Goal: Task Accomplishment & Management: Use online tool/utility

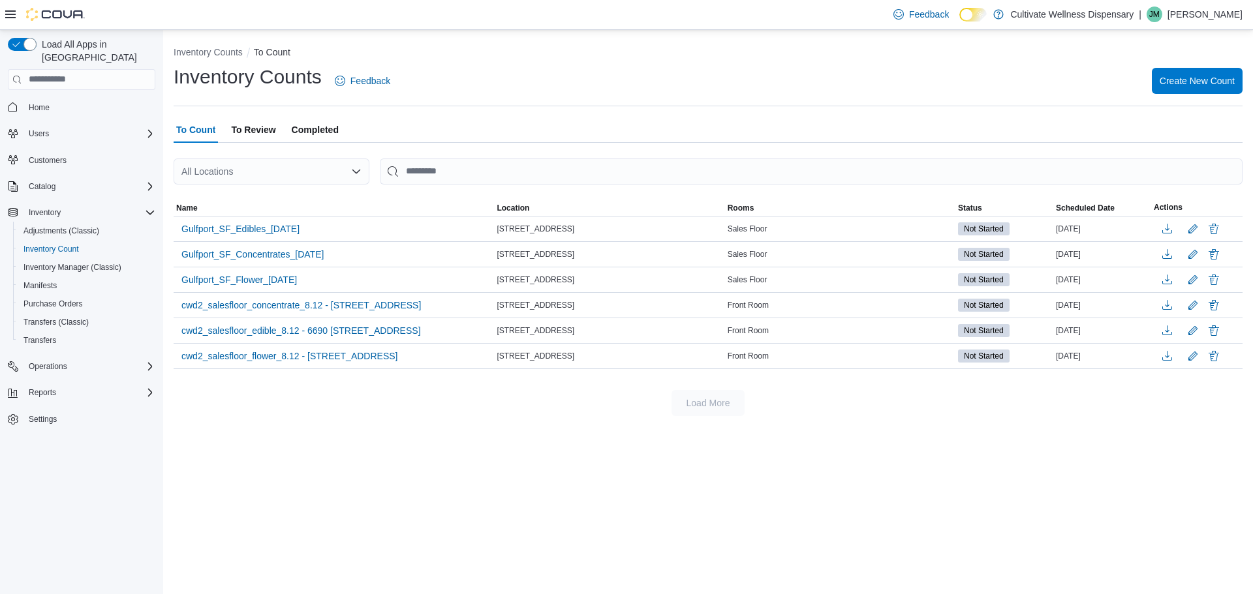
click at [262, 128] on span "To Review" at bounding box center [253, 130] width 44 height 26
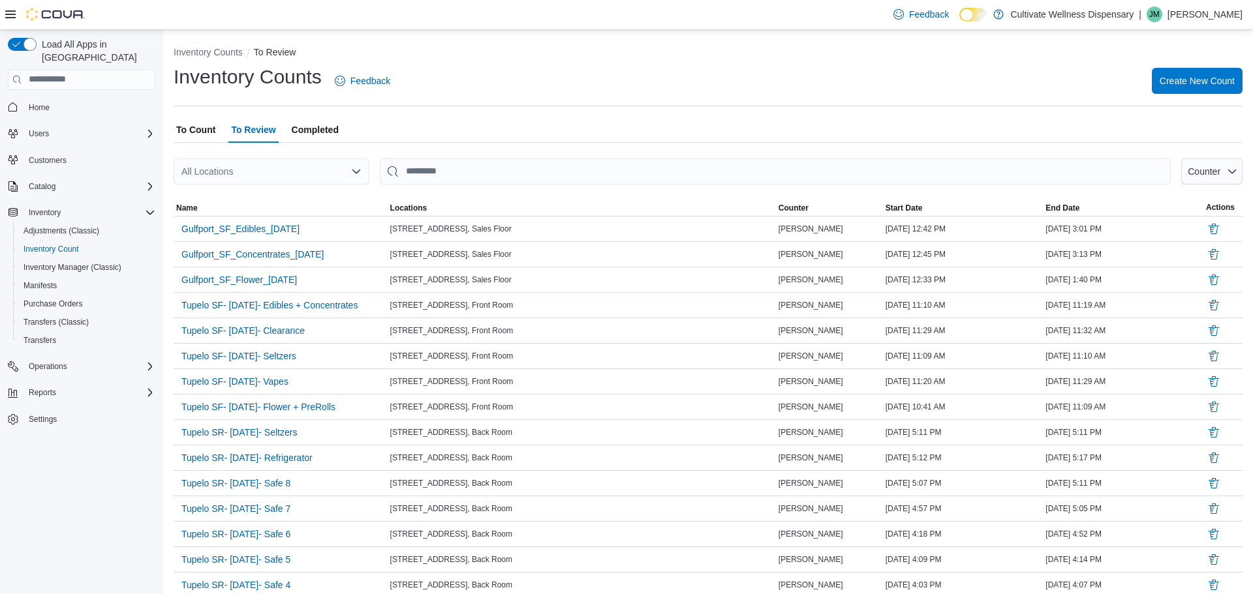
click at [309, 131] on span "Completed" at bounding box center [315, 130] width 47 height 26
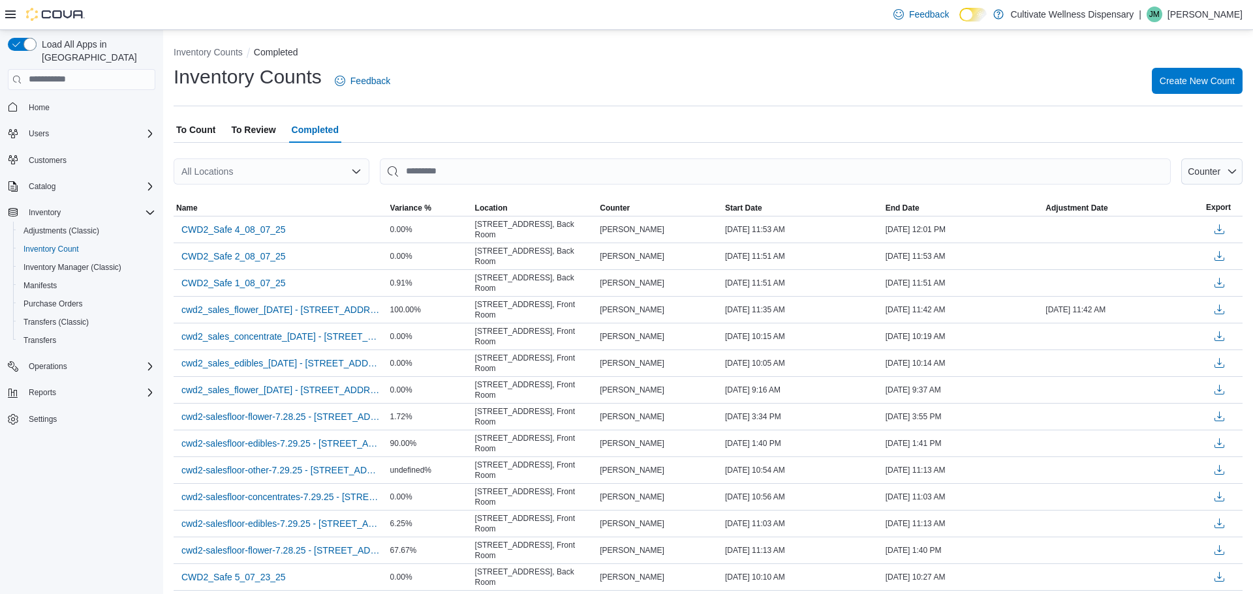
click at [265, 132] on span "To Review" at bounding box center [253, 130] width 44 height 26
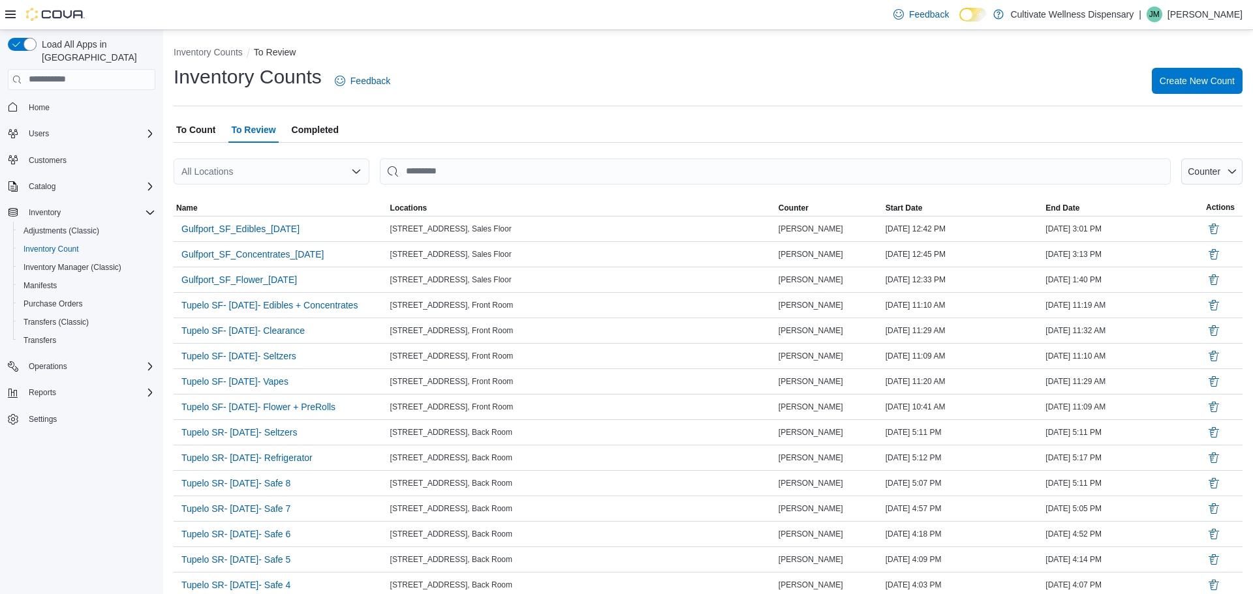
click at [200, 133] on span "To Count" at bounding box center [195, 130] width 39 height 26
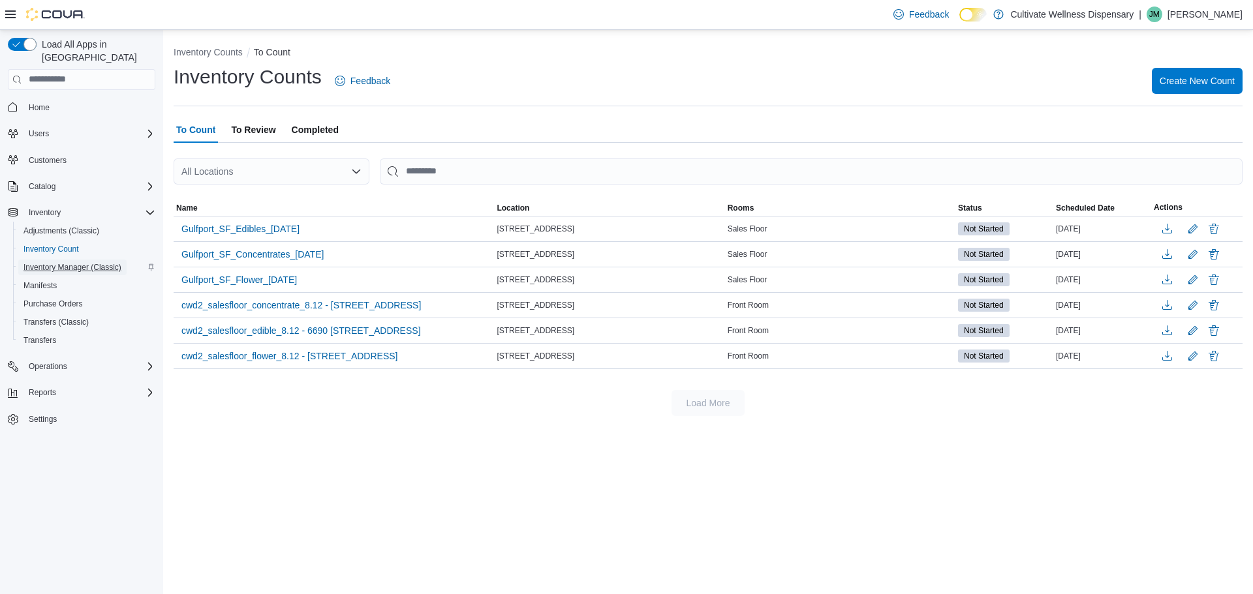
click at [50, 262] on span "Inventory Manager (Classic)" at bounding box center [72, 267] width 98 height 10
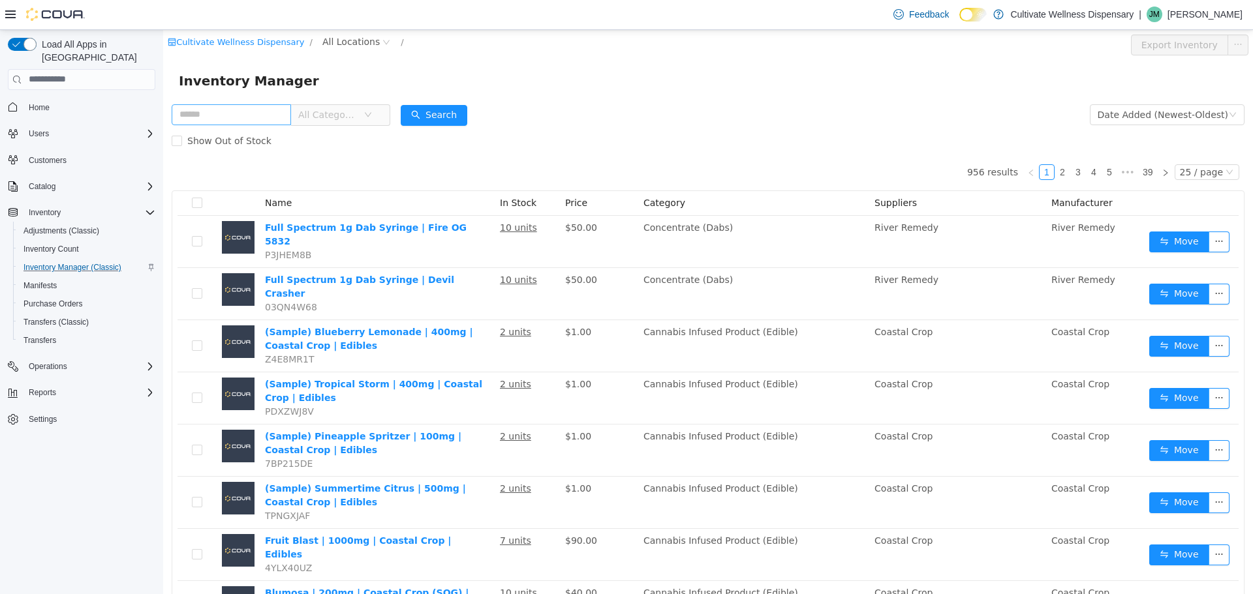
click at [291, 115] on input "text" at bounding box center [231, 114] width 119 height 21
type input "**********"
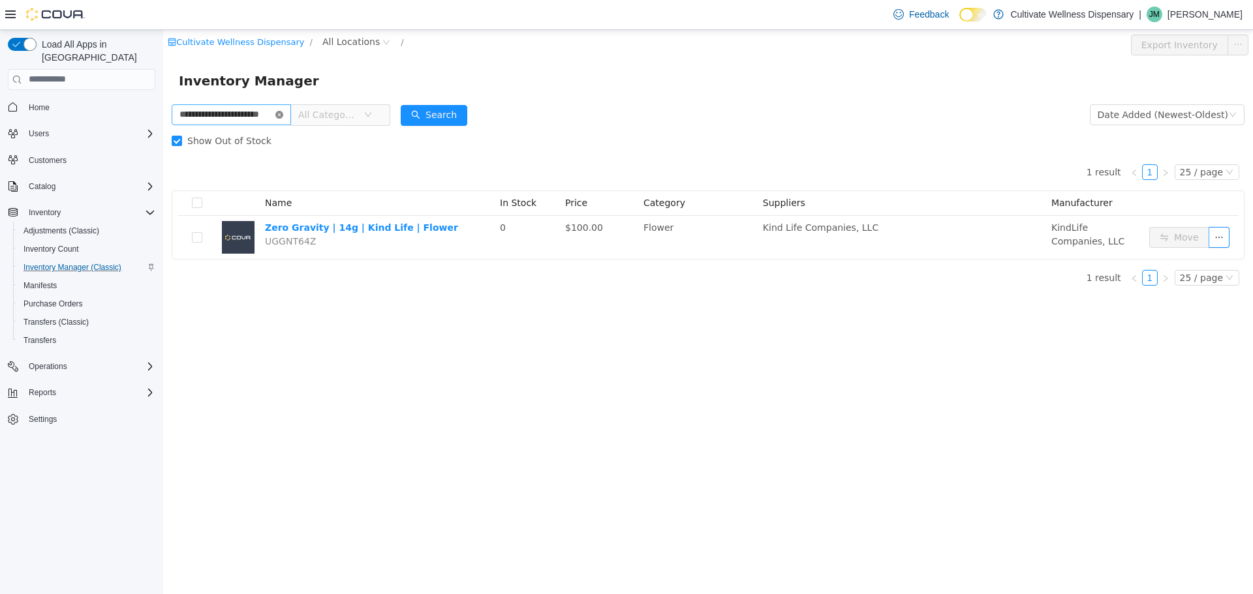
click at [283, 116] on icon "icon: close-circle" at bounding box center [279, 114] width 8 height 8
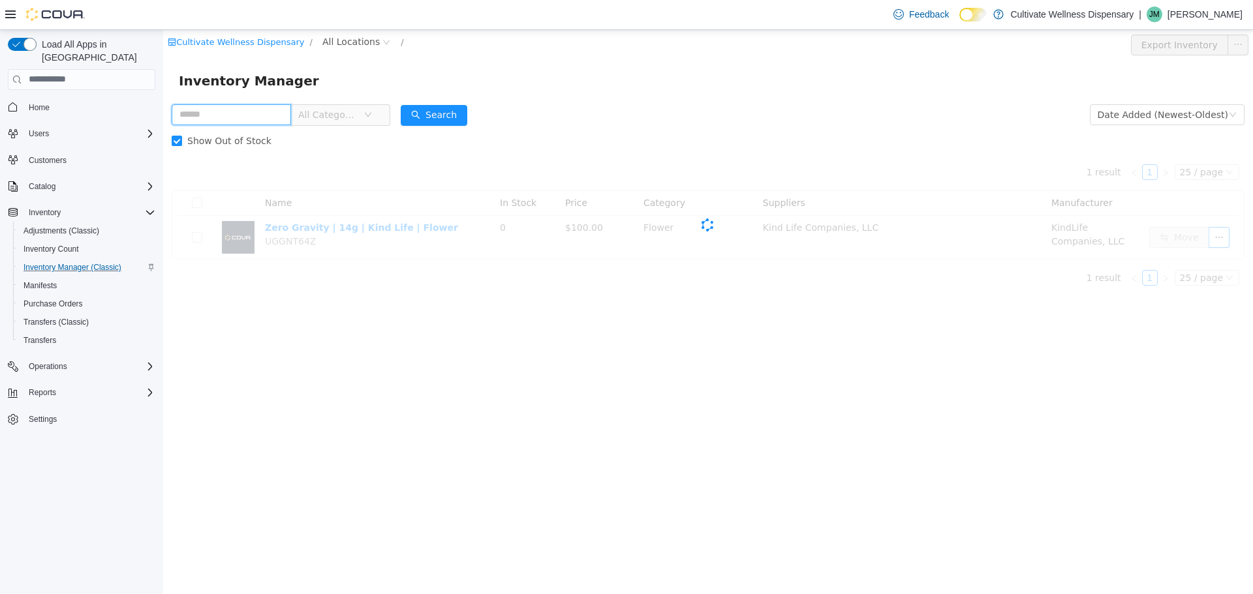
click at [270, 119] on input "text" at bounding box center [231, 114] width 119 height 21
type input "**********"
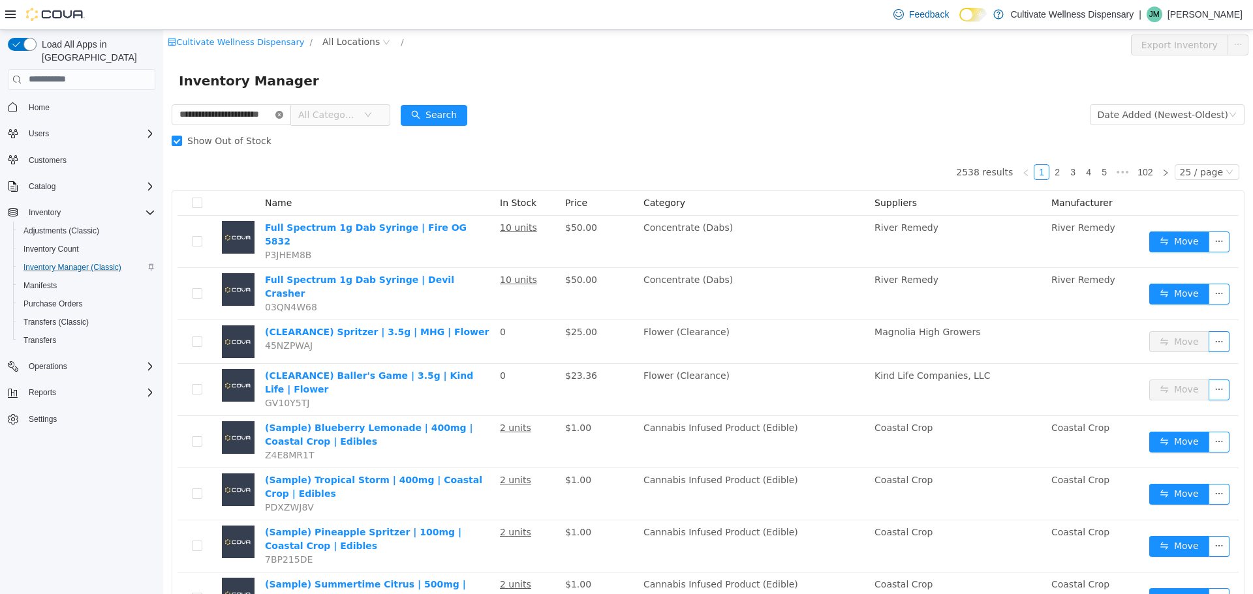
click at [283, 116] on icon "icon: close-circle" at bounding box center [279, 114] width 8 height 8
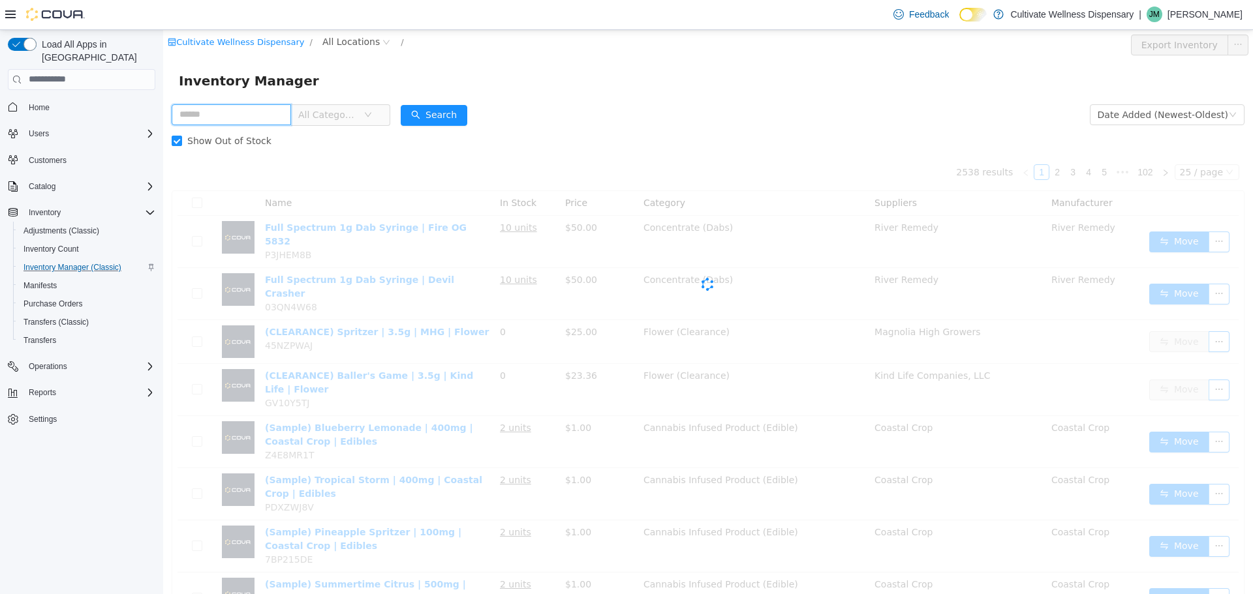
click at [291, 112] on input "text" at bounding box center [231, 114] width 119 height 21
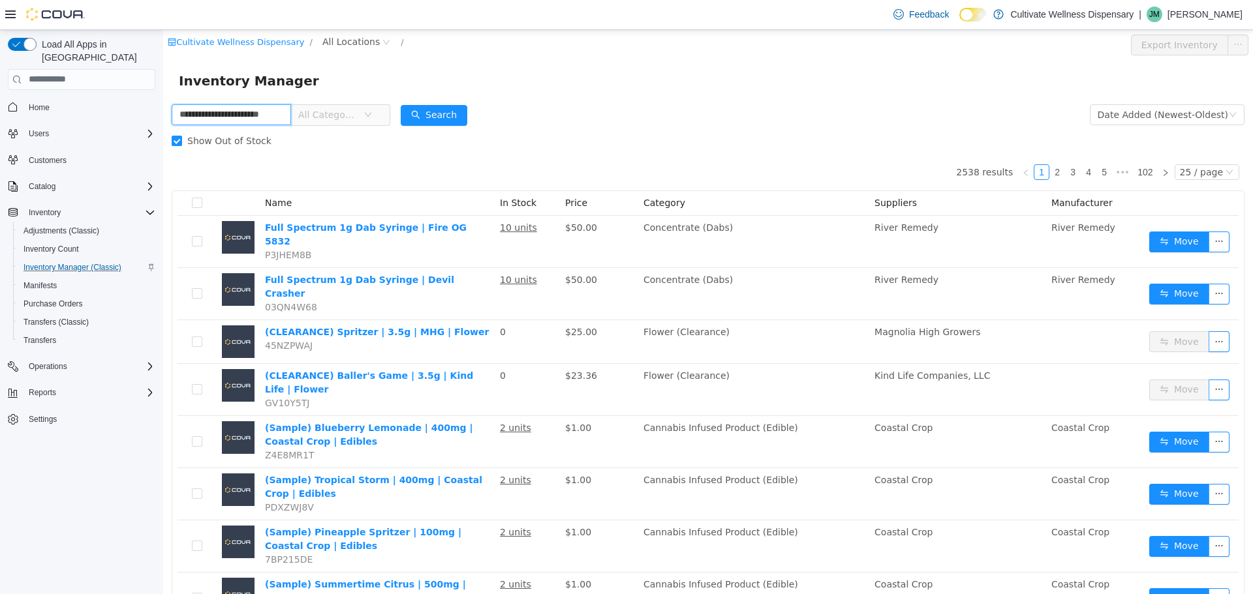
type input "**********"
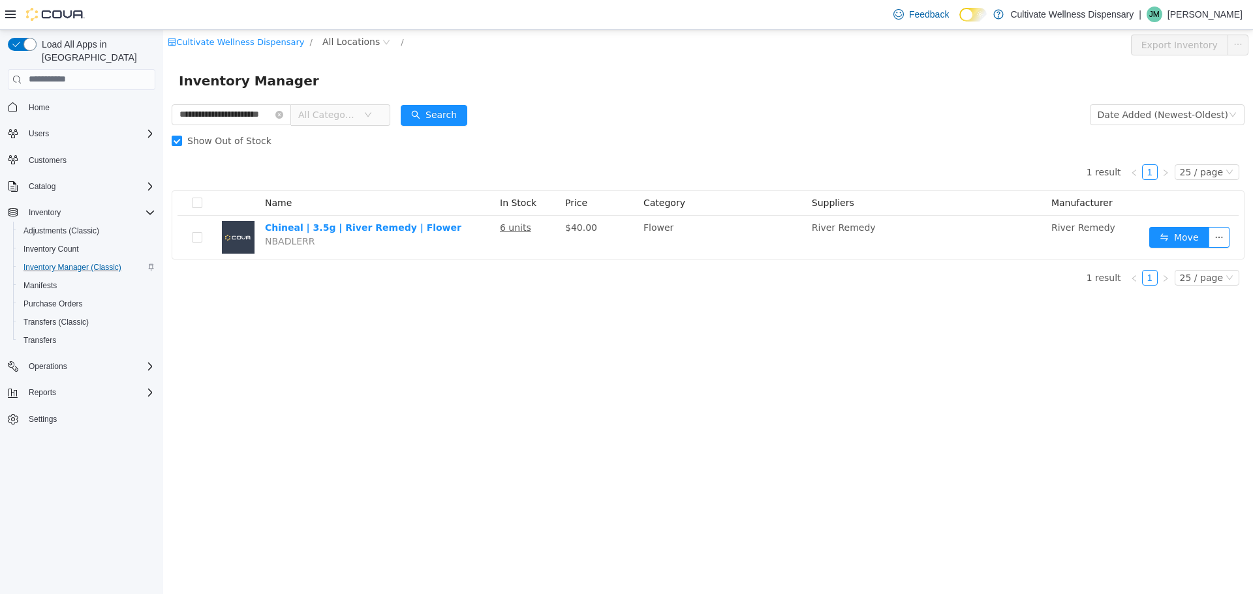
click at [626, 175] on div "1 result 1 25 / page Name In Stock Price Category Suppliers Manufacturer Chinea…" at bounding box center [708, 206] width 1073 height 106
click at [337, 44] on span "All Locations" at bounding box center [350, 41] width 57 height 14
click at [393, 108] on span "[STREET_ADDRESS]" at bounding box center [386, 111] width 91 height 10
click at [283, 116] on icon "icon: close-circle" at bounding box center [279, 114] width 8 height 8
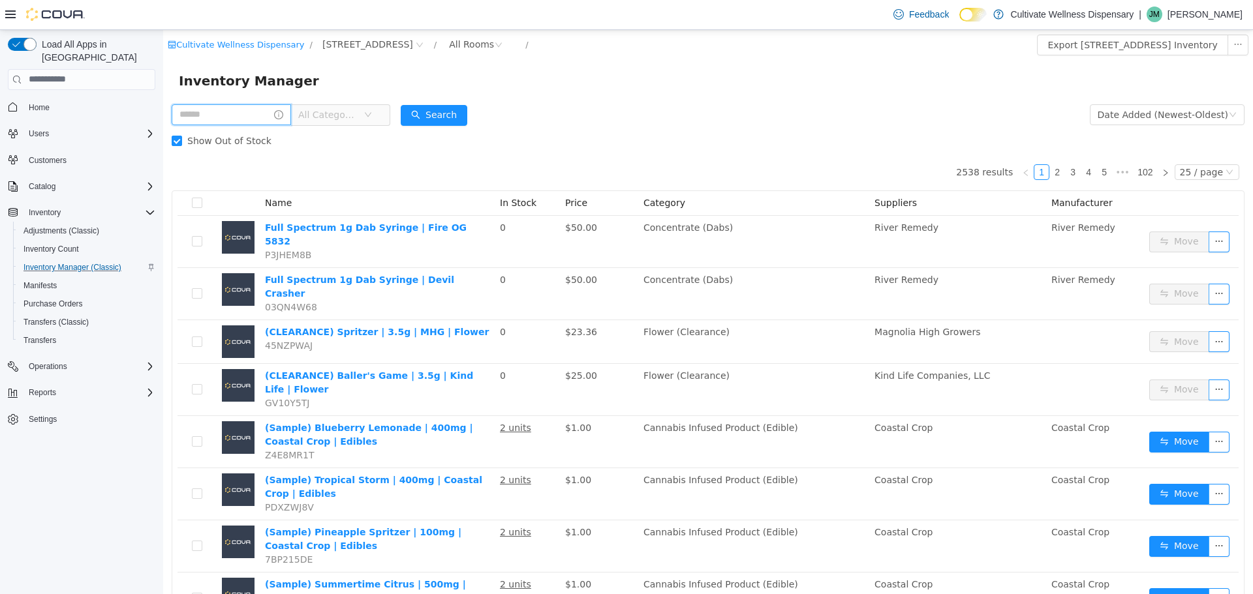
click at [291, 115] on input "text" at bounding box center [231, 114] width 119 height 21
type input "**********"
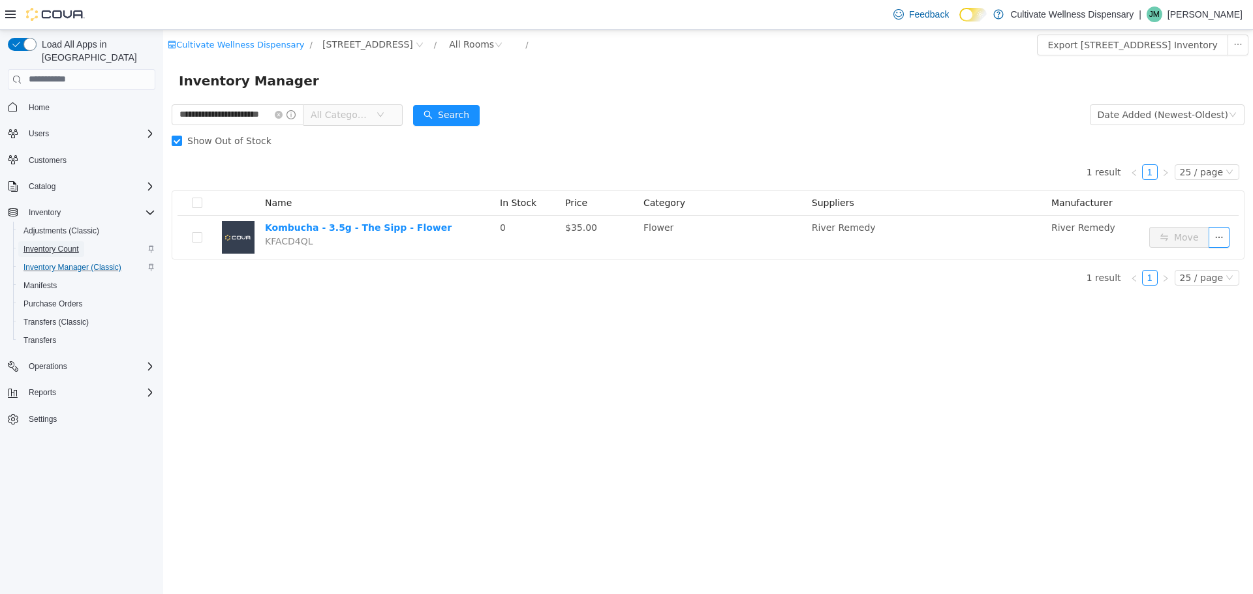
click at [65, 244] on span "Inventory Count" at bounding box center [50, 249] width 55 height 10
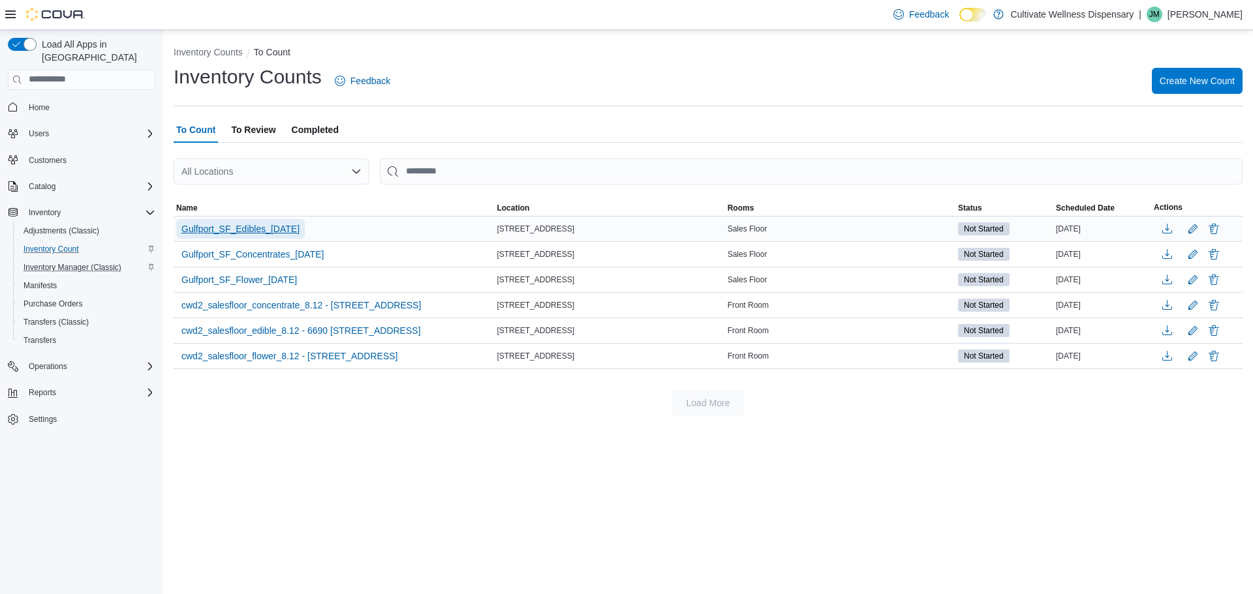
click at [253, 227] on span "Gulfport_SF_Edibles_08.12.25" at bounding box center [240, 229] width 118 height 13
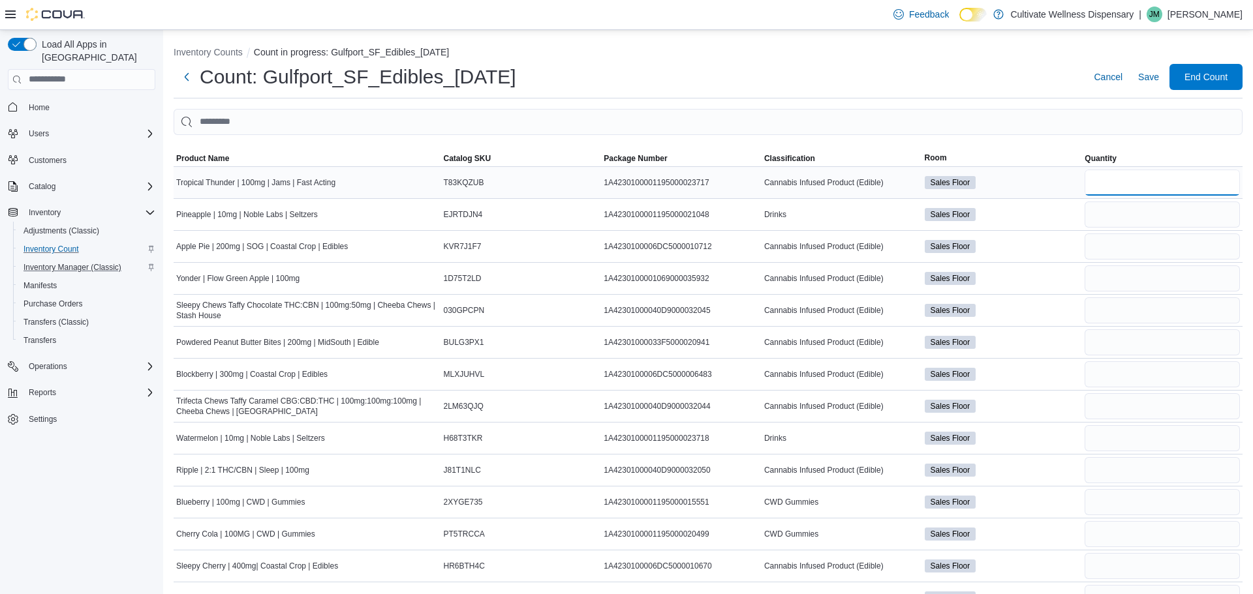
click at [1115, 176] on input "number" at bounding box center [1162, 183] width 155 height 26
type input "*"
click at [1101, 213] on input "number" at bounding box center [1162, 215] width 155 height 26
type input "*"
click at [1140, 249] on input "number" at bounding box center [1162, 247] width 155 height 26
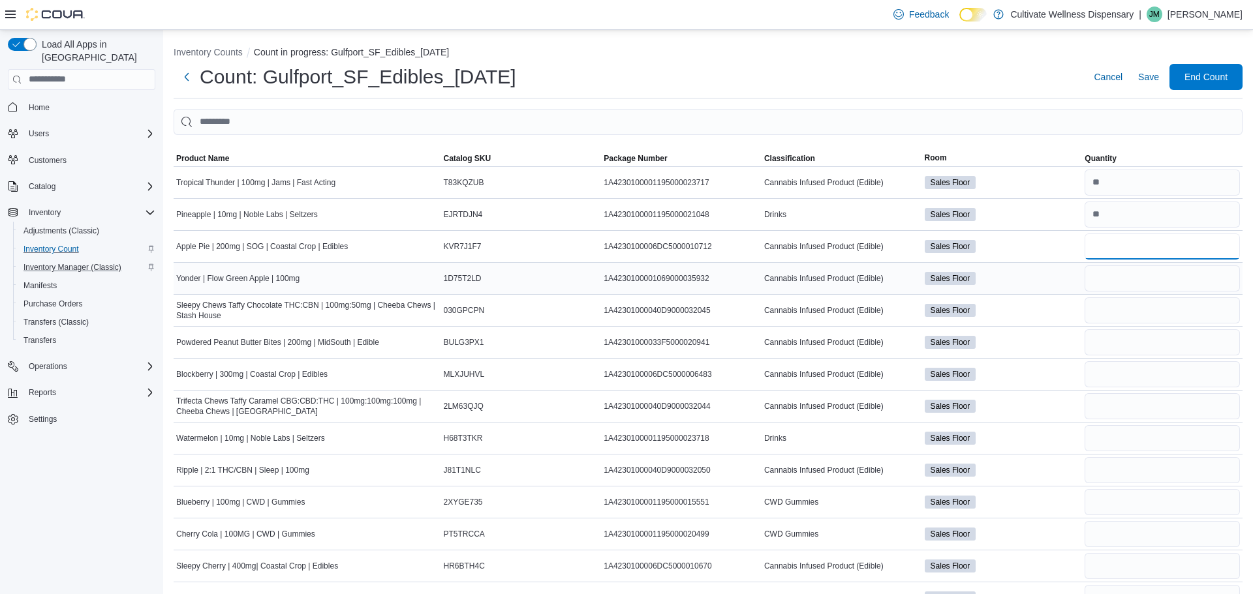
type input "*"
click at [1145, 281] on input "number" at bounding box center [1162, 279] width 155 height 26
type input "**"
click at [1150, 320] on input "number" at bounding box center [1162, 311] width 155 height 26
type input "*"
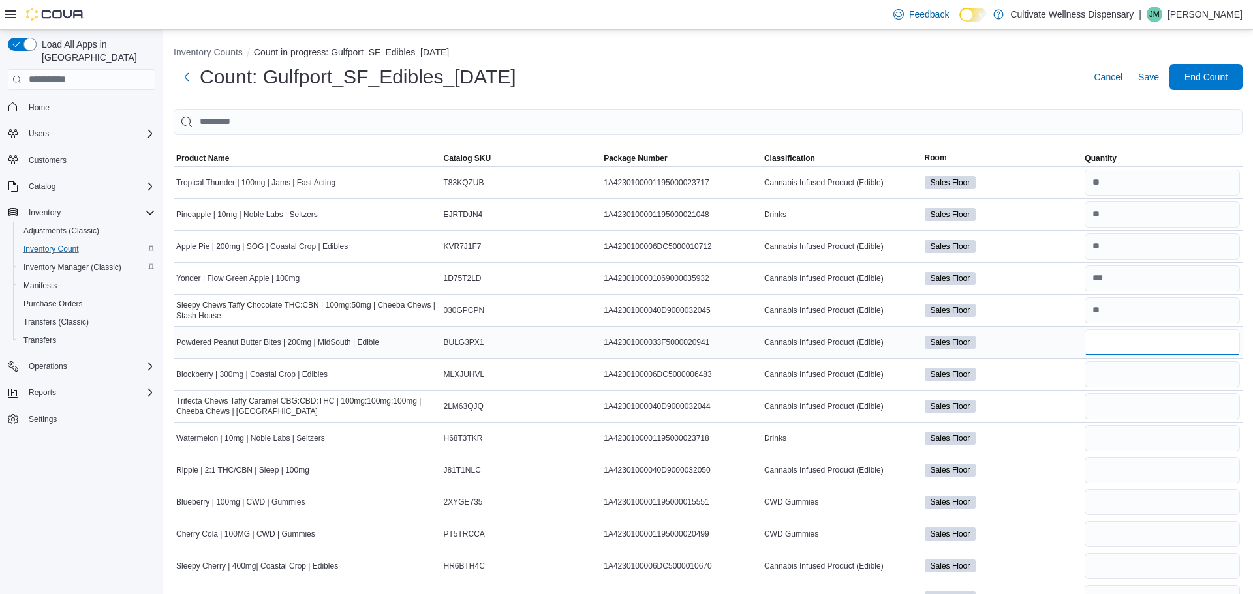
click at [1162, 331] on input "number" at bounding box center [1162, 343] width 155 height 26
type input "*"
click at [1154, 370] on input "number" at bounding box center [1162, 375] width 155 height 26
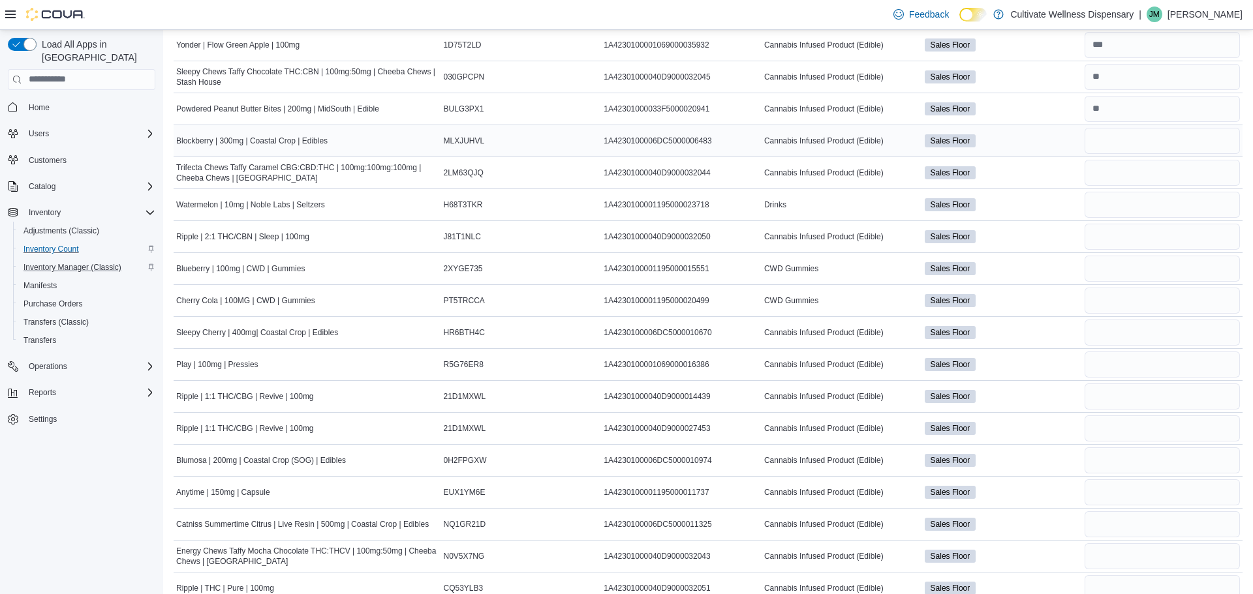
scroll to position [231, 0]
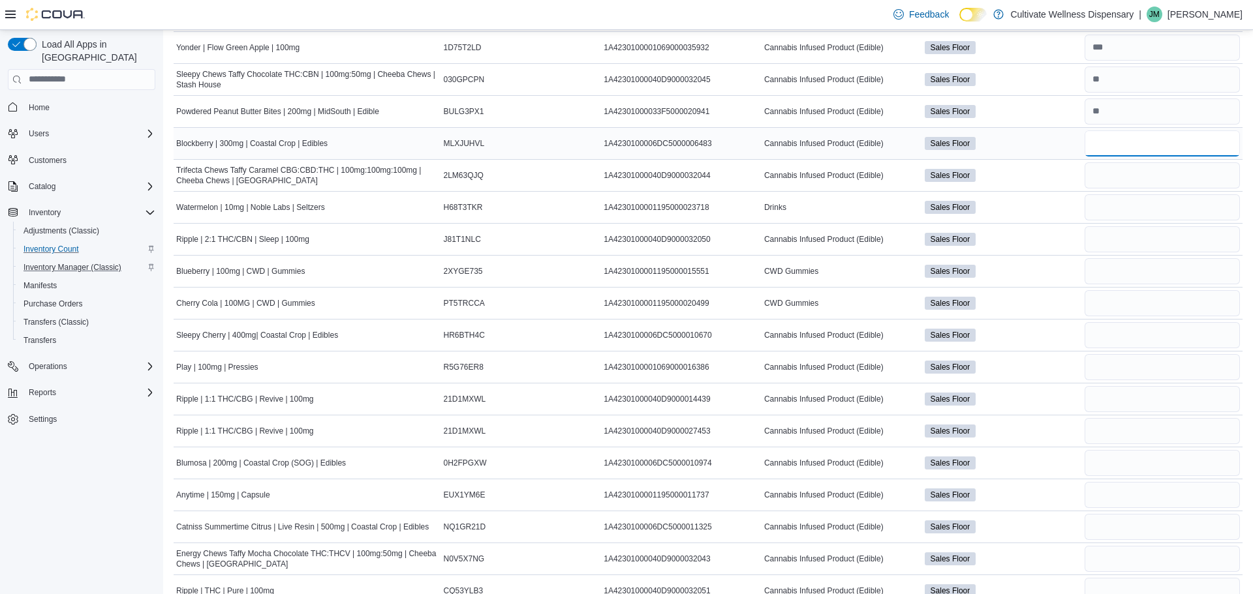
click at [1152, 144] on input "number" at bounding box center [1162, 144] width 155 height 26
type input "*"
click at [1109, 171] on input "number" at bounding box center [1162, 175] width 155 height 26
type input "*"
click at [1099, 208] on input "number" at bounding box center [1162, 207] width 155 height 26
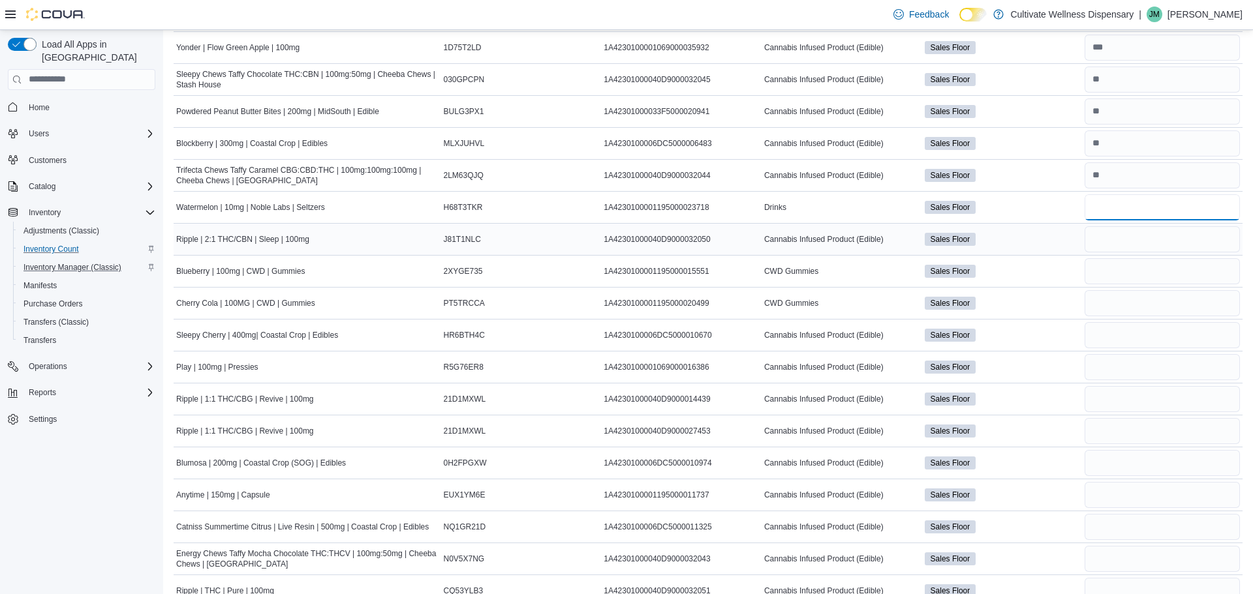
type input "*"
click at [1125, 246] on input "number" at bounding box center [1162, 239] width 155 height 26
type input "*"
click at [1118, 273] on input "number" at bounding box center [1162, 271] width 155 height 26
type input "**"
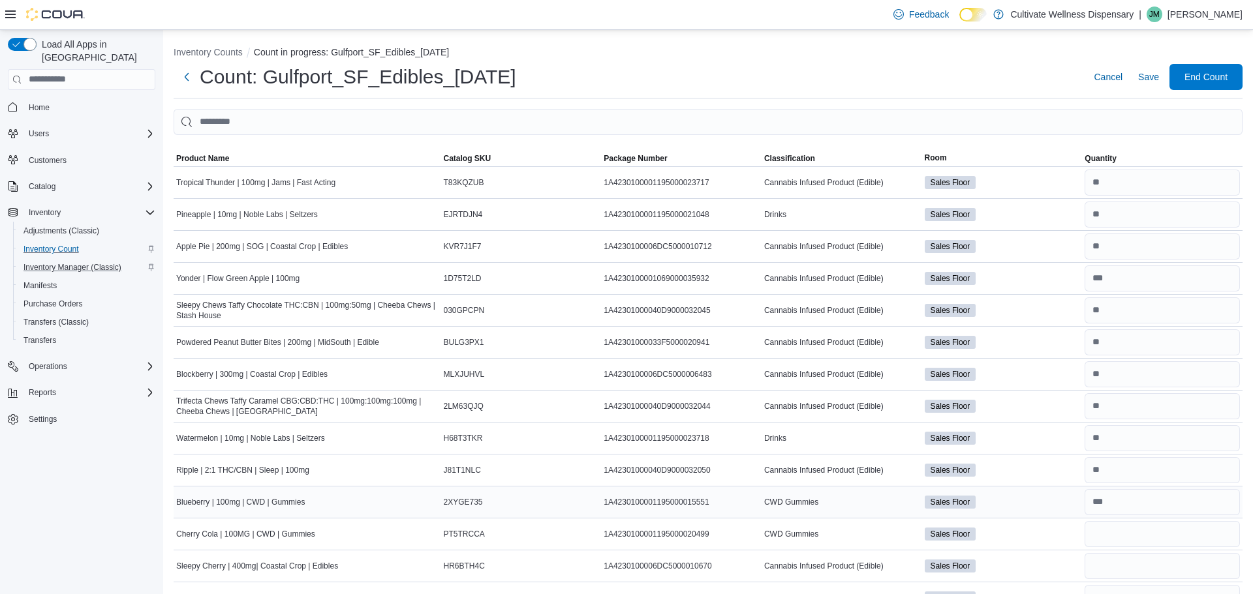
scroll to position [1, 0]
click at [1146, 78] on span "Save" at bounding box center [1148, 76] width 21 height 13
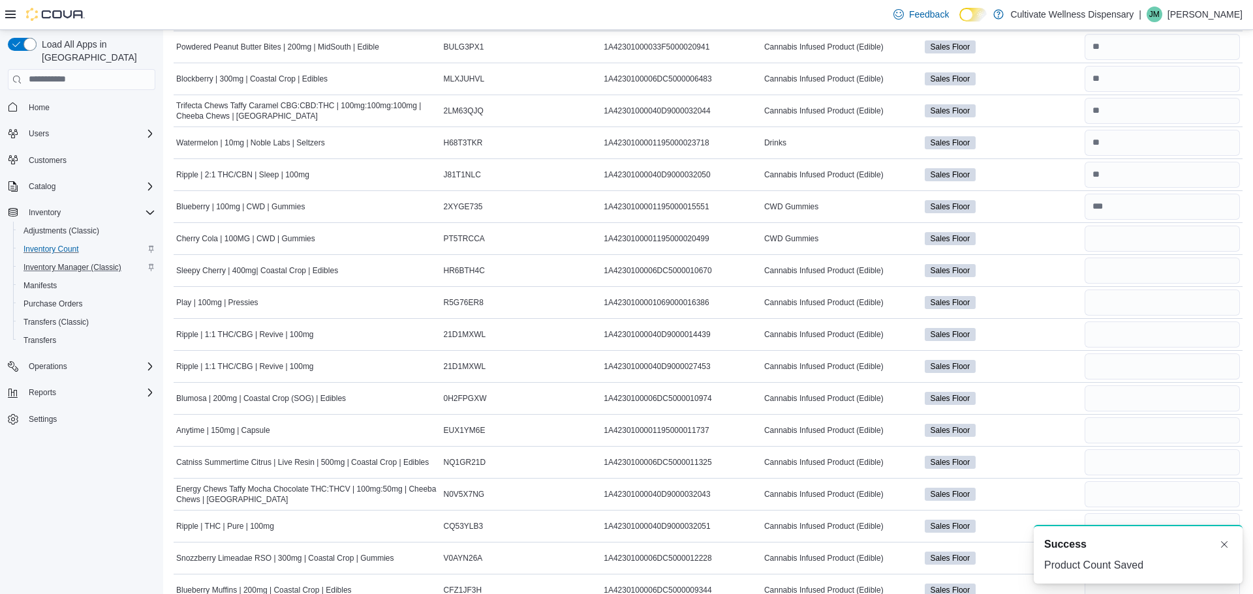
scroll to position [295, 0]
click at [1129, 240] on input "number" at bounding box center [1162, 239] width 155 height 26
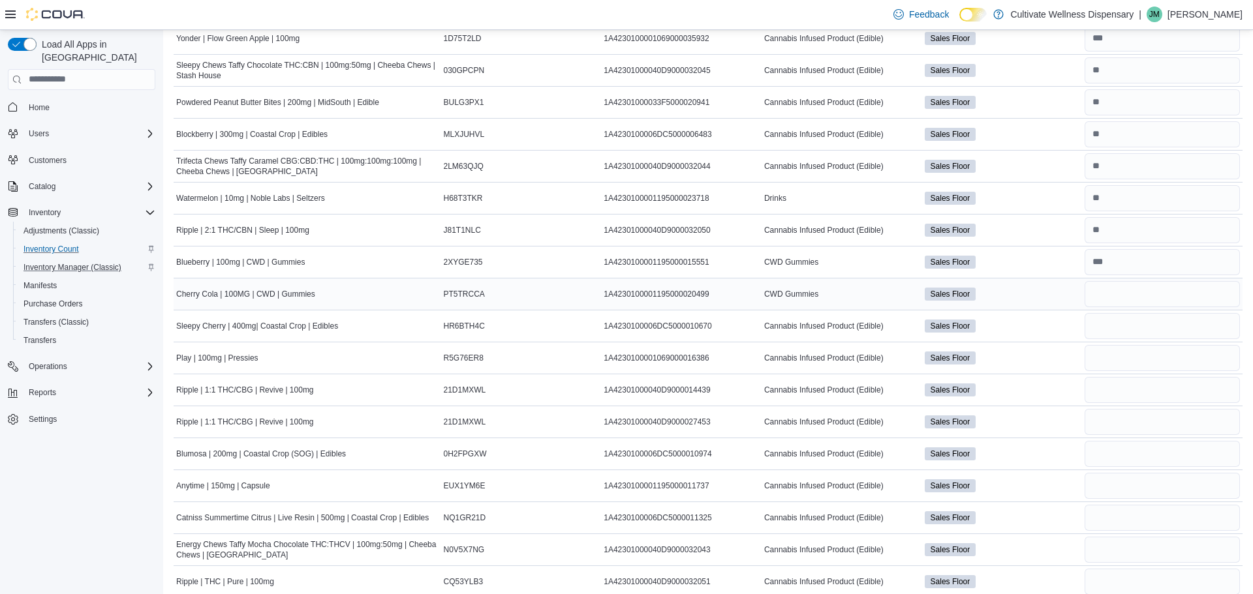
scroll to position [248, 0]
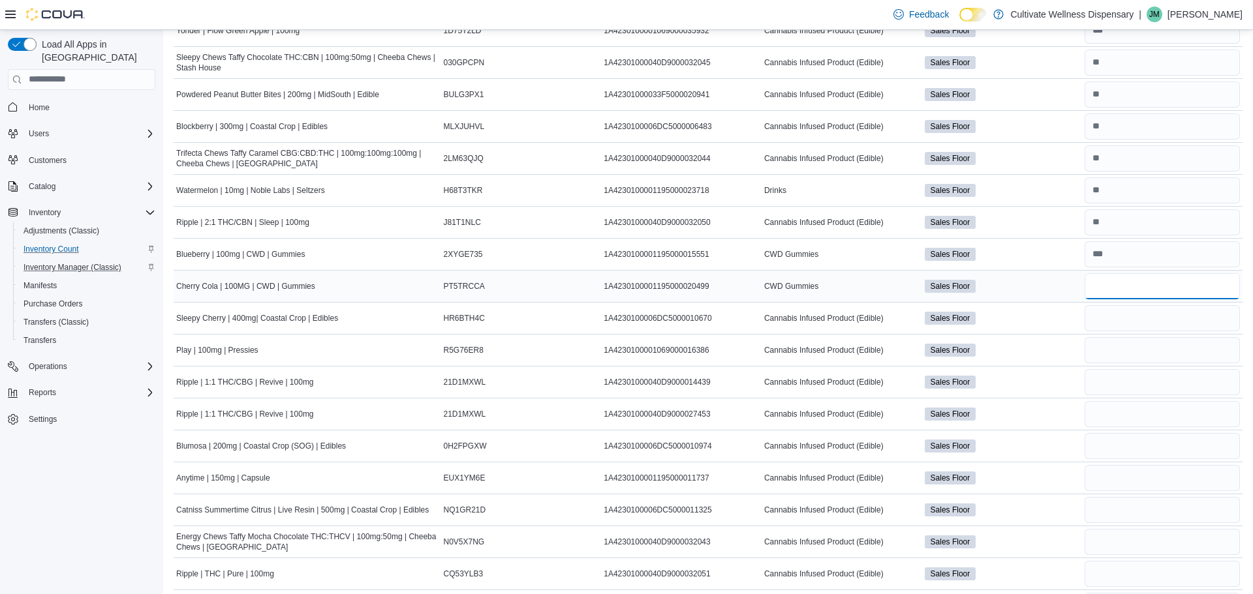
click at [1120, 281] on input "number" at bounding box center [1162, 286] width 155 height 26
type input "**"
click at [1147, 311] on input "number" at bounding box center [1162, 318] width 155 height 26
type input "**"
click at [1175, 348] on input "number" at bounding box center [1162, 350] width 155 height 26
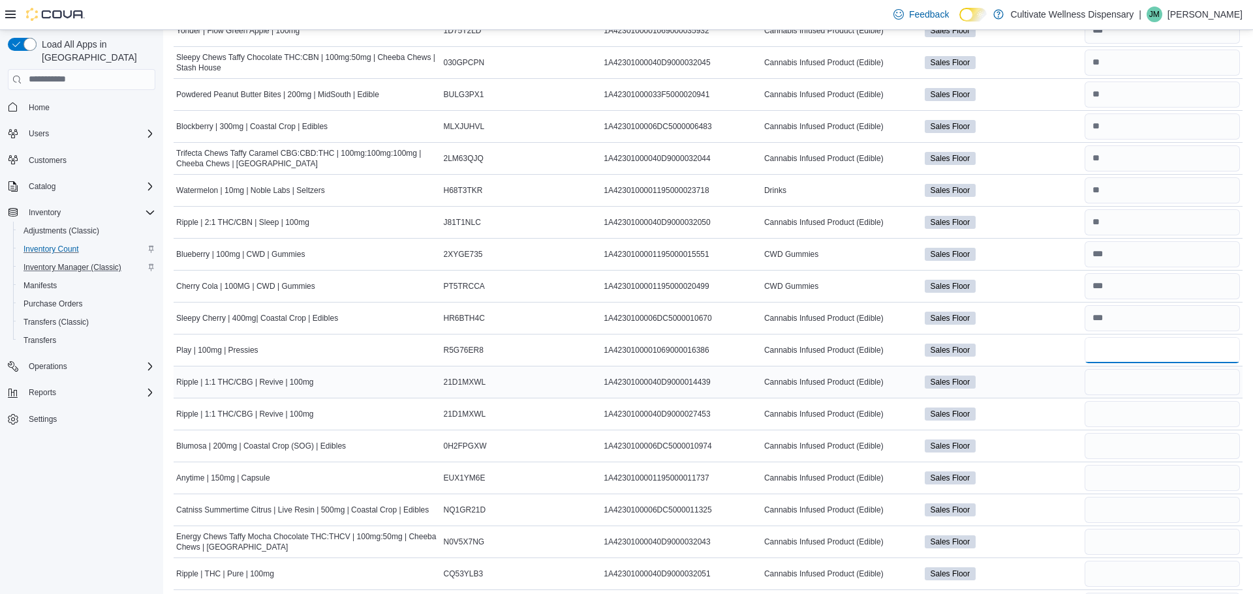
type input "*"
click at [1128, 387] on input "number" at bounding box center [1162, 382] width 155 height 26
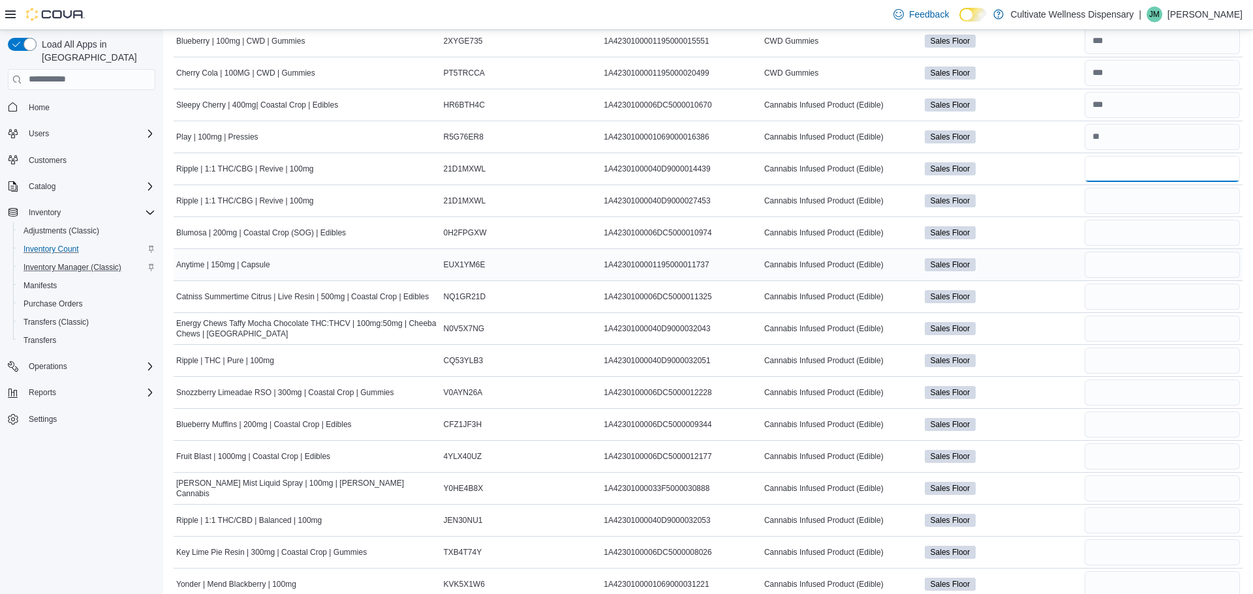
scroll to position [0, 0]
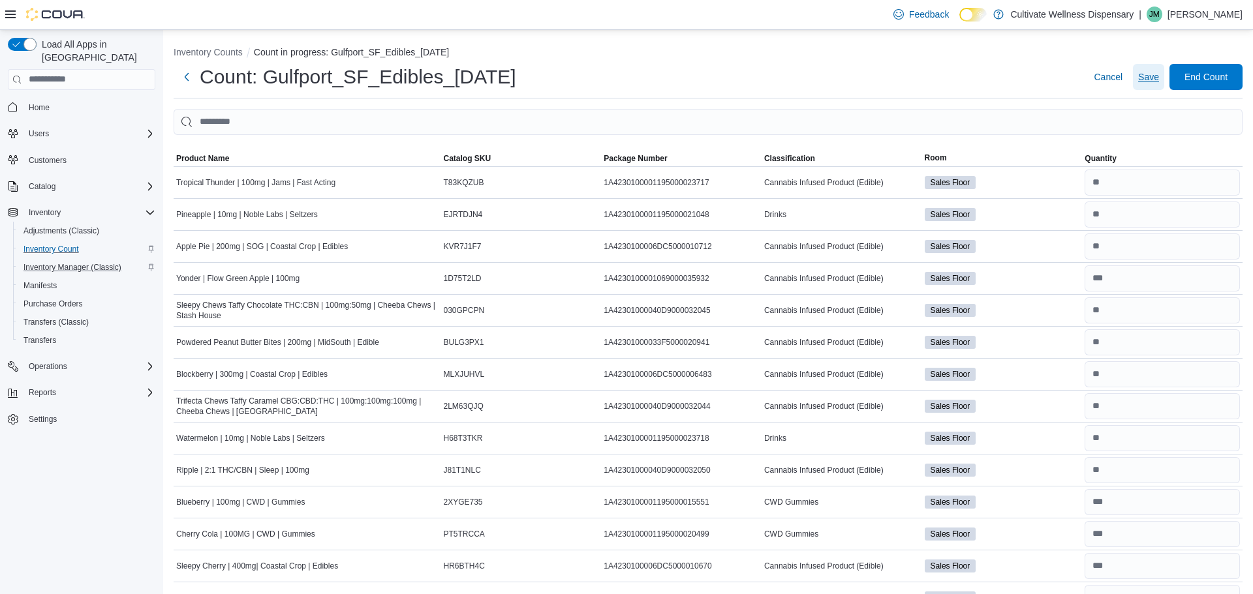
click at [1139, 75] on span "Save" at bounding box center [1148, 76] width 21 height 13
click at [66, 244] on span "Inventory Count" at bounding box center [50, 249] width 55 height 10
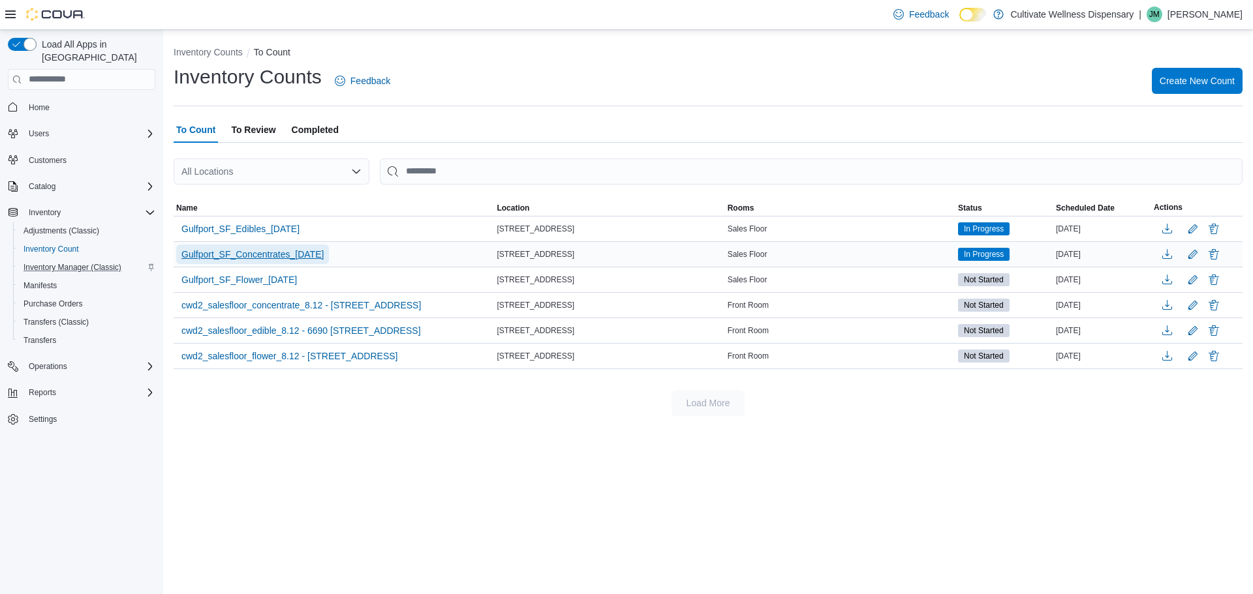
click at [264, 253] on span "Gulfport_SF_Concentrates_08.12.25" at bounding box center [252, 254] width 142 height 13
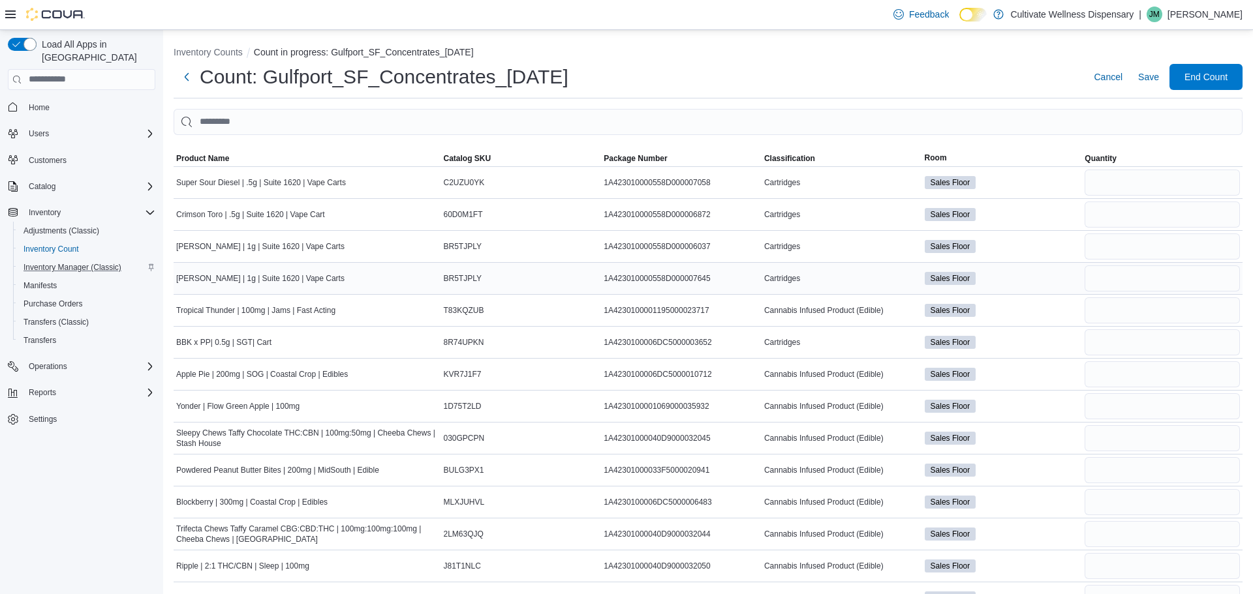
scroll to position [1, 0]
click at [36, 244] on span "Inventory Count" at bounding box center [50, 249] width 55 height 10
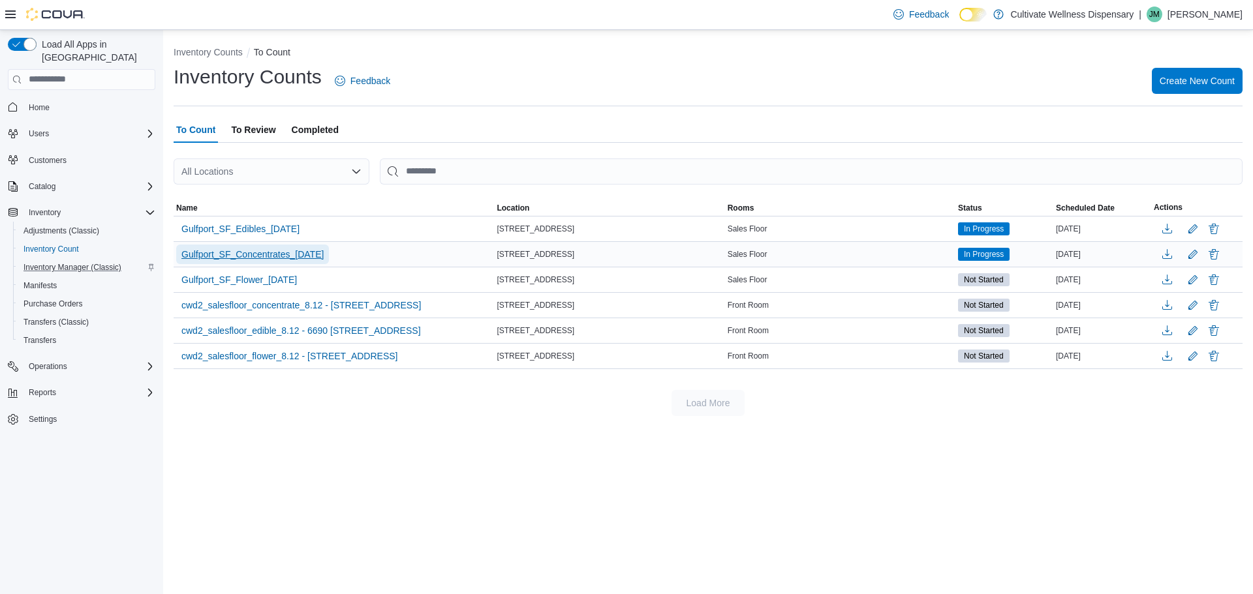
click at [262, 253] on span "Gulfport_SF_Concentrates_08.12.25" at bounding box center [252, 254] width 142 height 13
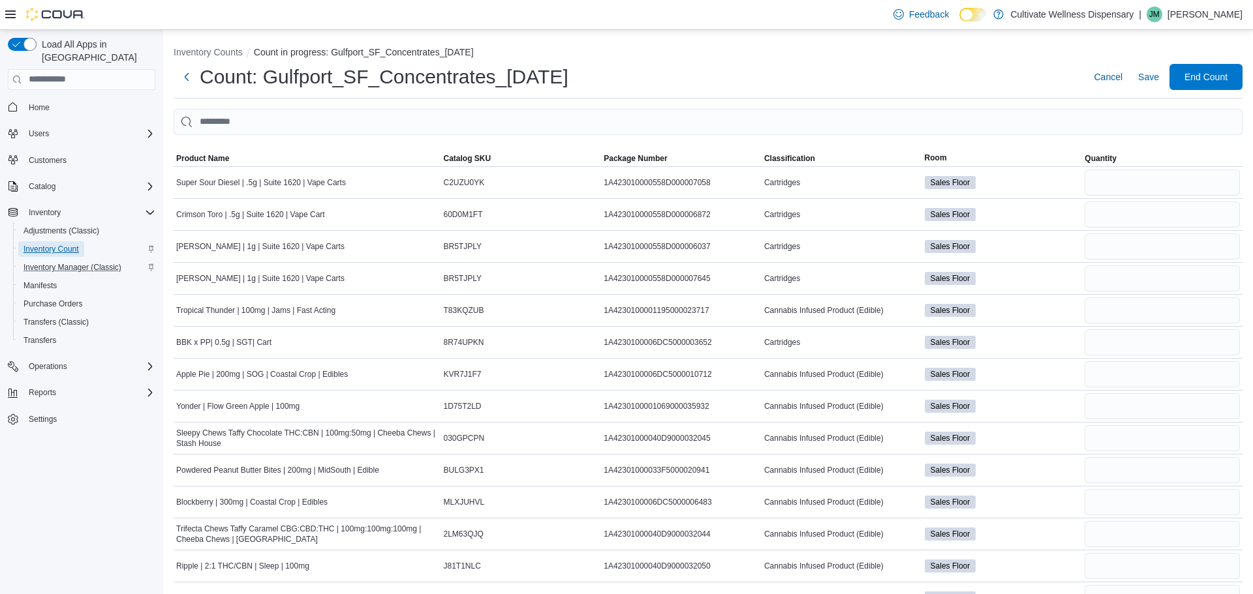
click at [46, 244] on span "Inventory Count" at bounding box center [50, 249] width 55 height 10
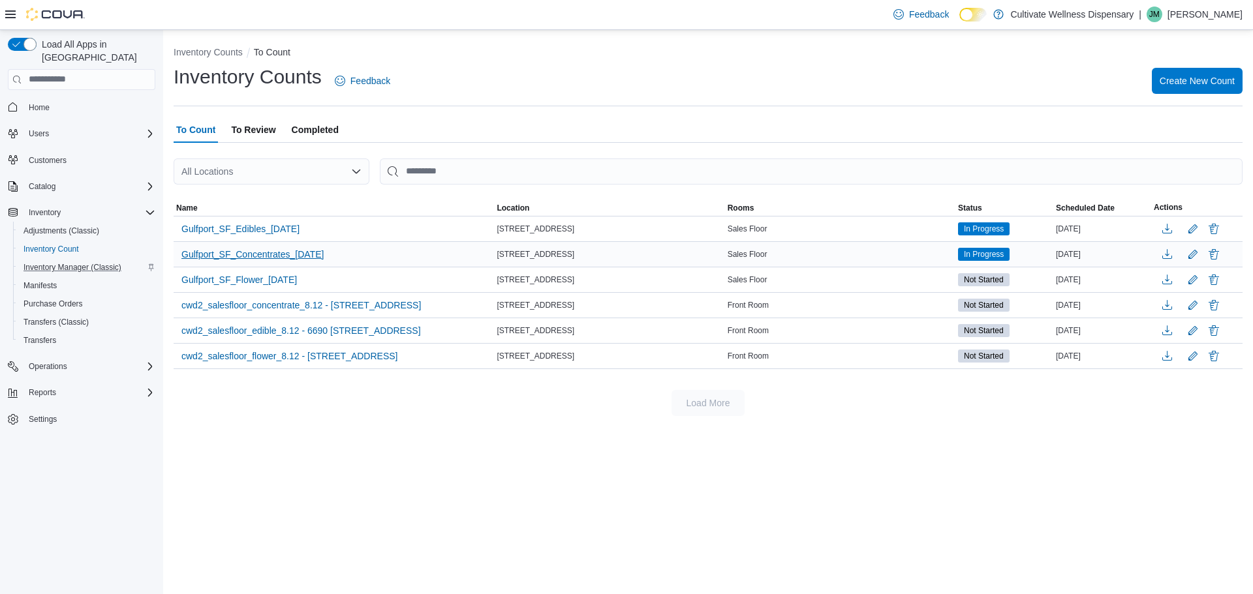
drag, startPoint x: 352, startPoint y: 253, endPoint x: 181, endPoint y: 255, distance: 171.0
click at [181, 255] on div "Gulfport_SF_Concentrates_08.12.25" at bounding box center [334, 254] width 320 height 25
click at [256, 229] on span "Gulfport_SF_Edibles_08.12.25" at bounding box center [240, 229] width 118 height 13
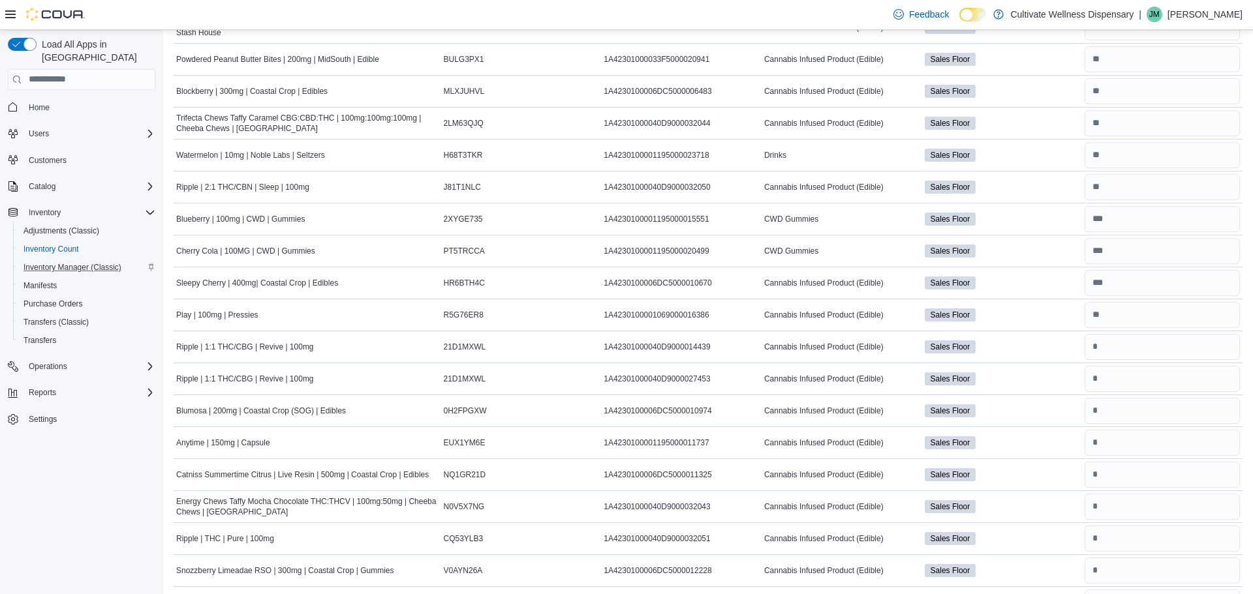
scroll to position [281, 0]
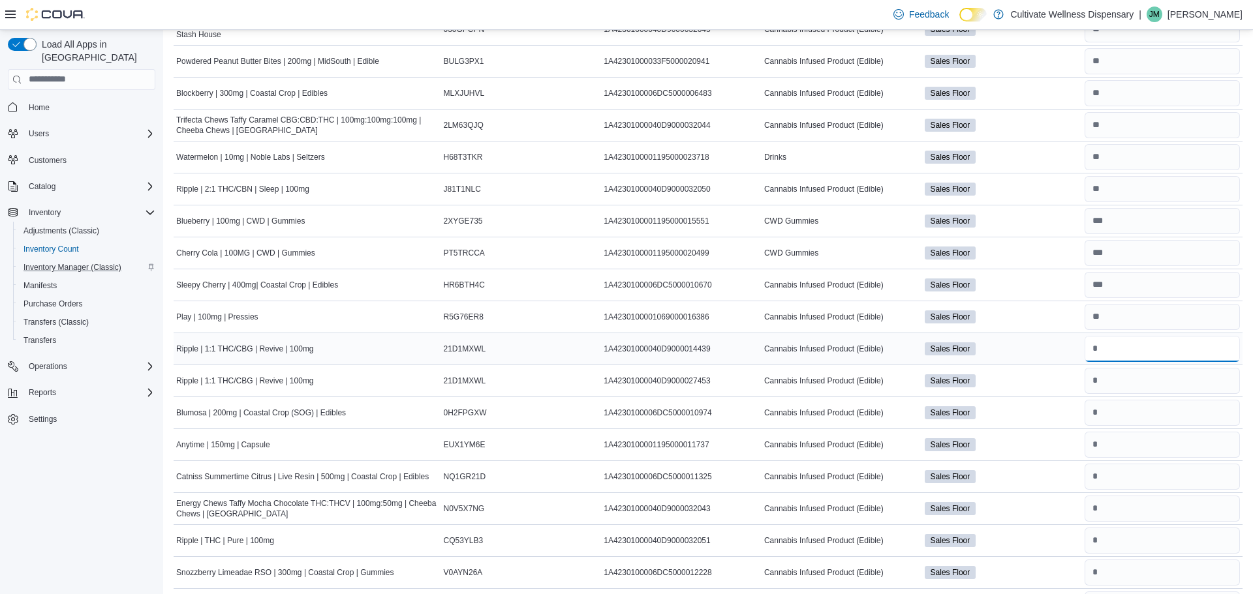
click at [1123, 352] on input "number" at bounding box center [1162, 349] width 155 height 26
type input "*"
click at [1096, 377] on input "number" at bounding box center [1162, 381] width 155 height 26
type input "*"
click at [1097, 410] on input "number" at bounding box center [1162, 413] width 155 height 26
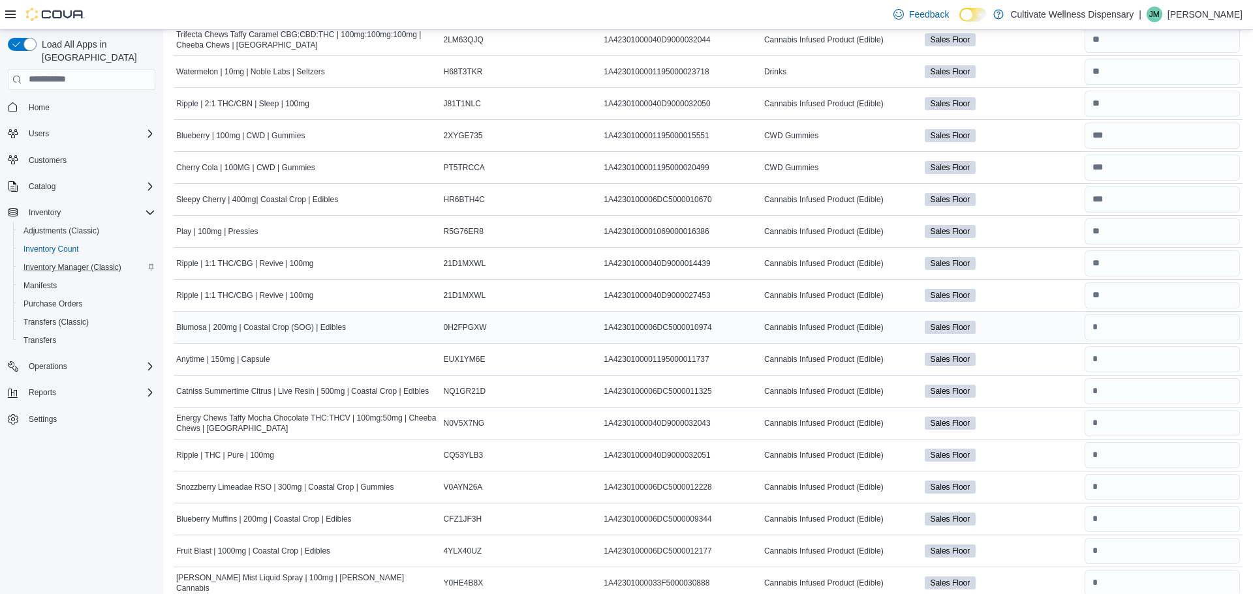
scroll to position [422, 0]
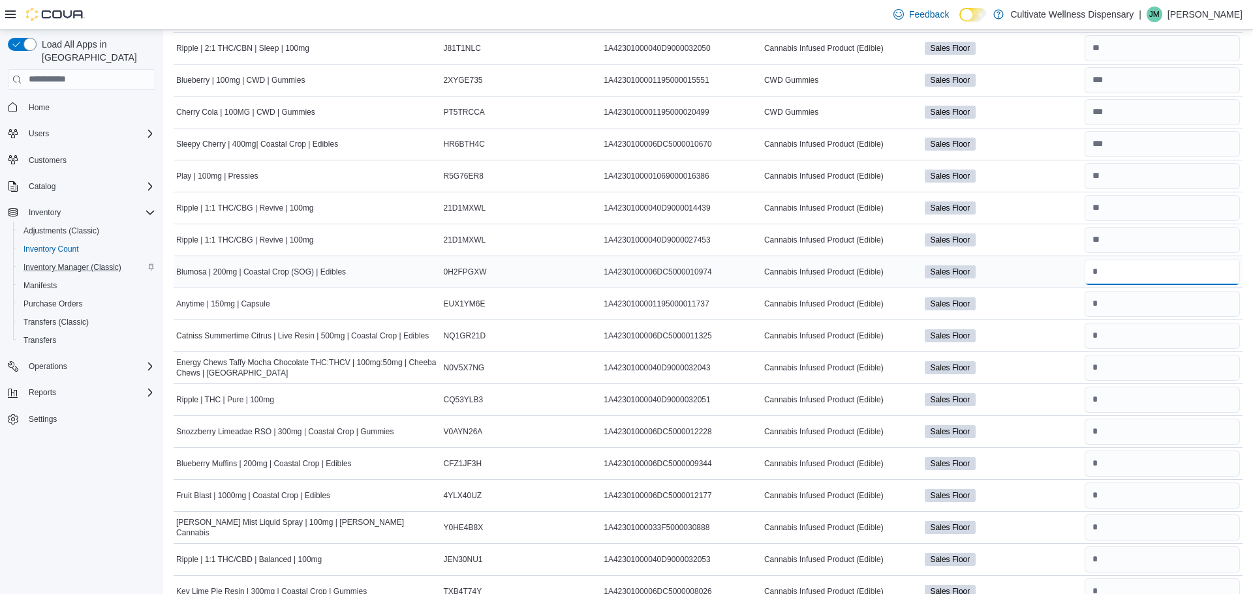
click at [1100, 268] on input "number" at bounding box center [1162, 272] width 155 height 26
type input "**"
click at [1119, 305] on input "number" at bounding box center [1162, 304] width 155 height 26
type input "*"
click at [1098, 332] on input "number" at bounding box center [1162, 336] width 155 height 26
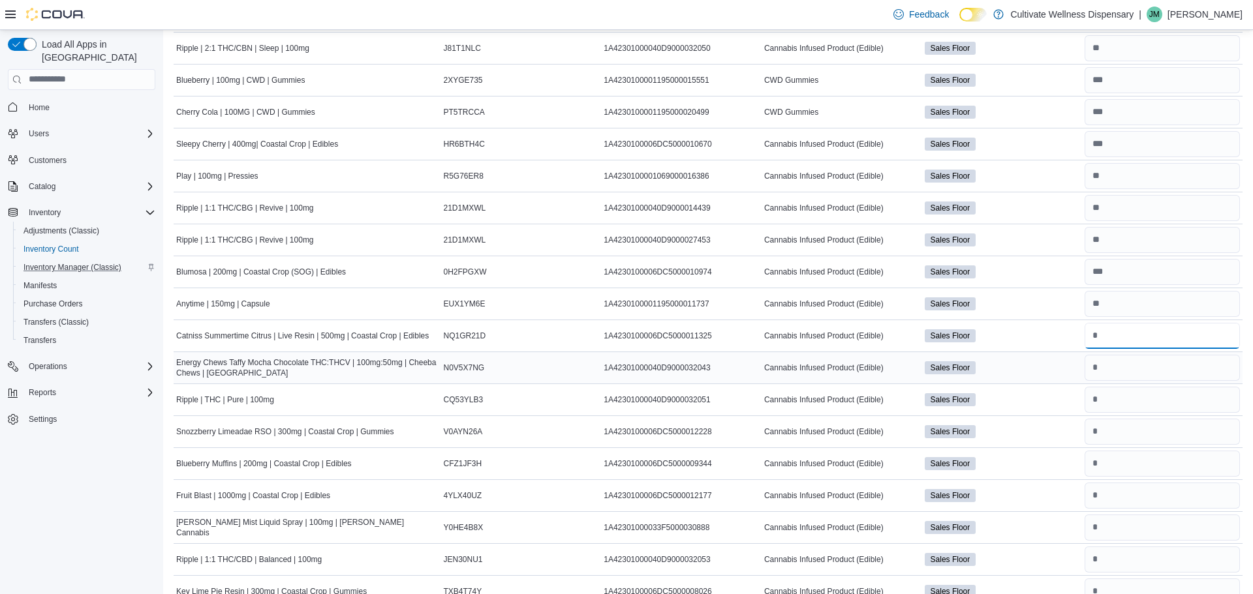
type input "*"
click at [1107, 370] on input "number" at bounding box center [1162, 368] width 155 height 26
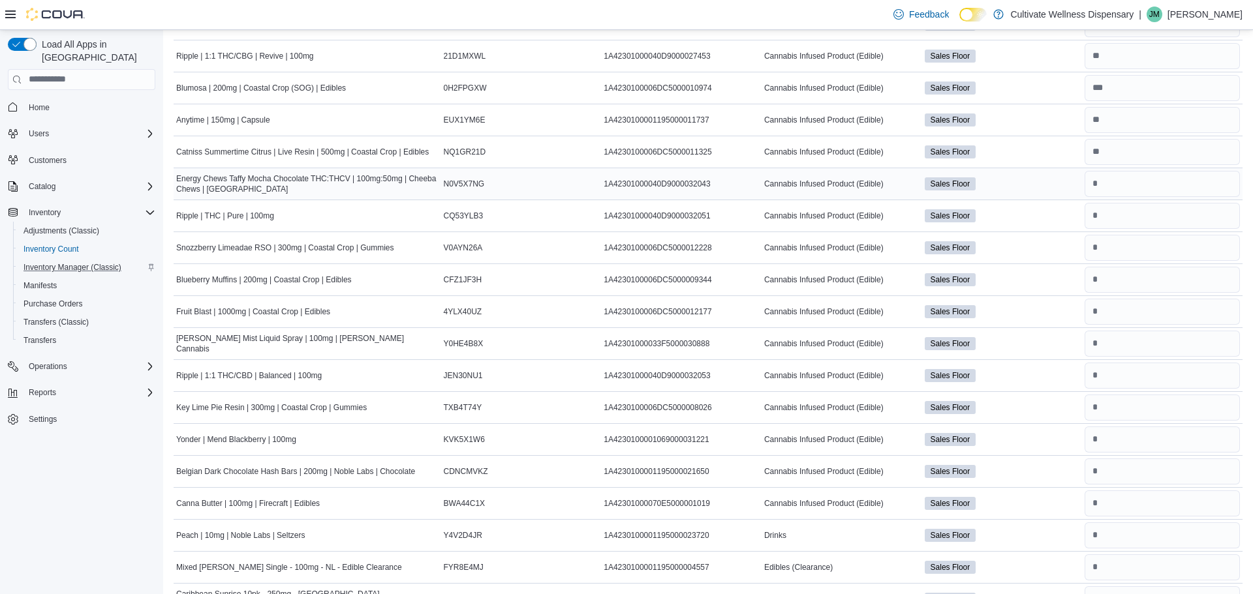
scroll to position [609, 0]
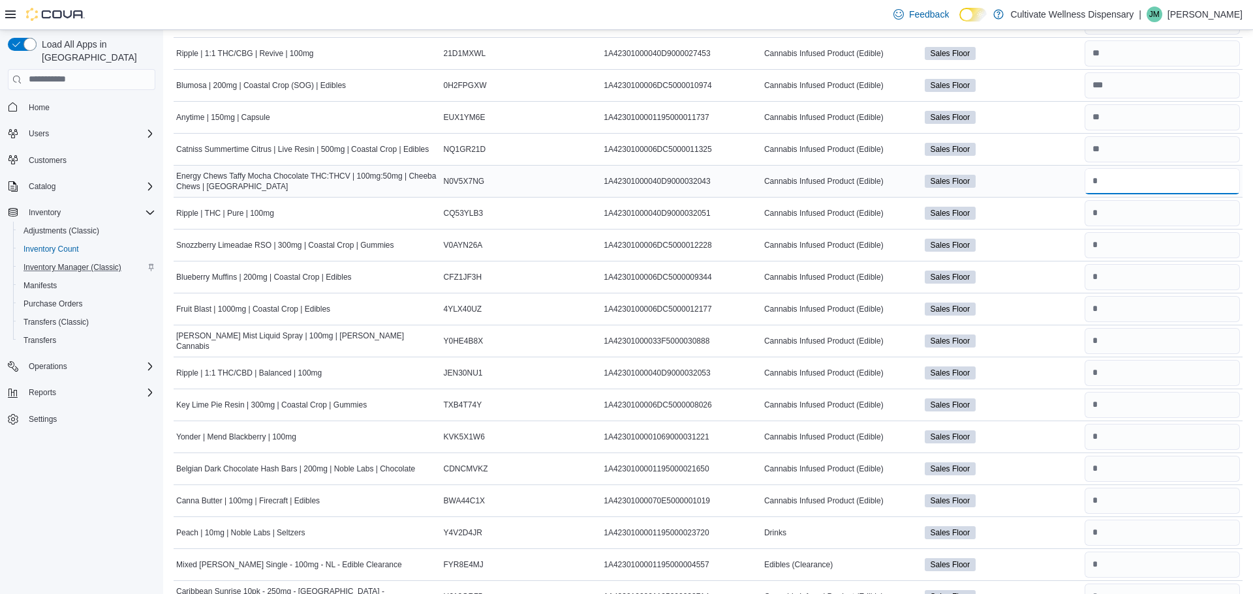
click at [1098, 190] on input "number" at bounding box center [1162, 181] width 155 height 26
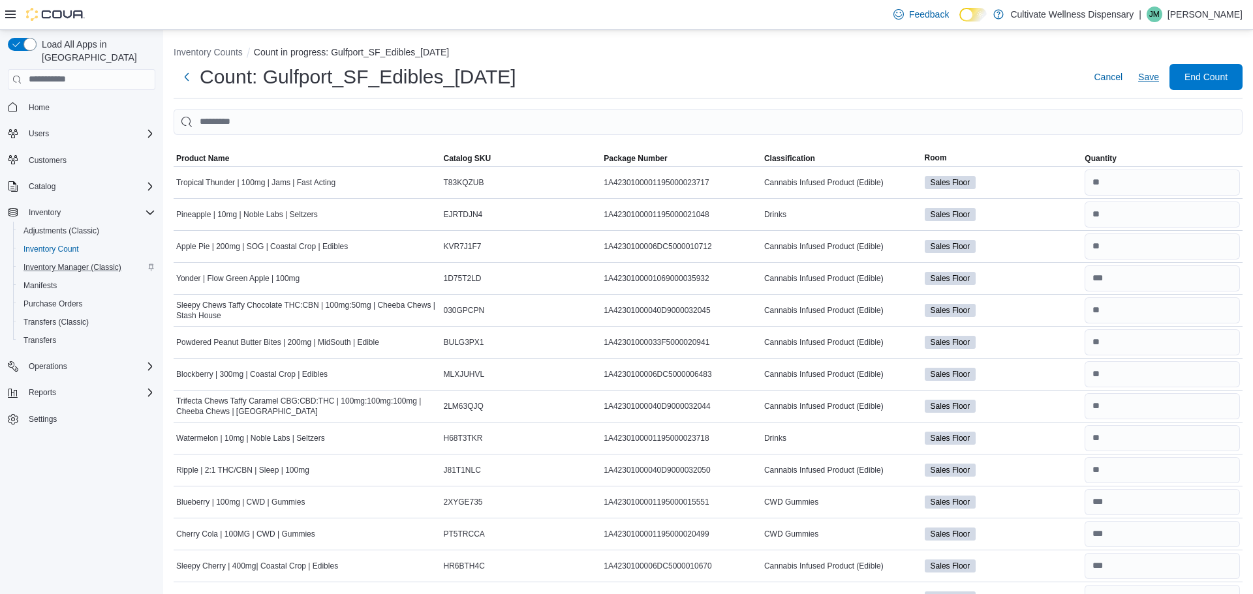
type input "*"
click at [1152, 77] on span "Save" at bounding box center [1148, 76] width 21 height 13
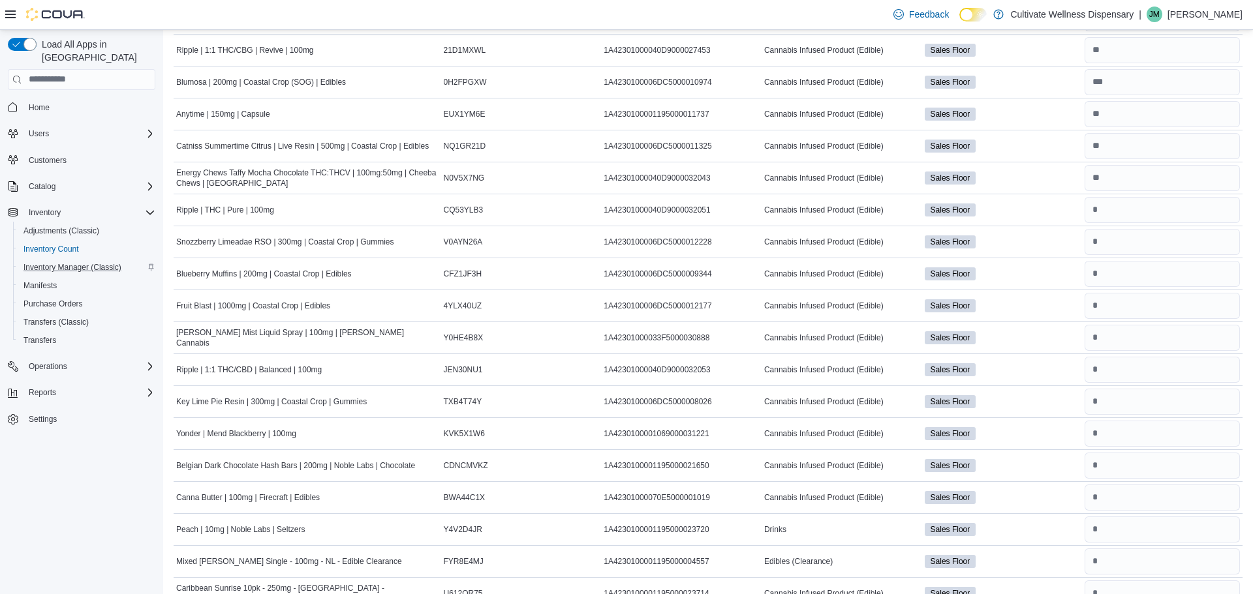
scroll to position [610, 0]
click at [1093, 211] on input "number" at bounding box center [1162, 212] width 155 height 26
type input "*"
click at [1091, 241] on input "number" at bounding box center [1162, 244] width 155 height 26
type input "*"
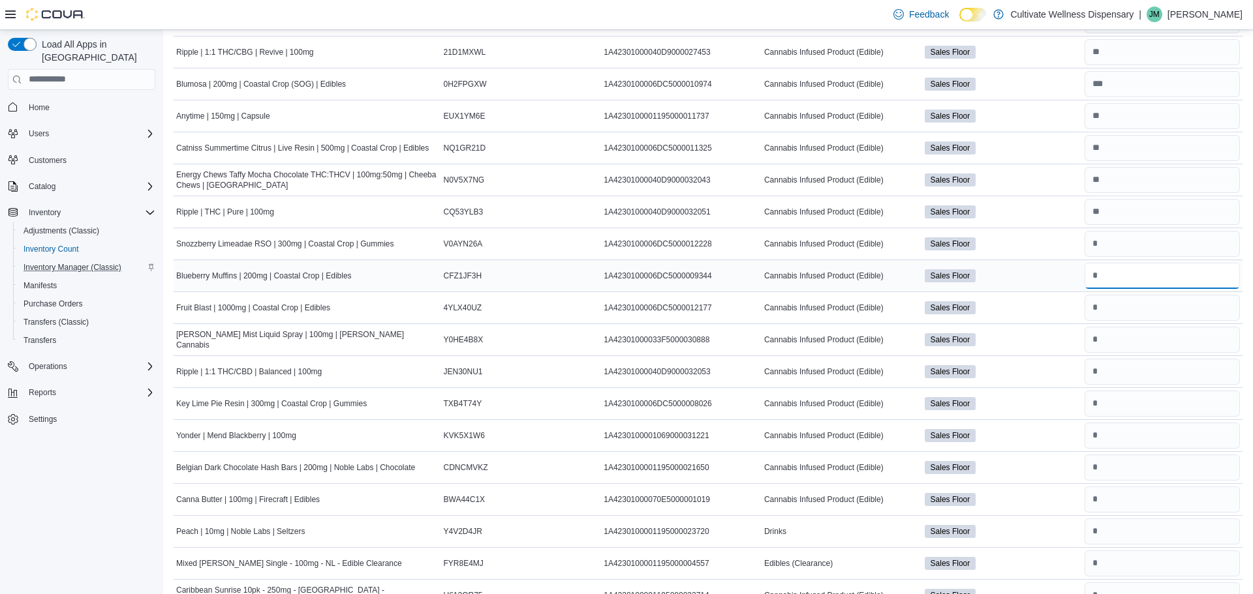
click at [1098, 278] on input "number" at bounding box center [1162, 276] width 155 height 26
type input "*"
click at [1101, 305] on input "number" at bounding box center [1162, 308] width 155 height 26
type input "*"
click at [1098, 342] on input "number" at bounding box center [1162, 340] width 155 height 26
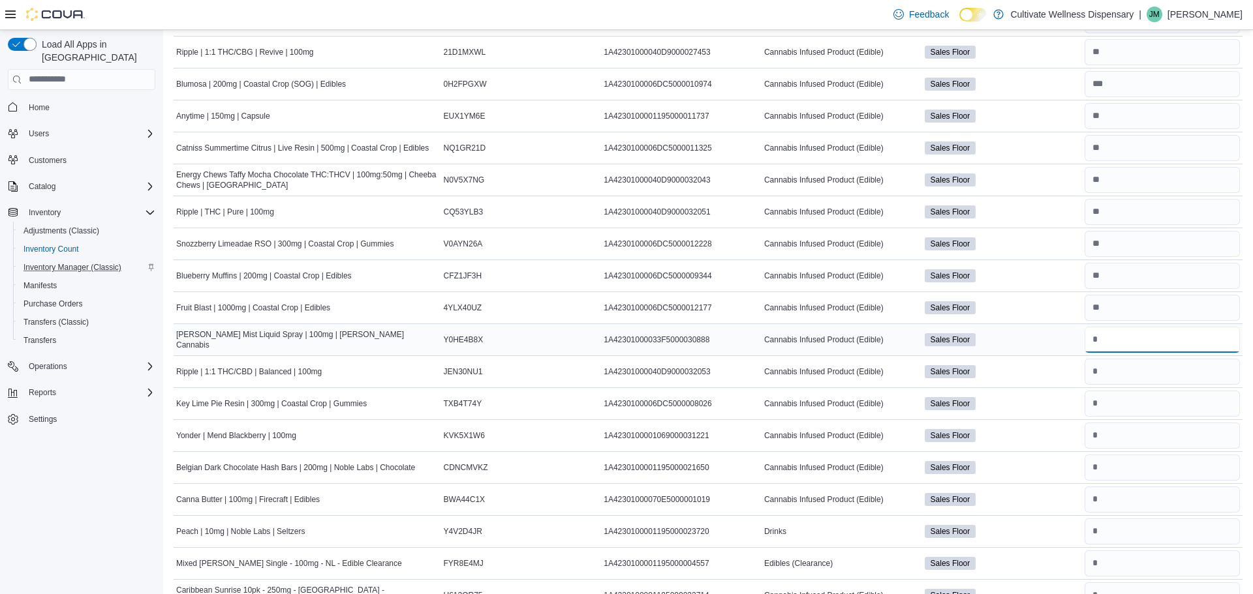
type input "*"
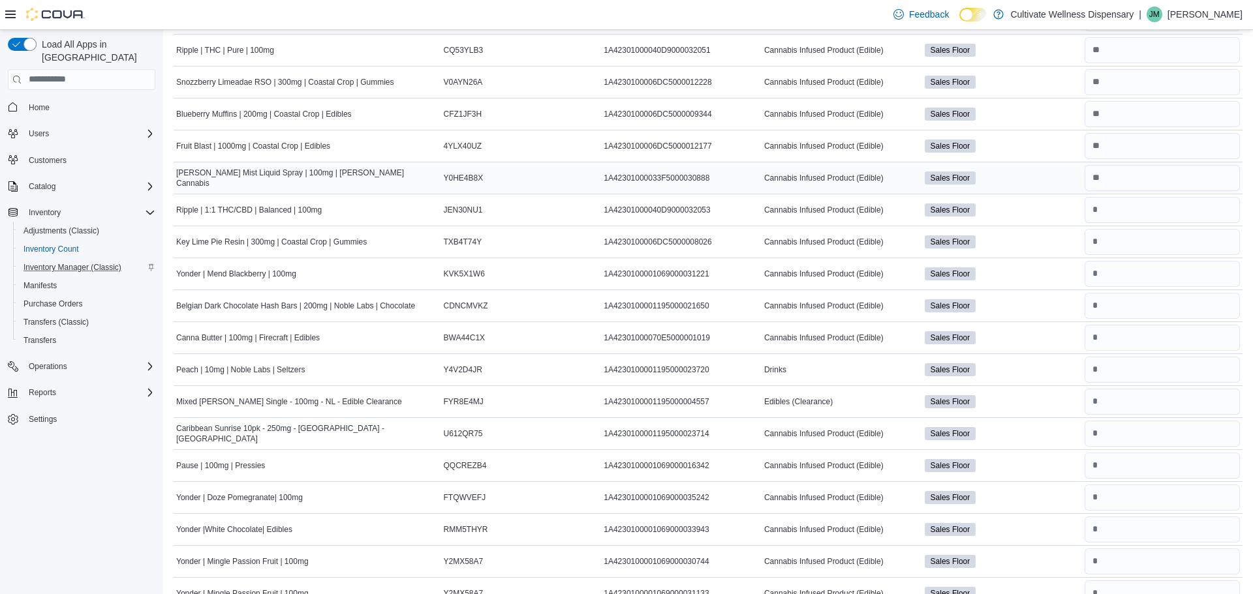
scroll to position [774, 0]
click at [1098, 209] on input "number" at bounding box center [1162, 208] width 155 height 26
type input "*"
click at [1096, 246] on input "number" at bounding box center [1162, 240] width 155 height 26
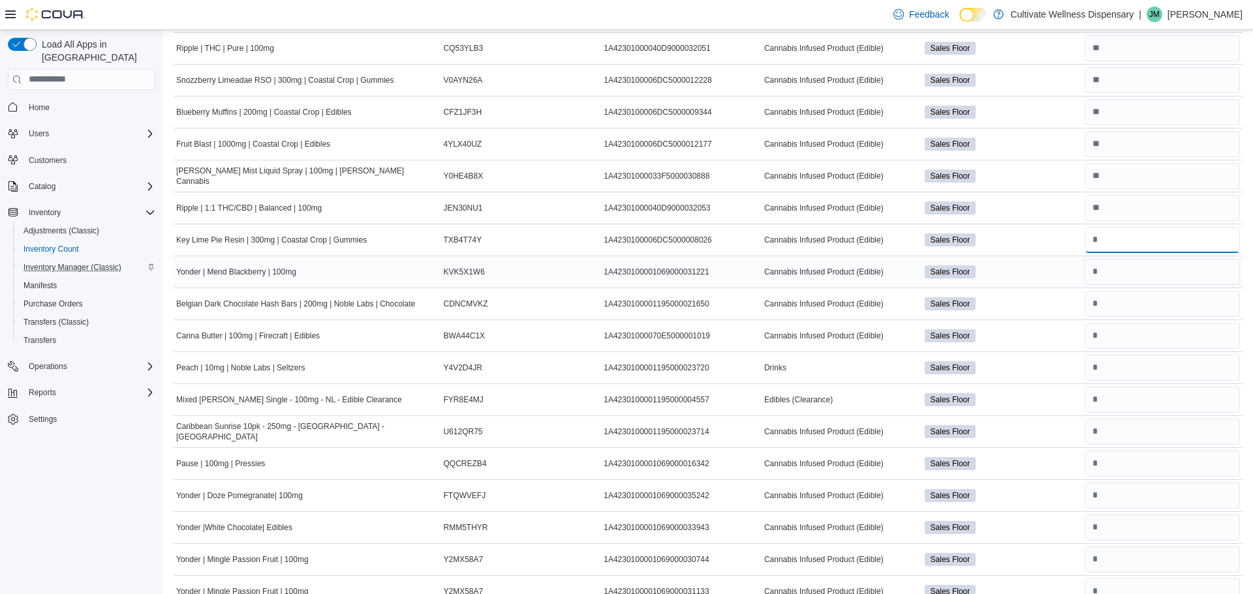
type input "*"
click at [1102, 269] on input "number" at bounding box center [1162, 272] width 155 height 26
type input "*"
click at [1117, 303] on input "number" at bounding box center [1162, 304] width 155 height 26
type input "*"
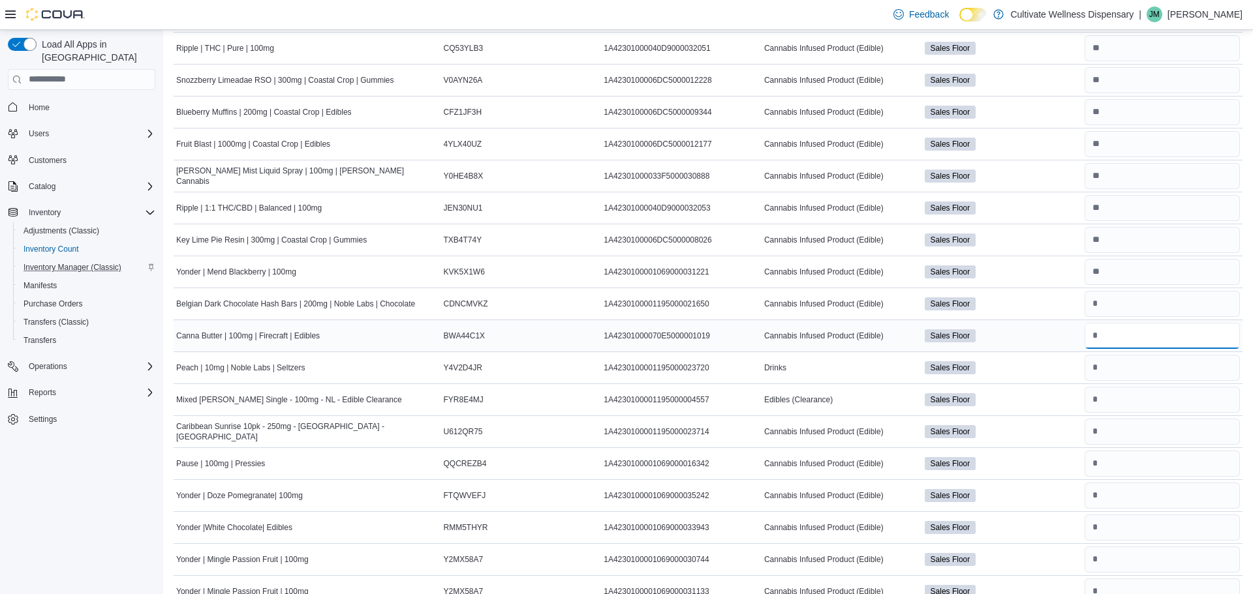
click at [1103, 336] on input "number" at bounding box center [1162, 336] width 155 height 26
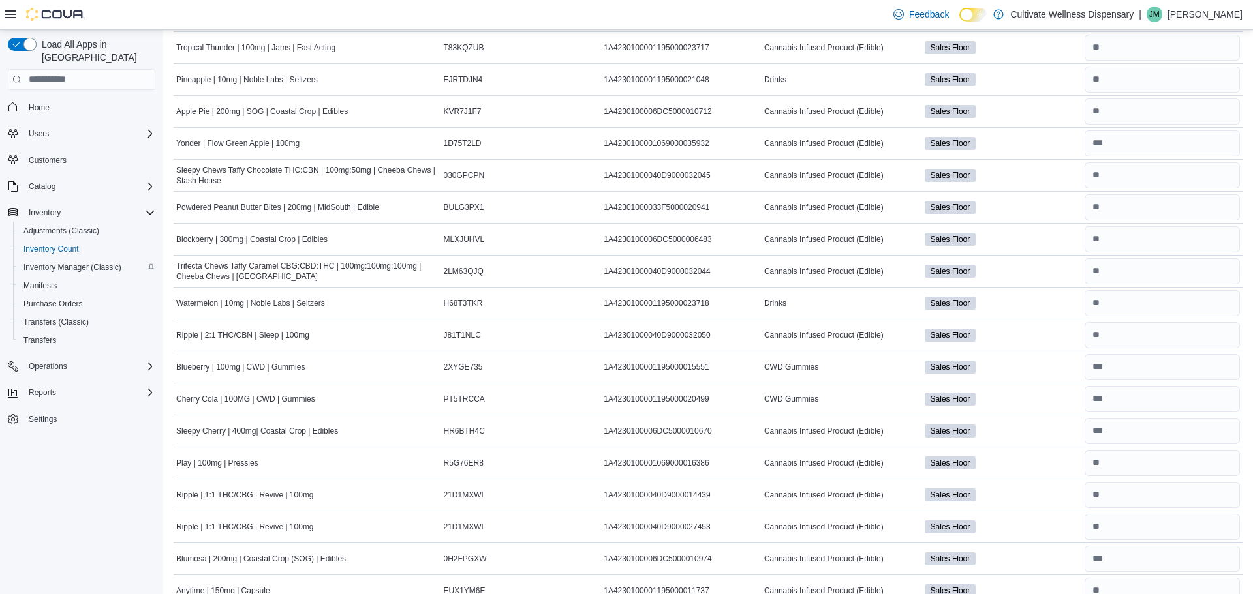
scroll to position [0, 0]
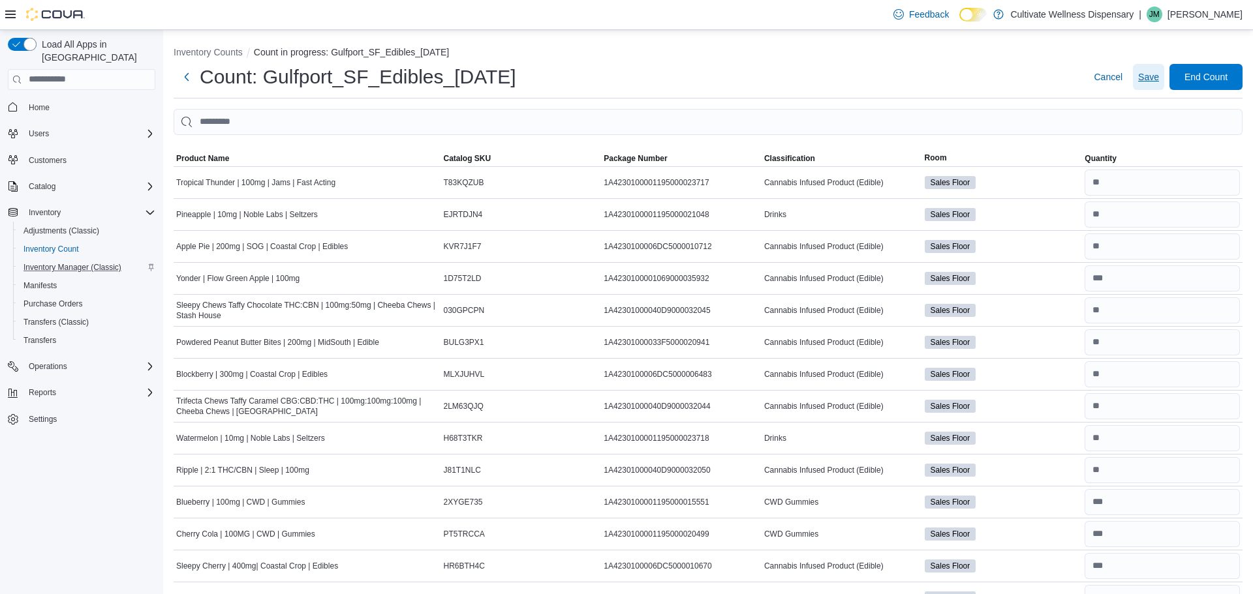
click at [1150, 77] on span "Save" at bounding box center [1148, 76] width 21 height 13
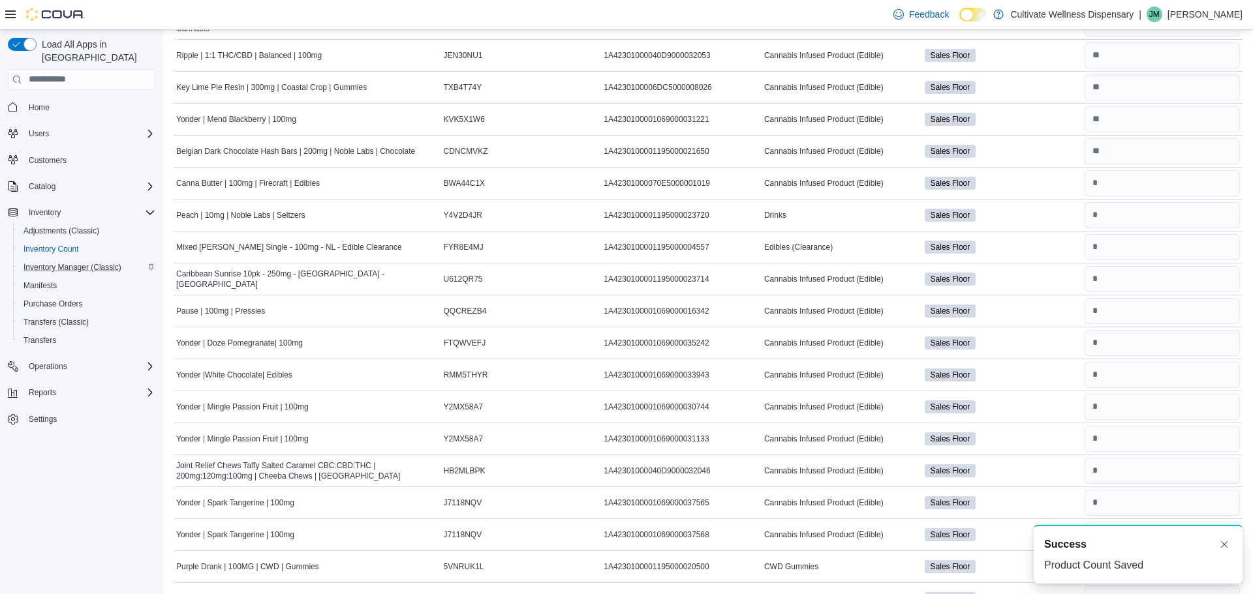
scroll to position [929, 0]
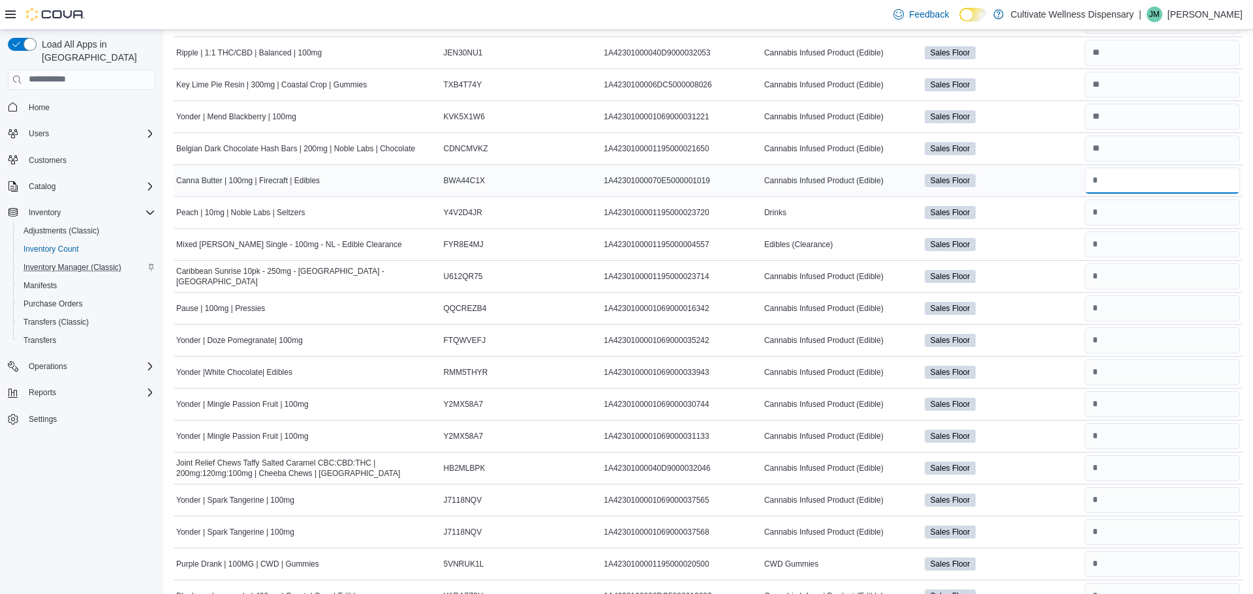
click at [1105, 179] on input "number" at bounding box center [1162, 181] width 155 height 26
type input "*"
click at [1102, 213] on input "number" at bounding box center [1162, 213] width 155 height 26
type input "*"
click at [1096, 241] on input "number" at bounding box center [1162, 245] width 155 height 26
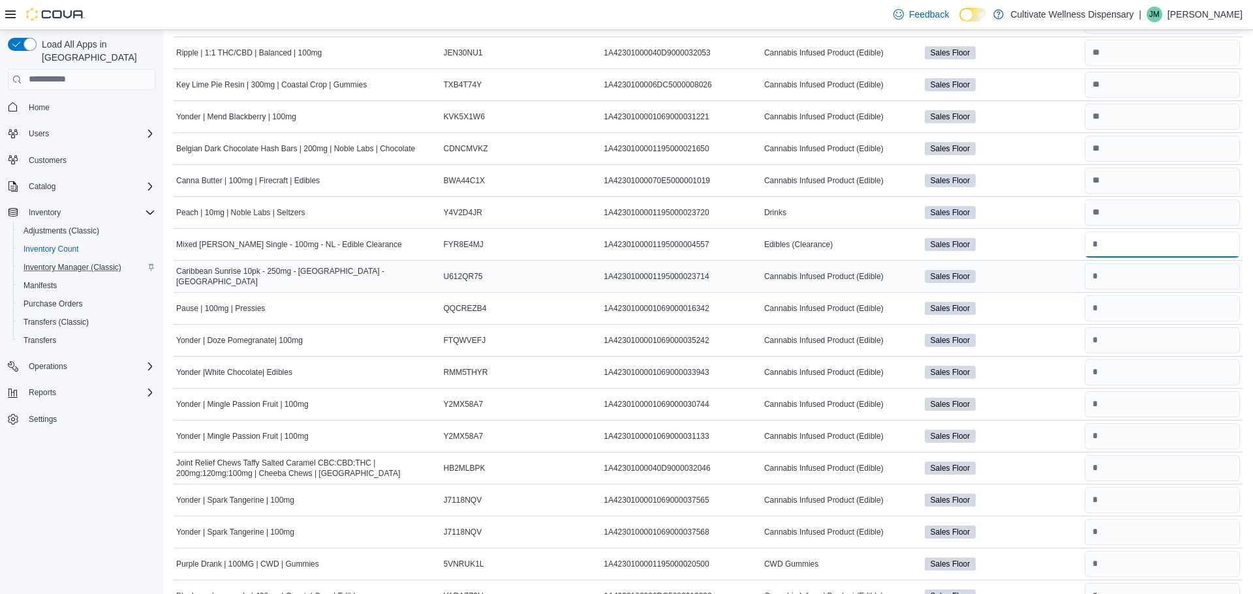
type input "*"
click at [1101, 281] on input "number" at bounding box center [1162, 277] width 155 height 26
type input "*"
click at [1105, 307] on input "number" at bounding box center [1162, 309] width 155 height 26
type input "*"
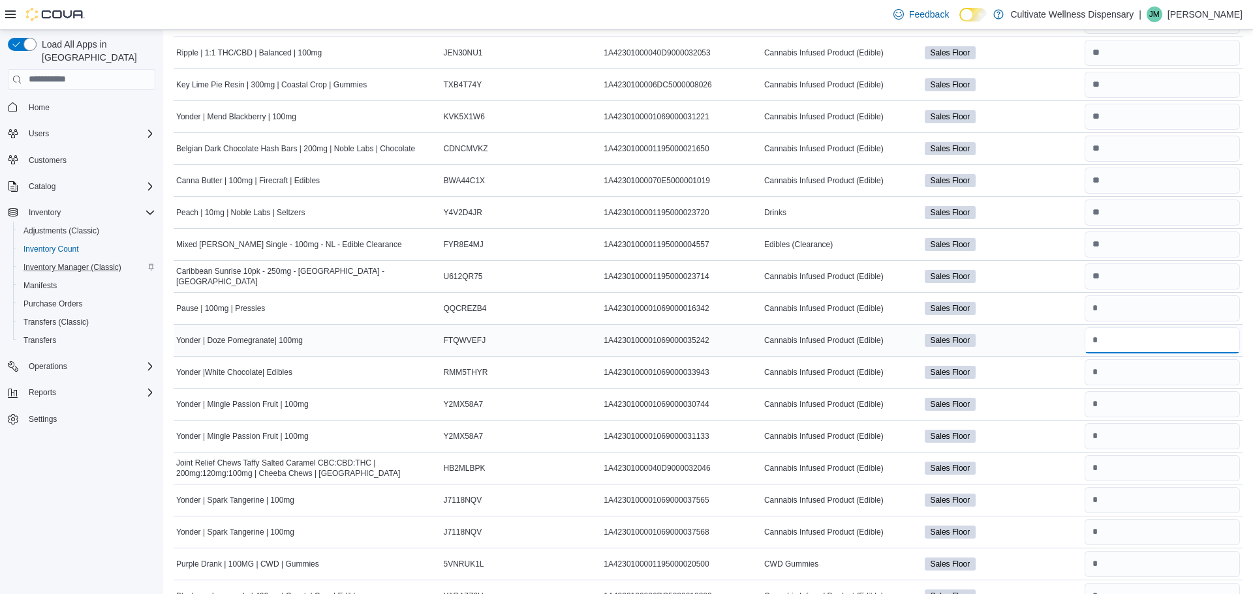
click at [1097, 332] on input "number" at bounding box center [1162, 341] width 155 height 26
type input "*"
click at [1097, 110] on input "number" at bounding box center [1162, 117] width 155 height 26
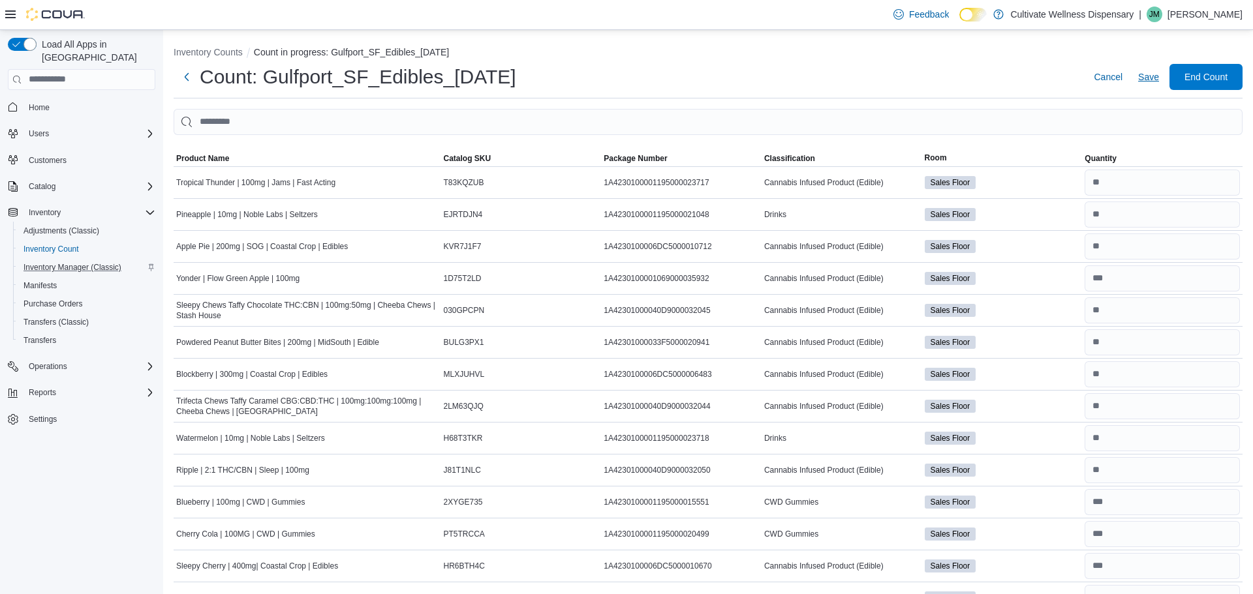
type input "*"
click at [1145, 80] on span "Save" at bounding box center [1148, 76] width 21 height 13
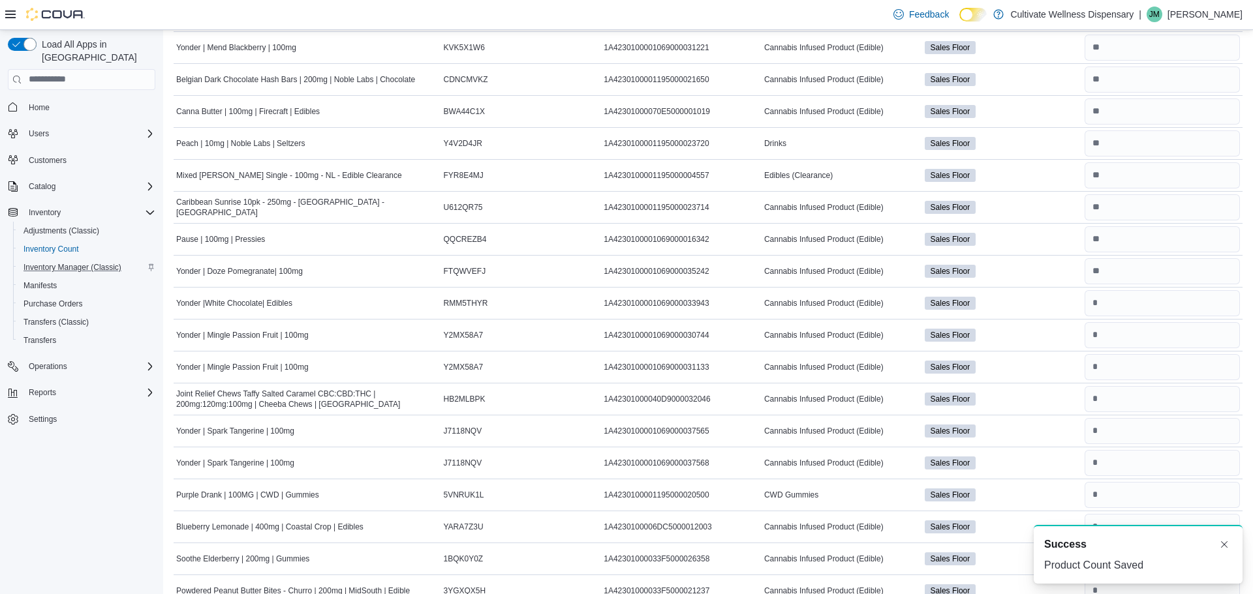
scroll to position [1010, 0]
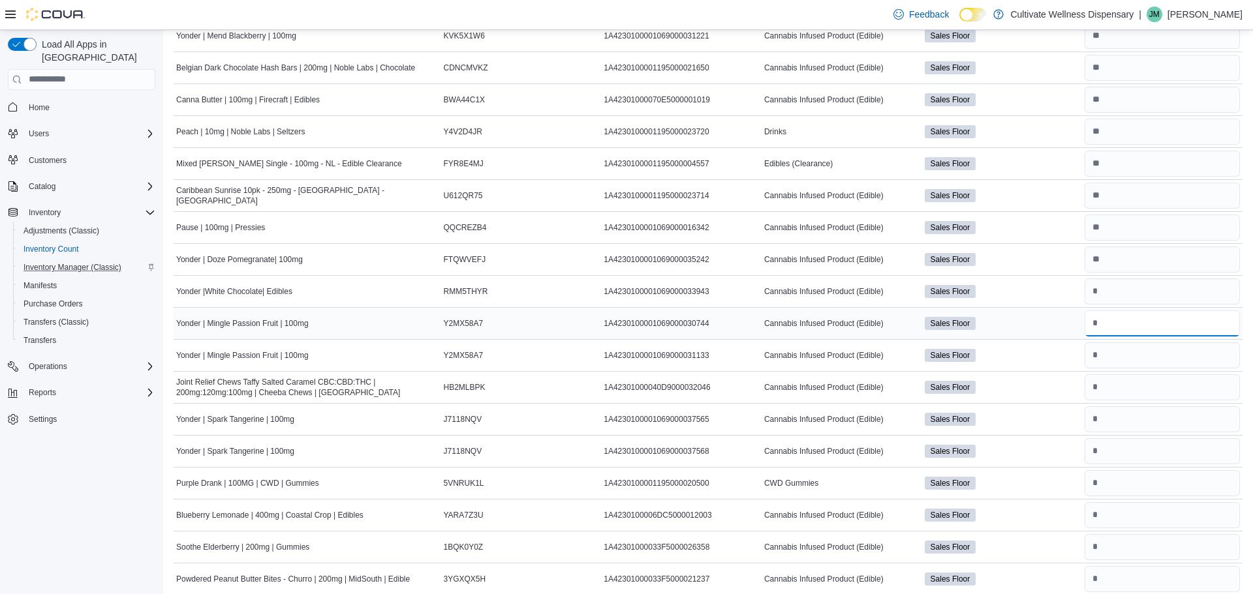
click at [1104, 320] on input "number" at bounding box center [1162, 324] width 155 height 26
type input "*"
click at [1098, 352] on input "number" at bounding box center [1162, 356] width 155 height 26
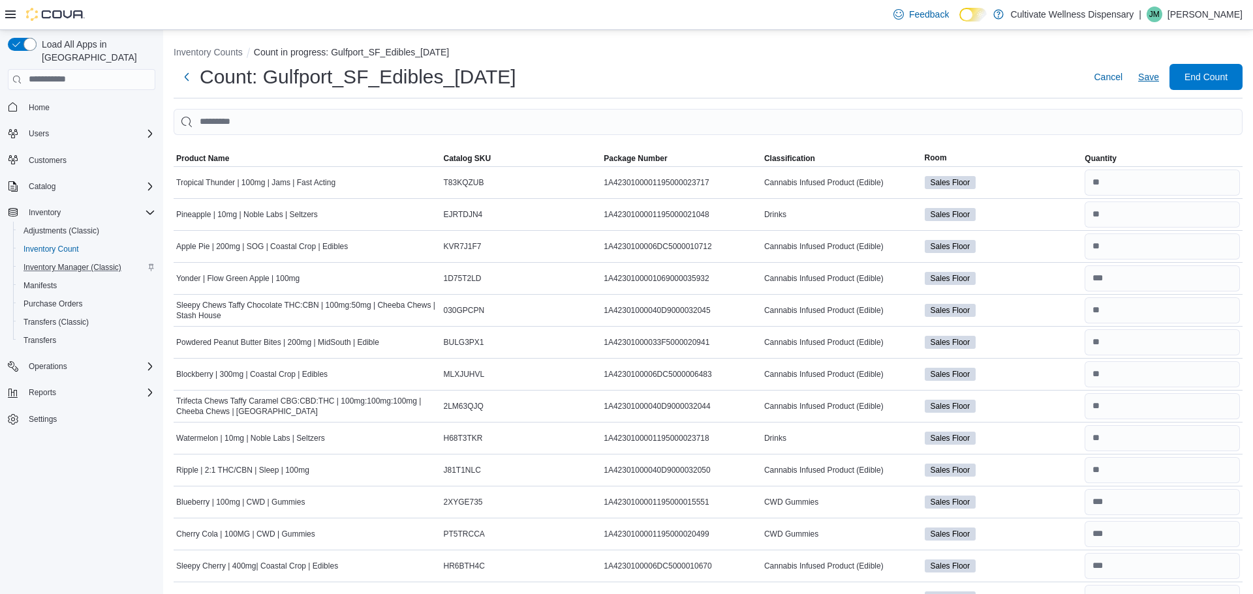
type input "*"
click at [1145, 76] on span "Save" at bounding box center [1148, 76] width 21 height 13
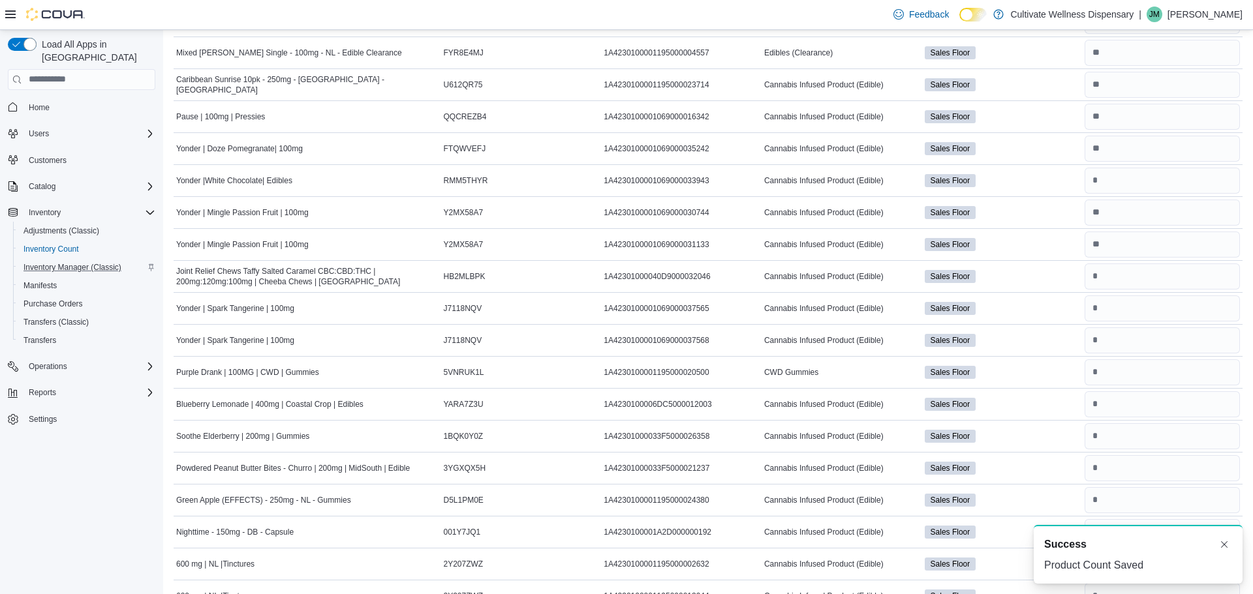
scroll to position [1133, 0]
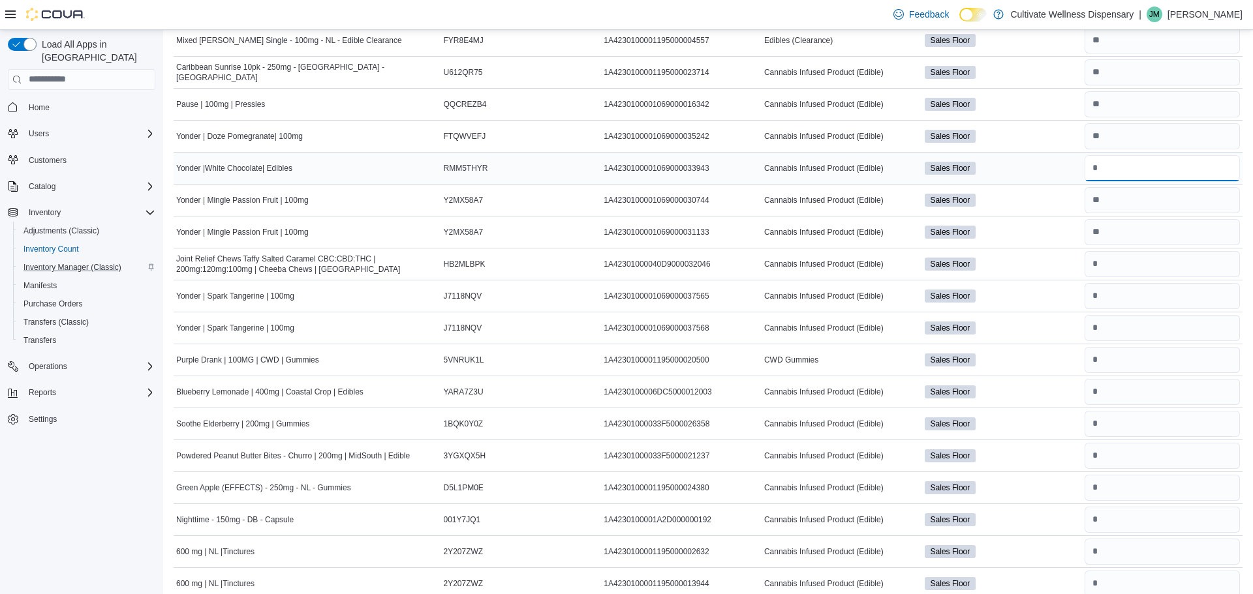
click at [1107, 170] on input "number" at bounding box center [1162, 168] width 155 height 26
type input "*"
click at [1094, 263] on input "number" at bounding box center [1162, 264] width 155 height 26
type input "*"
click at [1101, 301] on input "number" at bounding box center [1162, 296] width 155 height 26
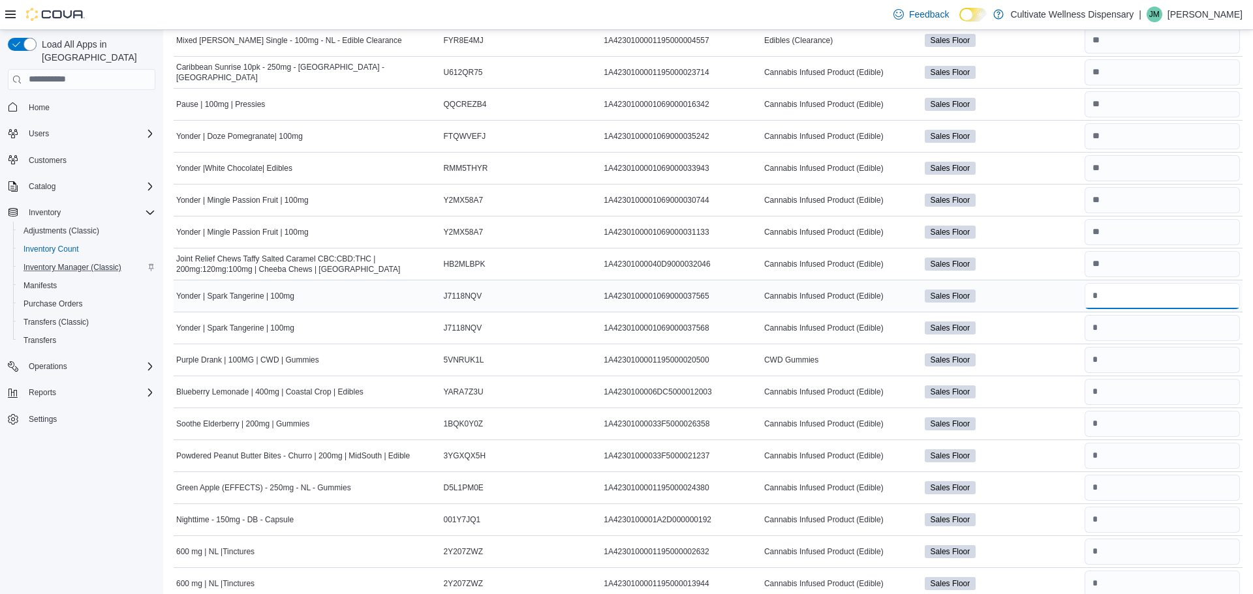
click at [1101, 292] on input "number" at bounding box center [1162, 296] width 155 height 26
type input "*"
click at [1096, 324] on input "number" at bounding box center [1162, 328] width 155 height 26
type input "*"
click at [1107, 362] on input "number" at bounding box center [1162, 360] width 155 height 26
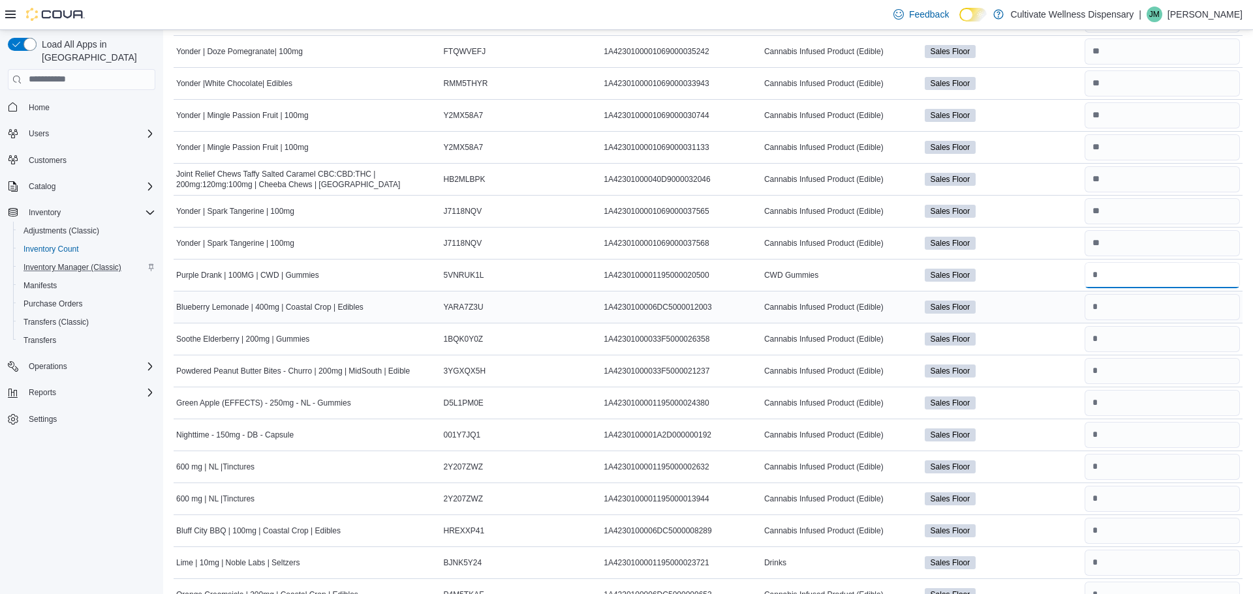
scroll to position [1246, 0]
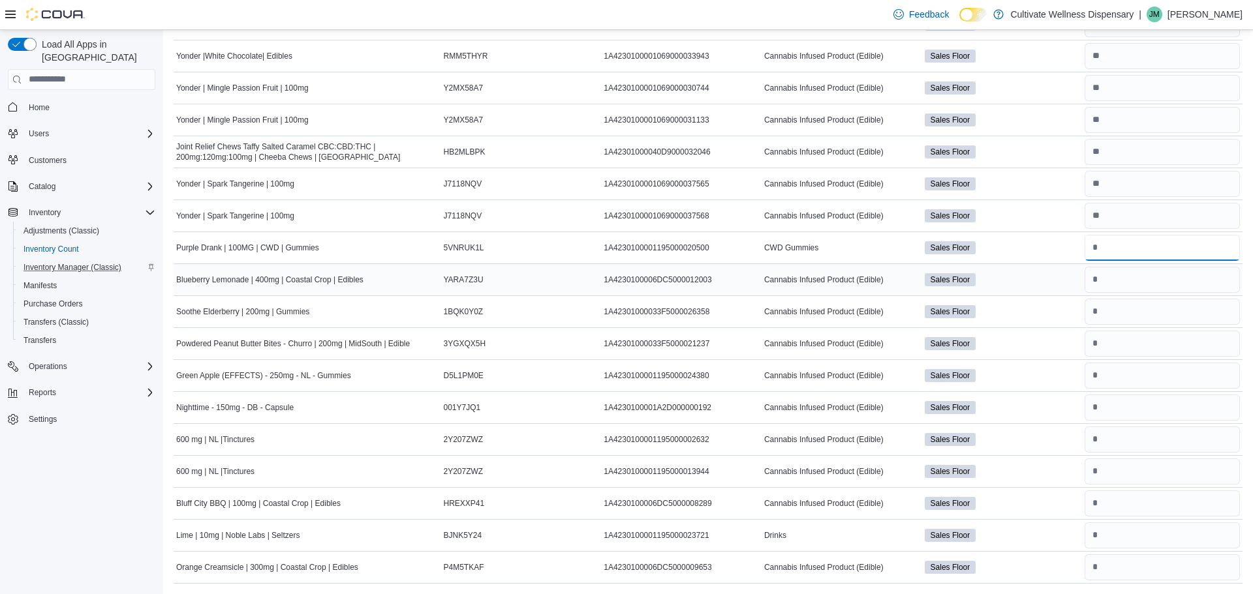
type input "**"
click at [1113, 287] on input "number" at bounding box center [1162, 280] width 155 height 26
type input "*"
click at [1103, 313] on input "number" at bounding box center [1162, 312] width 155 height 26
type input "**"
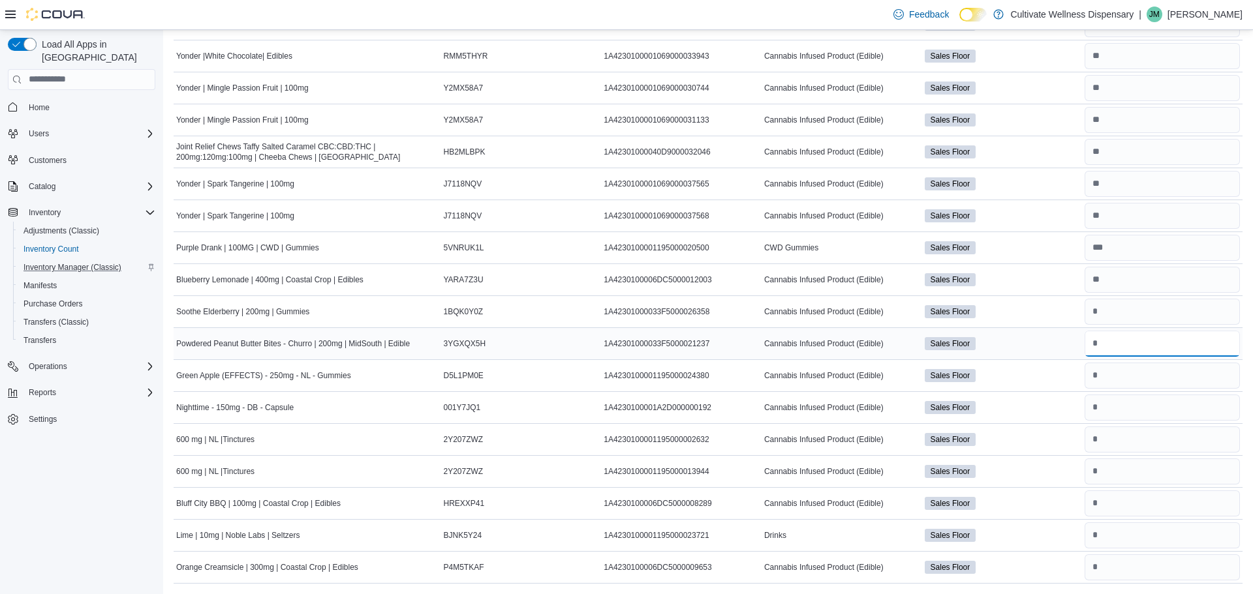
click at [1102, 339] on input "number" at bounding box center [1162, 344] width 155 height 26
click at [1100, 347] on input "number" at bounding box center [1162, 344] width 155 height 26
type input "*"
click at [1105, 372] on input "number" at bounding box center [1162, 376] width 155 height 26
type input "*"
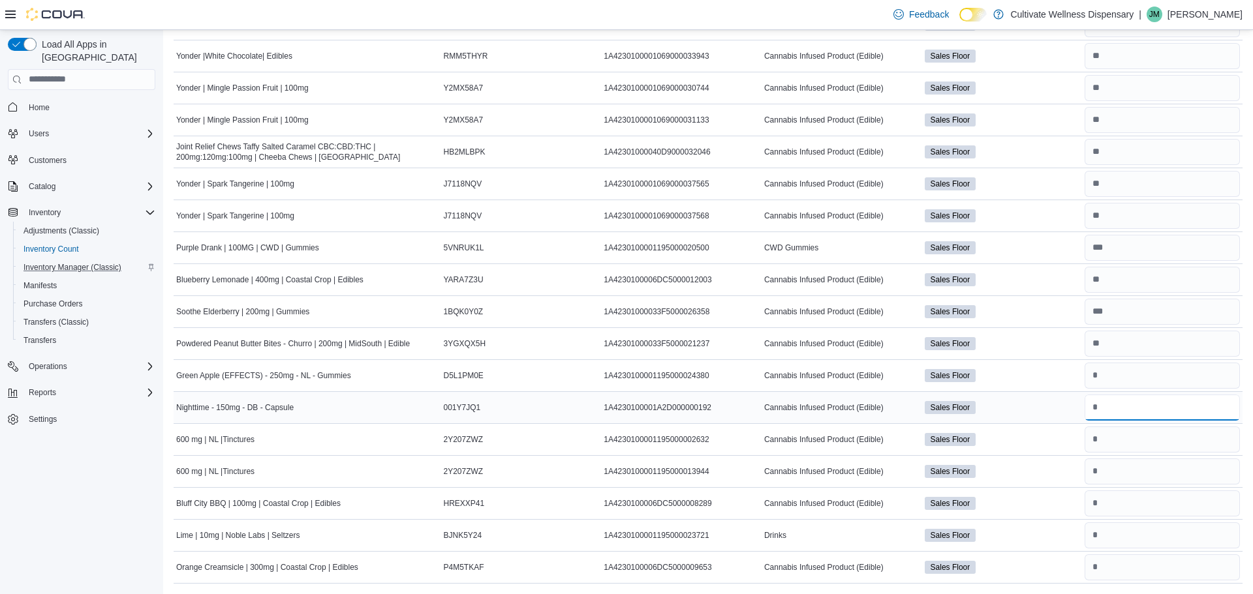
click at [1105, 404] on input "number" at bounding box center [1162, 408] width 155 height 26
type input "*"
click at [1101, 442] on input "number" at bounding box center [1162, 440] width 155 height 26
type input "*"
click at [1092, 467] on input "number" at bounding box center [1162, 472] width 155 height 26
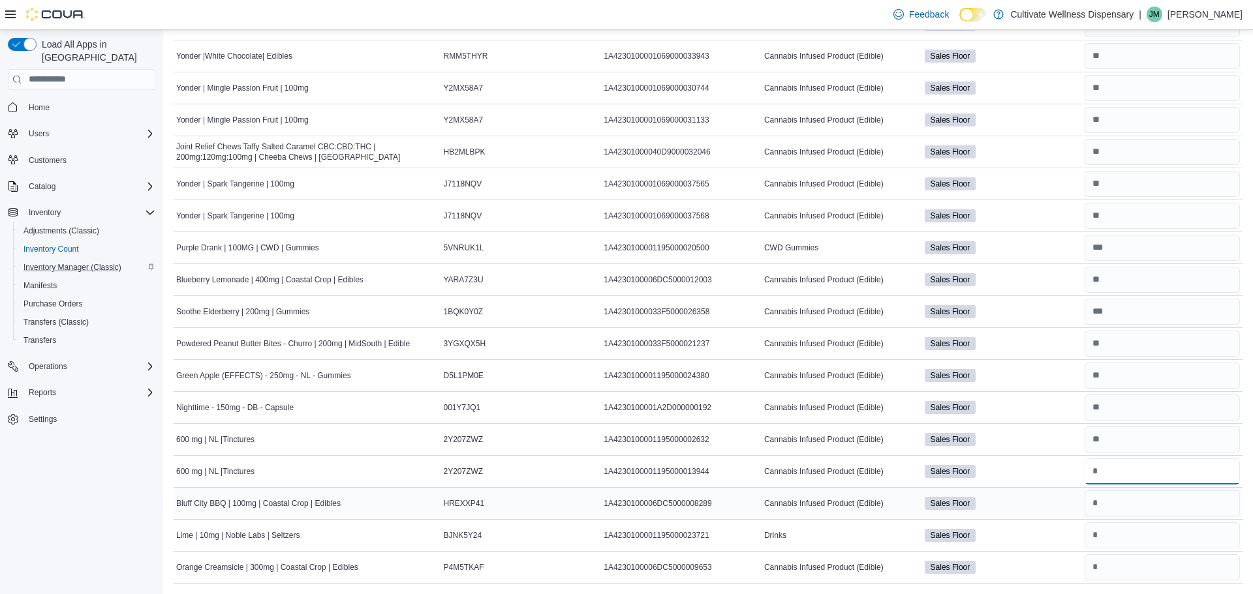
type input "*"
click at [1100, 497] on input "number" at bounding box center [1162, 504] width 155 height 26
type input "*"
click at [1100, 534] on input "number" at bounding box center [1162, 536] width 155 height 26
type input "**"
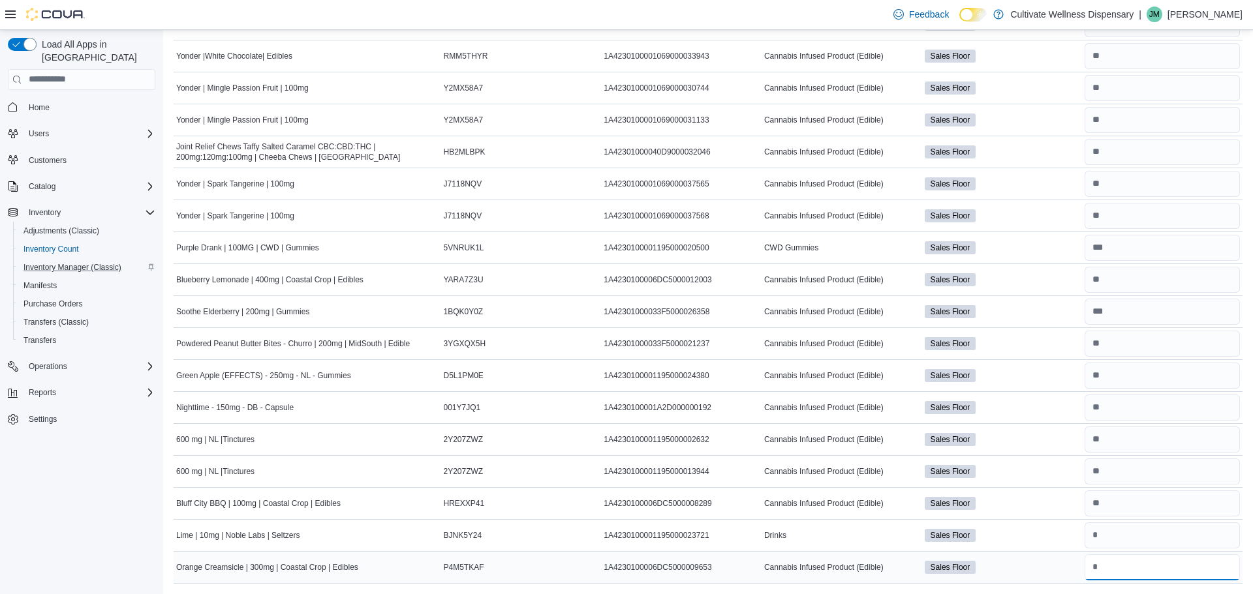
click at [1107, 562] on input "number" at bounding box center [1162, 568] width 155 height 26
type input "*"
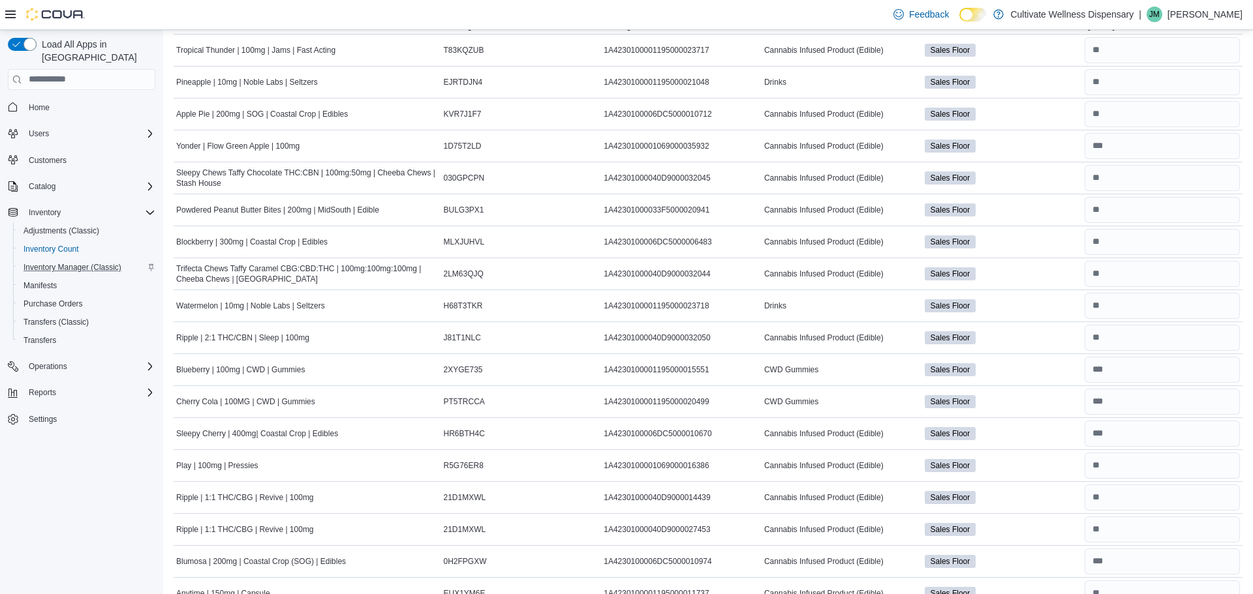
scroll to position [0, 0]
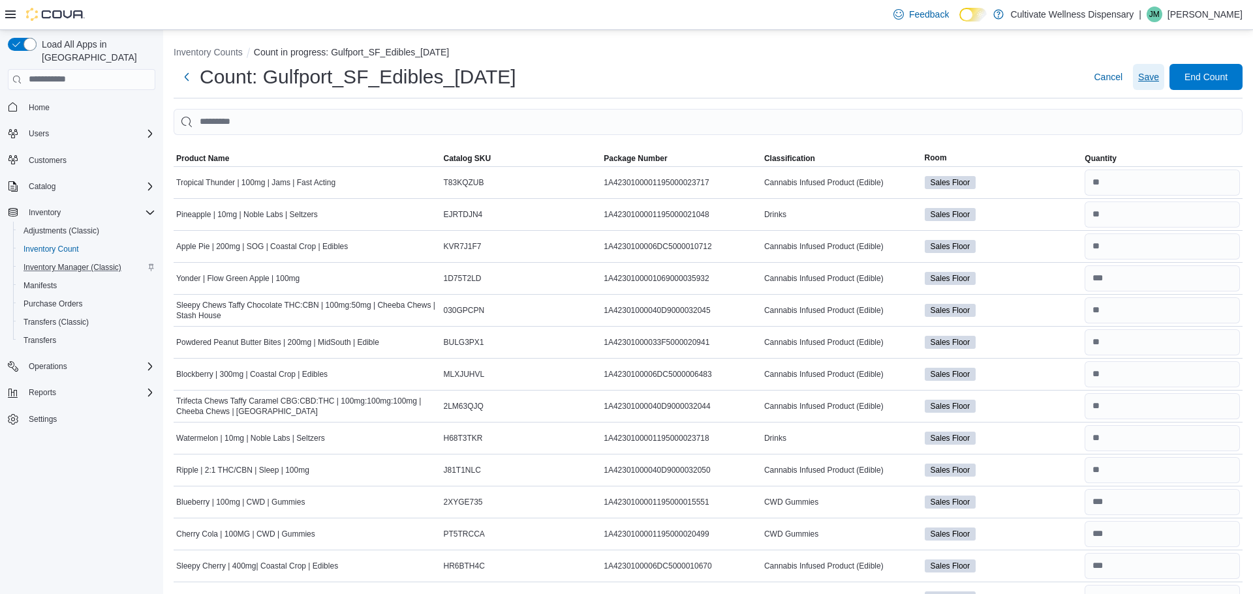
click at [1149, 78] on span "Save" at bounding box center [1148, 76] width 21 height 13
click at [1106, 156] on span "Quantity" at bounding box center [1101, 158] width 32 height 10
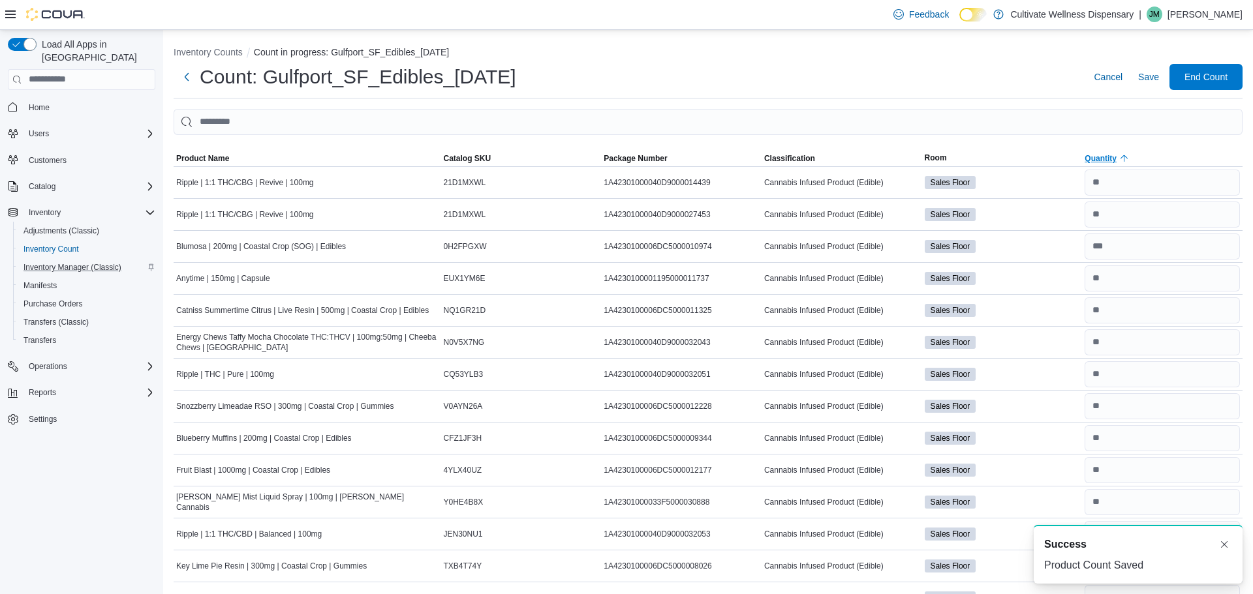
click at [1106, 156] on span "Quantity" at bounding box center [1101, 158] width 32 height 10
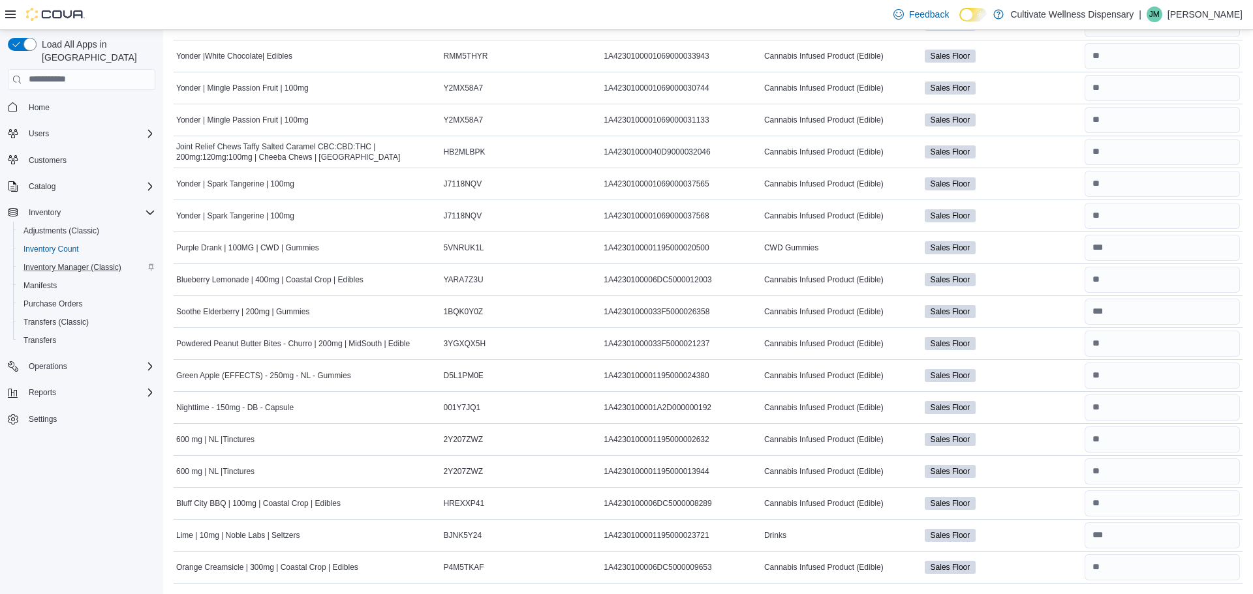
scroll to position [1245, 0]
click at [1120, 541] on input "number" at bounding box center [1162, 536] width 155 height 26
click at [1105, 568] on input "number" at bounding box center [1162, 568] width 155 height 26
type input "*"
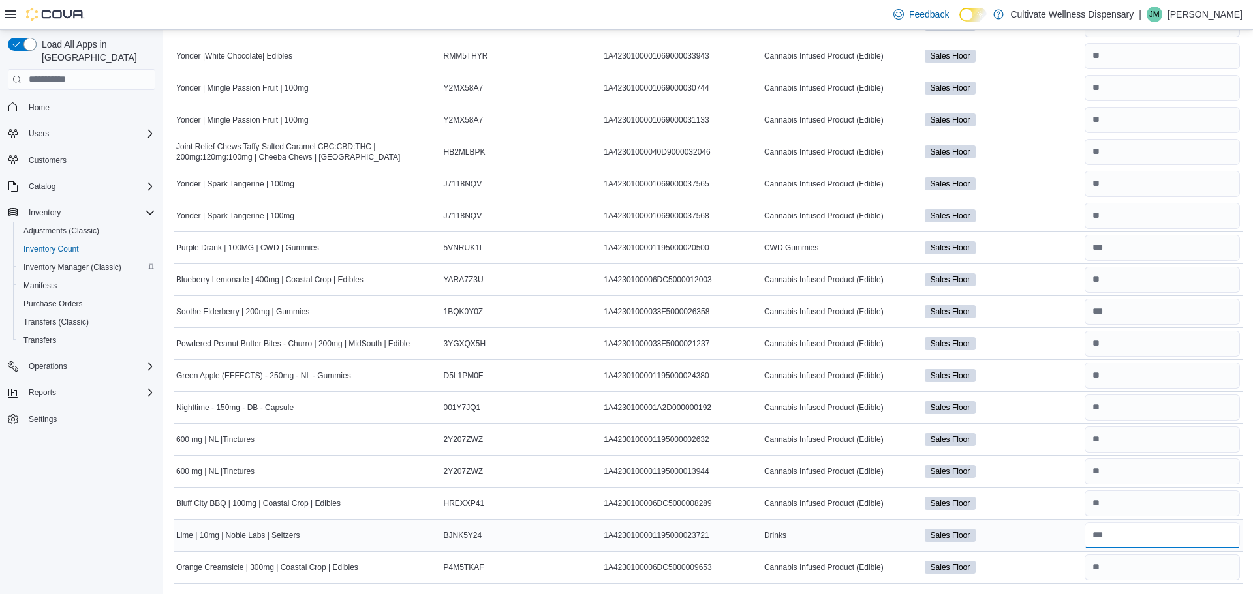
click at [1105, 529] on input "number" at bounding box center [1162, 536] width 155 height 26
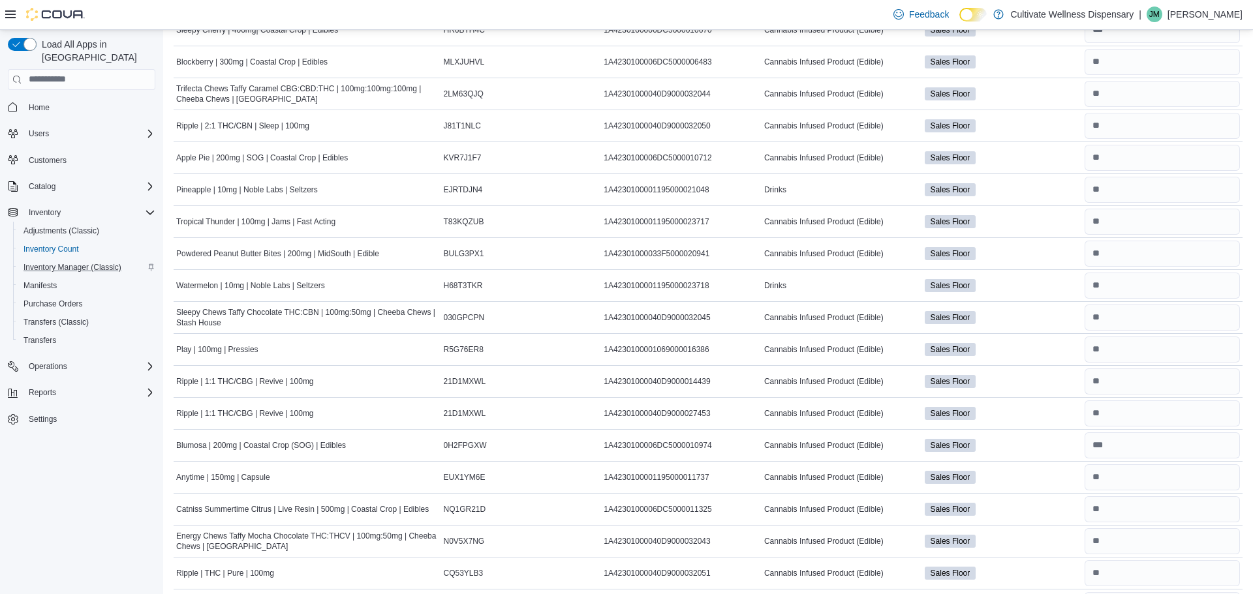
scroll to position [0, 0]
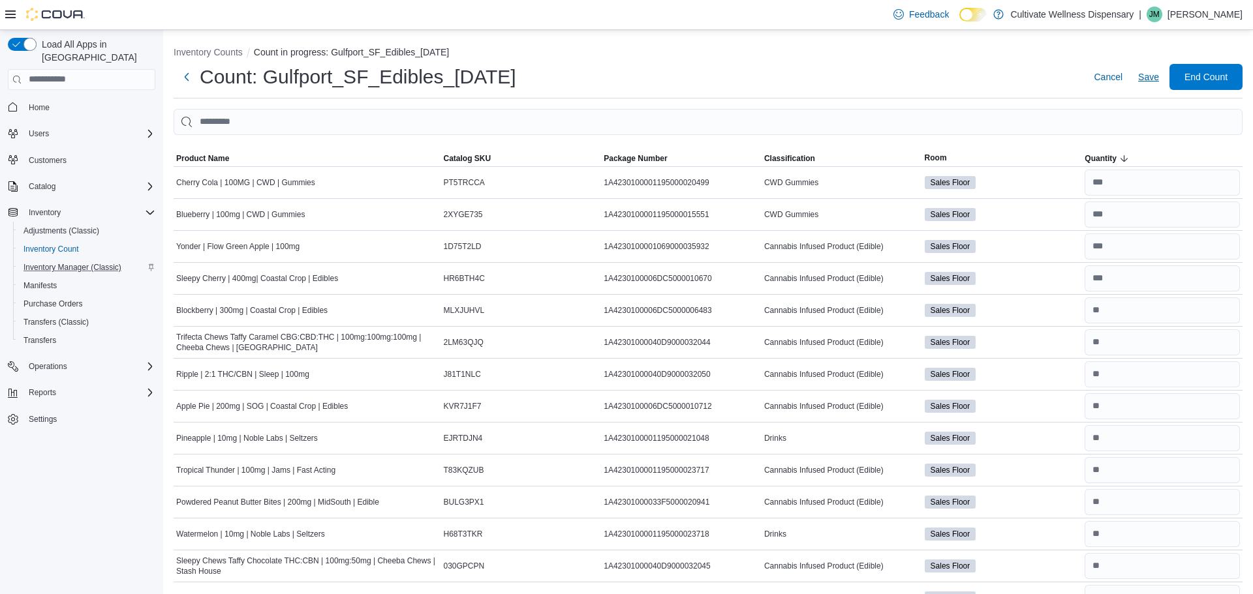
type input "**"
click at [1143, 73] on span "Save" at bounding box center [1148, 76] width 21 height 13
click at [1115, 157] on span "Quantity" at bounding box center [1101, 158] width 32 height 10
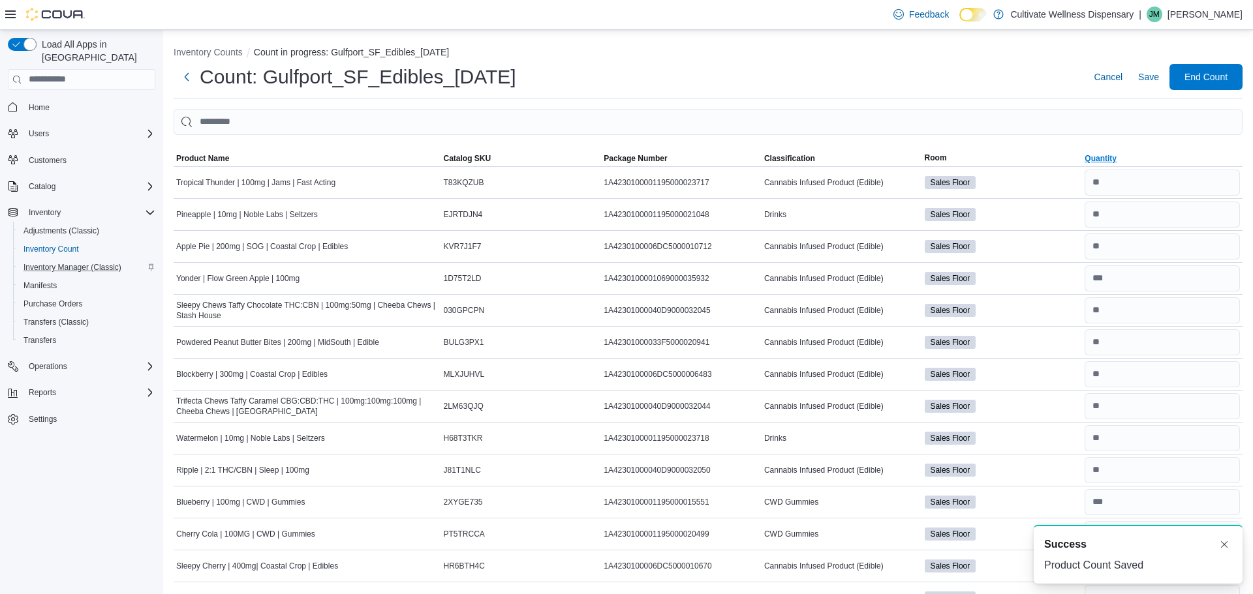
click at [1115, 157] on span "Quantity" at bounding box center [1101, 158] width 32 height 10
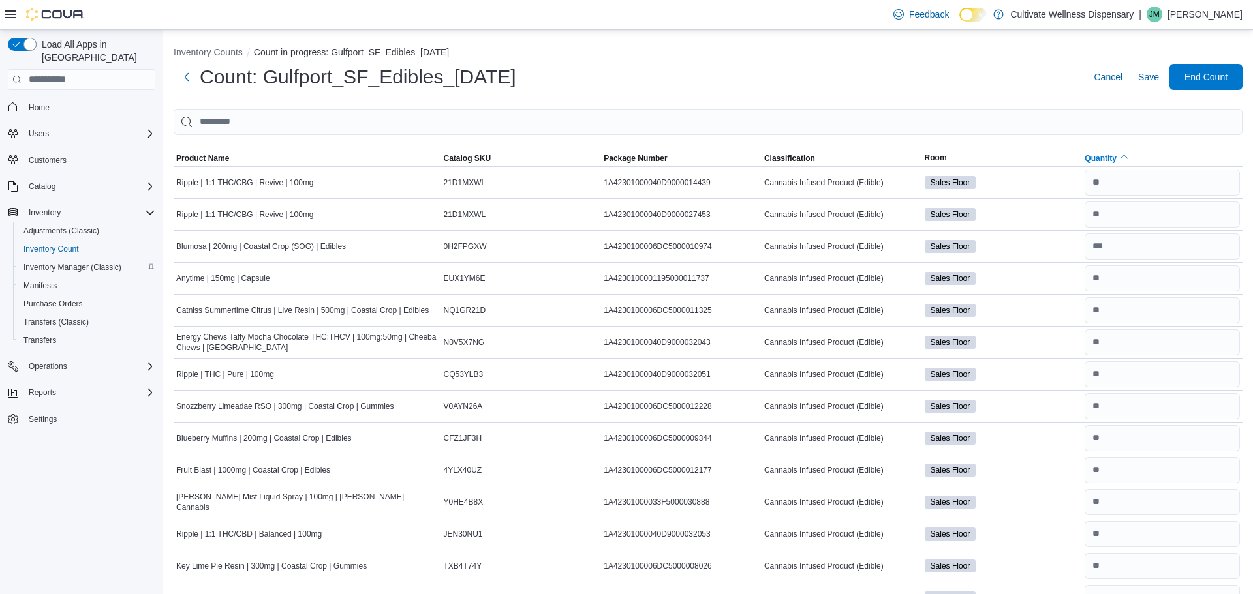
click at [1110, 159] on span "Quantity" at bounding box center [1101, 158] width 32 height 10
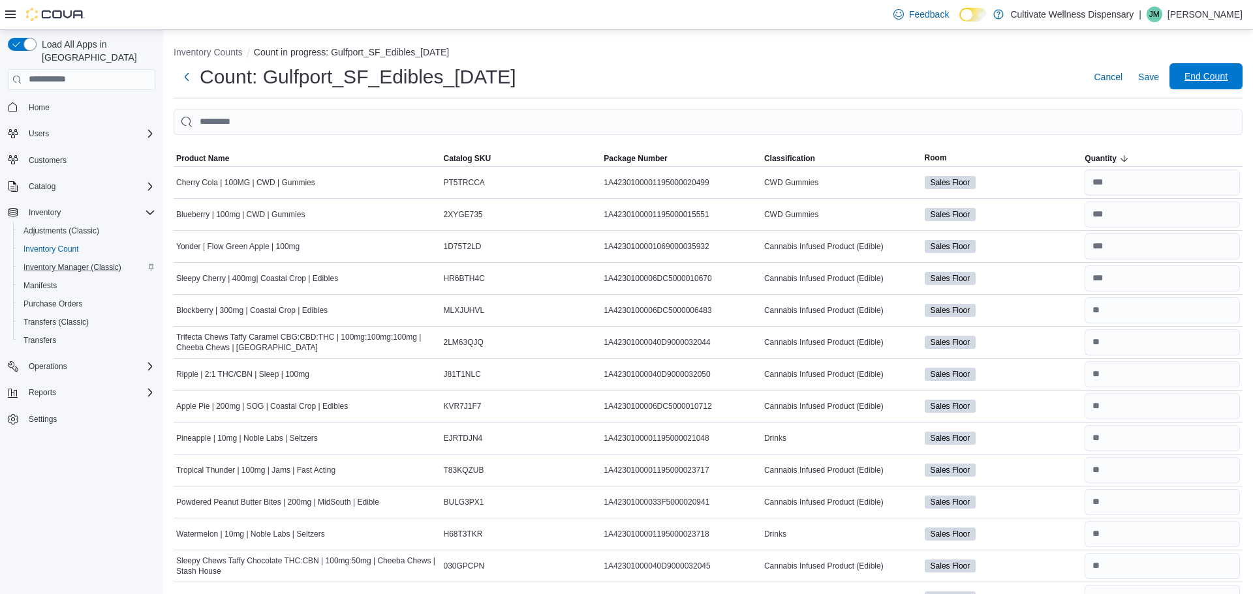
click at [1210, 78] on span "End Count" at bounding box center [1205, 76] width 43 height 13
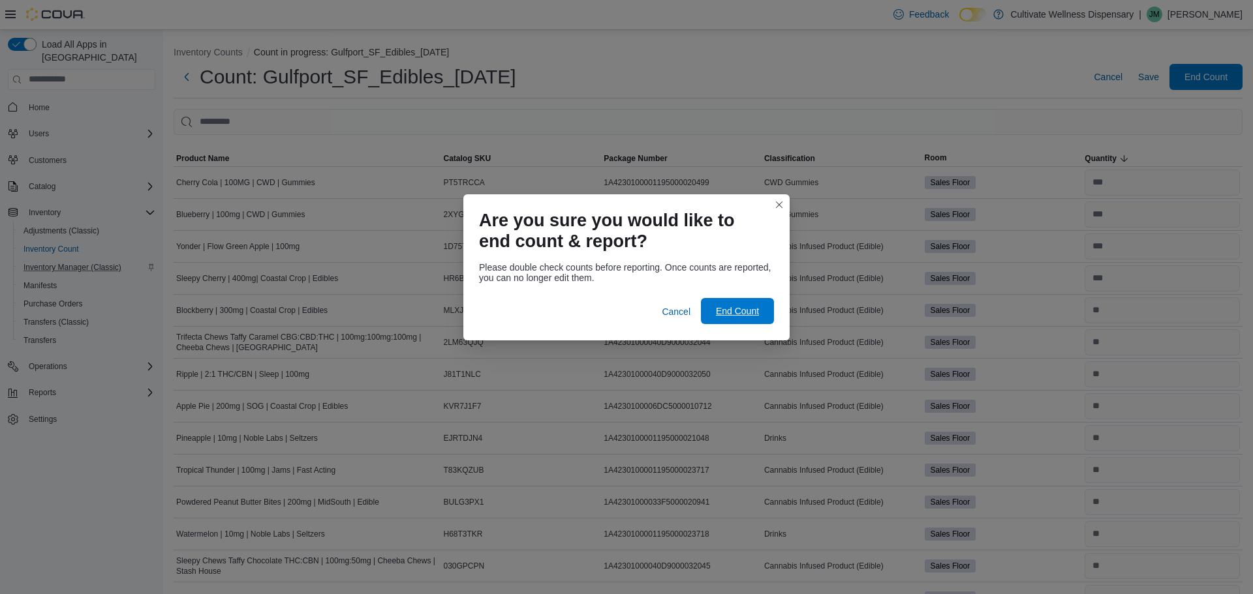
click at [743, 309] on span "End Count" at bounding box center [737, 311] width 43 height 13
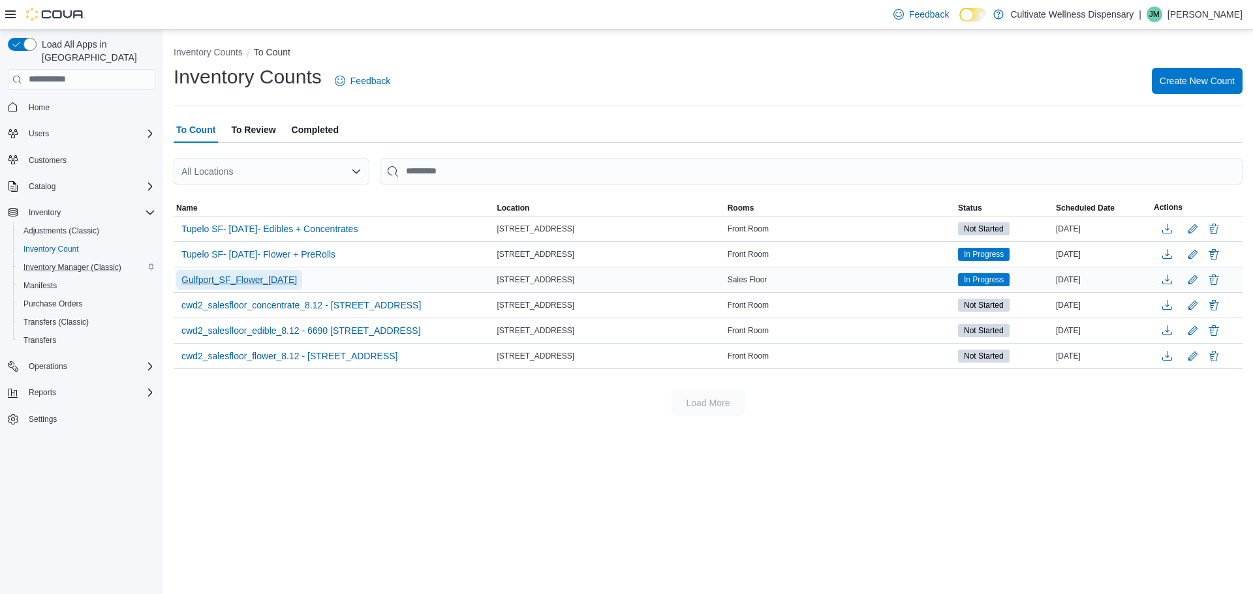
click at [277, 280] on span "Gulfport_SF_Flower_[DATE]" at bounding box center [239, 279] width 116 height 13
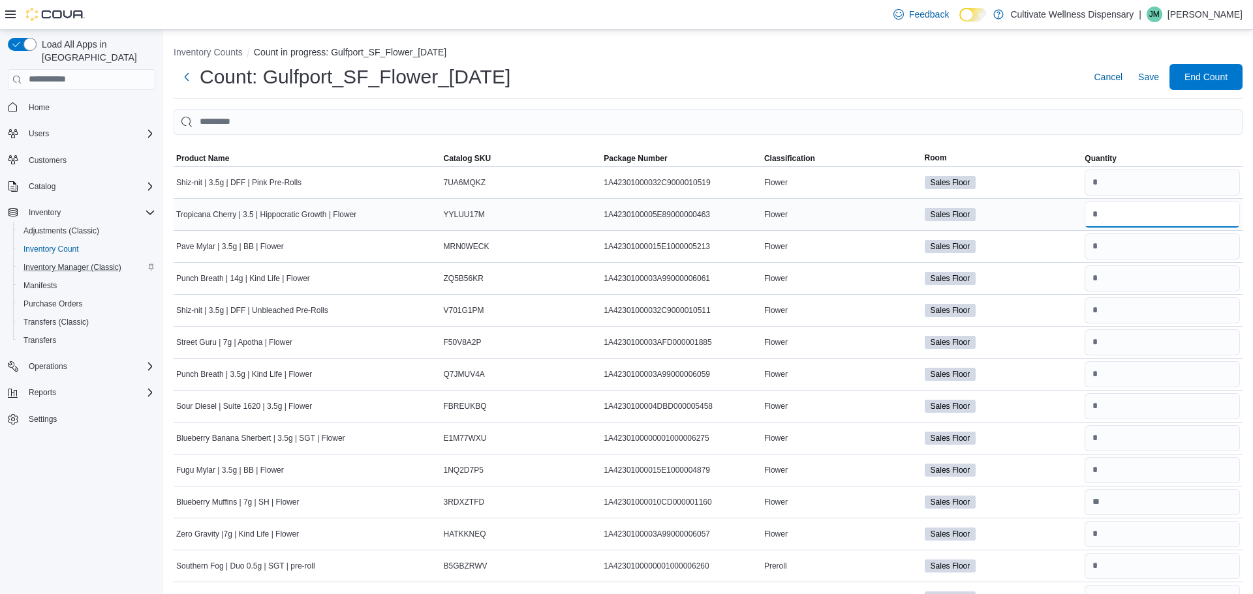
click at [1122, 219] on input "number" at bounding box center [1162, 215] width 155 height 26
type input "**"
click at [1150, 78] on span "Save" at bounding box center [1148, 76] width 21 height 13
click at [36, 244] on span "Inventory Count" at bounding box center [50, 249] width 55 height 10
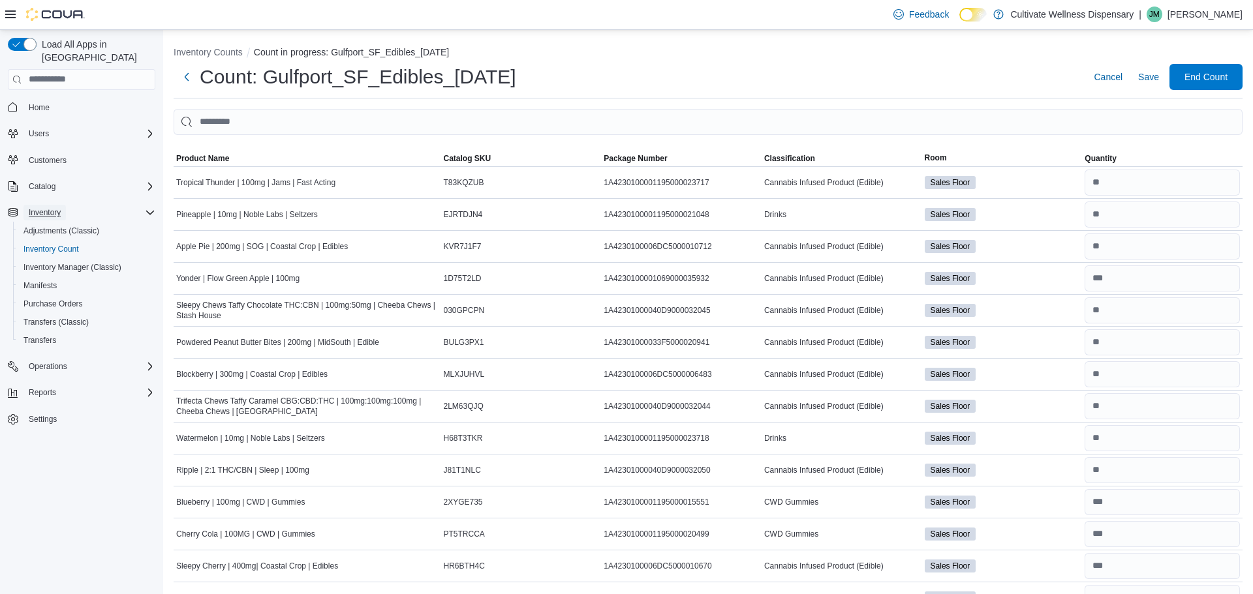
click at [50, 208] on span "Inventory" at bounding box center [45, 213] width 32 height 10
click at [48, 208] on span "Inventory" at bounding box center [45, 213] width 32 height 10
click at [54, 262] on span "Inventory Manager (Classic)" at bounding box center [72, 267] width 98 height 10
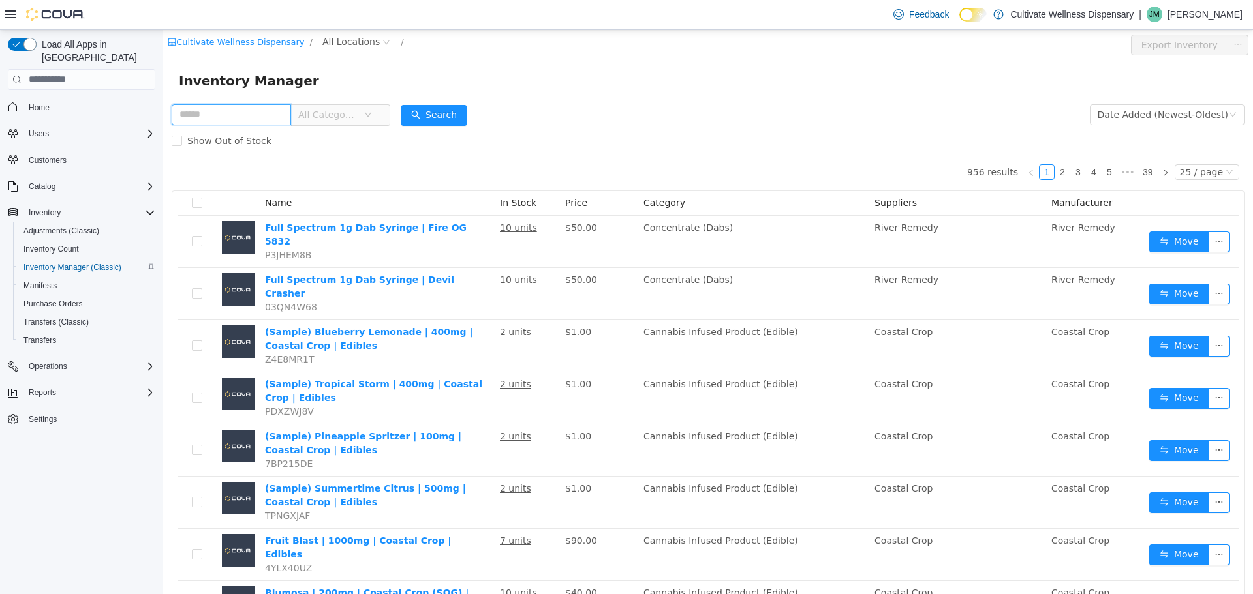
click at [291, 111] on input "text" at bounding box center [231, 114] width 119 height 21
click at [454, 118] on button "Search" at bounding box center [434, 114] width 67 height 21
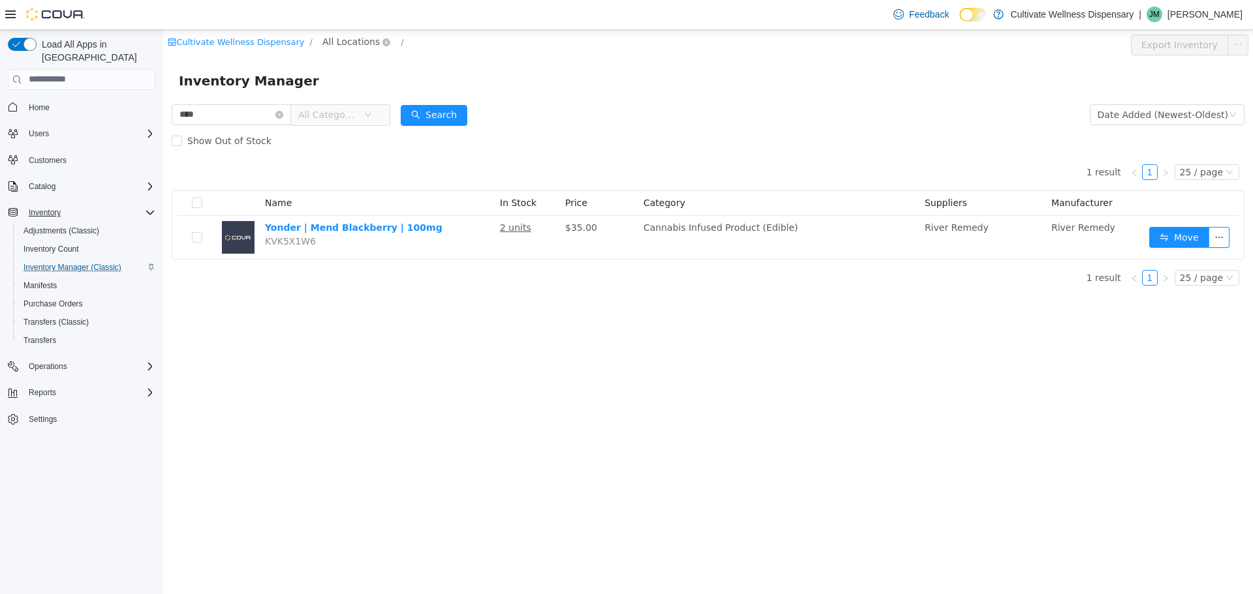
click at [356, 42] on span "All Locations" at bounding box center [350, 41] width 57 height 14
click at [393, 110] on span "[STREET_ADDRESS]" at bounding box center [386, 111] width 91 height 10
click at [206, 110] on input "****" at bounding box center [238, 114] width 132 height 21
click at [480, 115] on button "Search" at bounding box center [446, 114] width 67 height 21
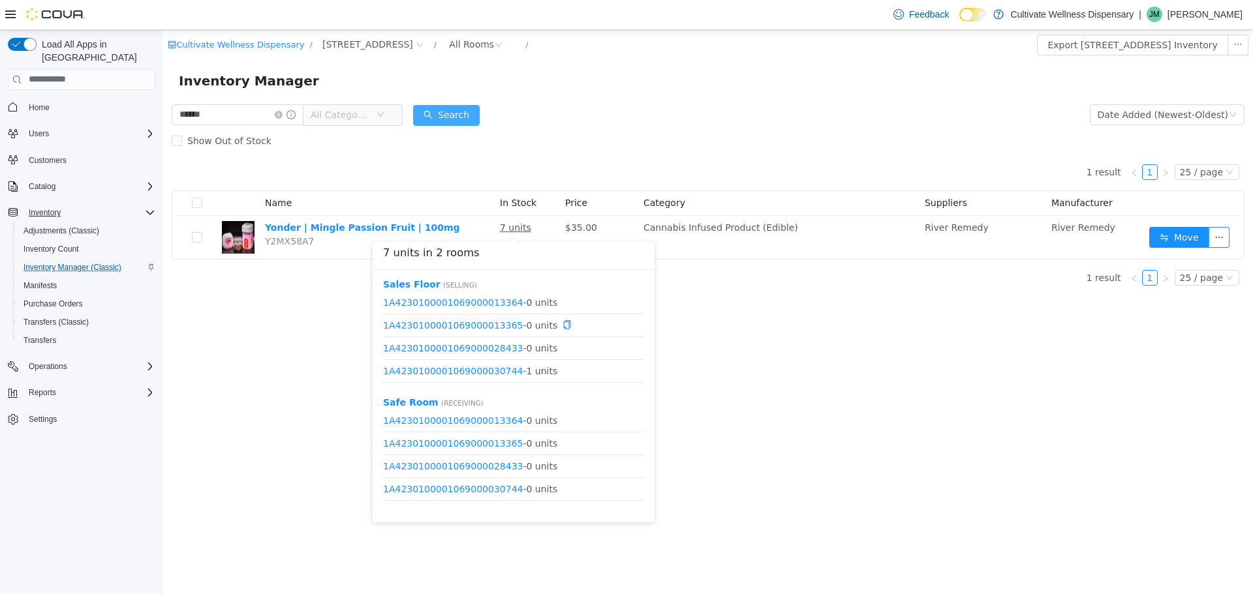
scroll to position [16, 0]
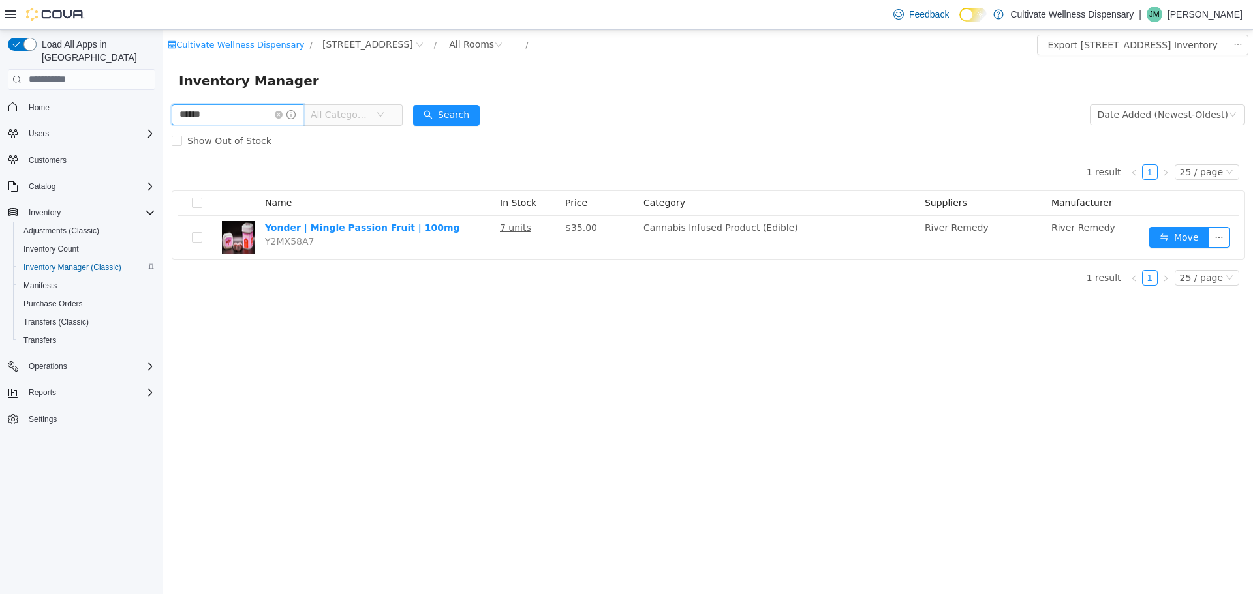
click at [217, 117] on input "******" at bounding box center [238, 114] width 132 height 21
type input "*"
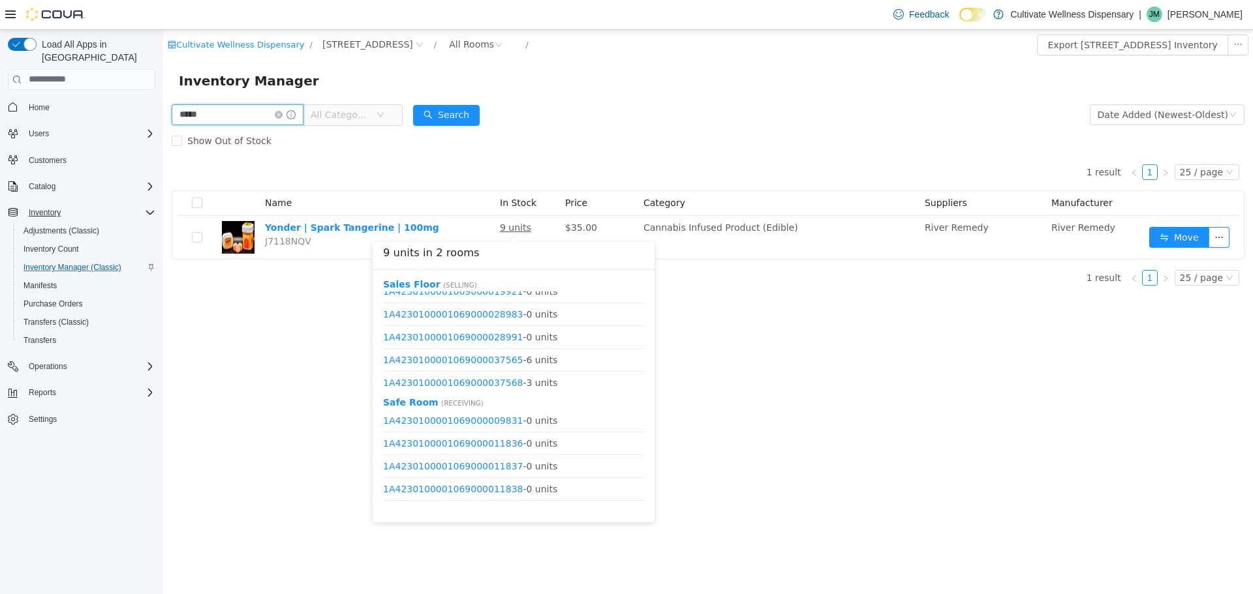
scroll to position [222, 0]
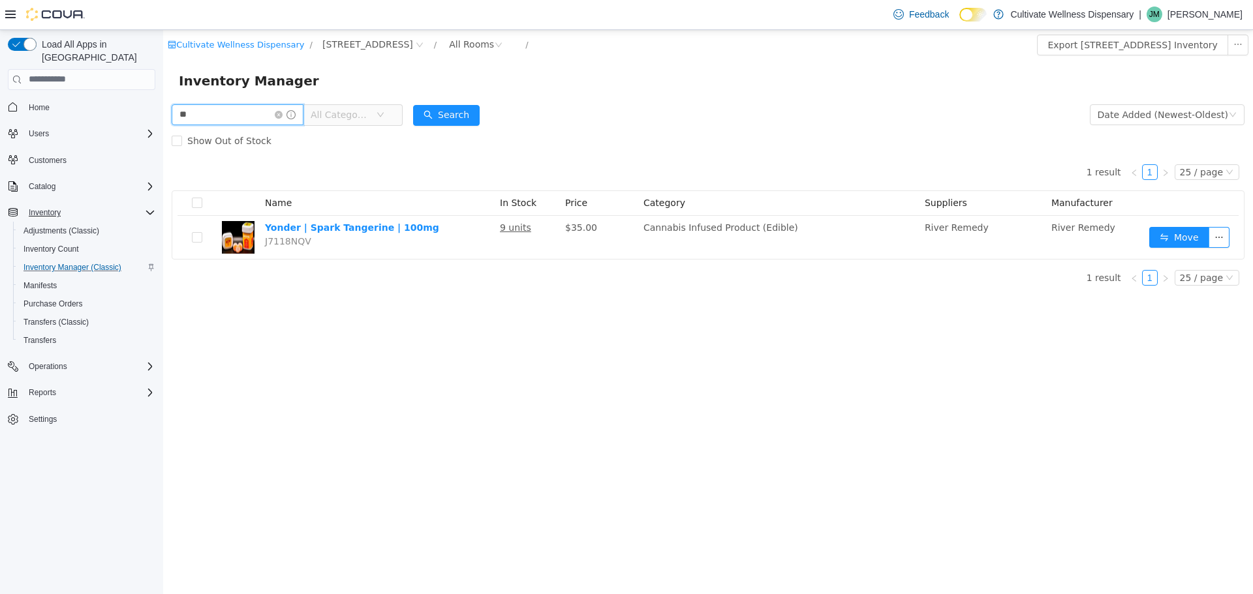
type input "*"
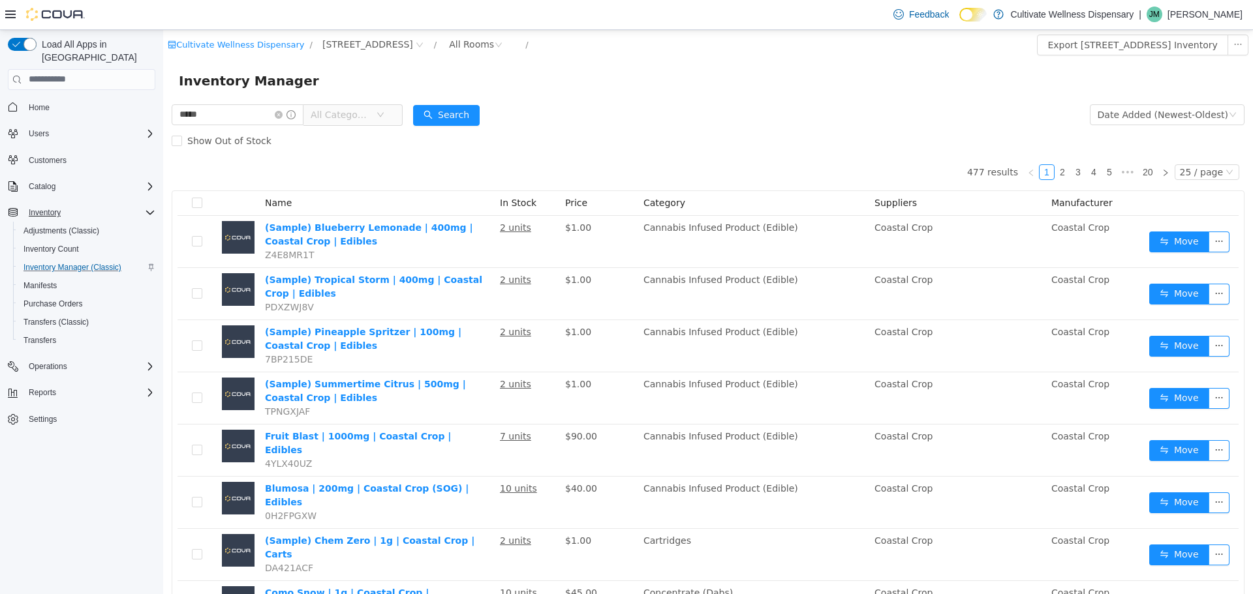
click at [482, 131] on div "Show Out of Stock" at bounding box center [708, 140] width 1073 height 26
click at [480, 116] on button "Search" at bounding box center [446, 114] width 67 height 21
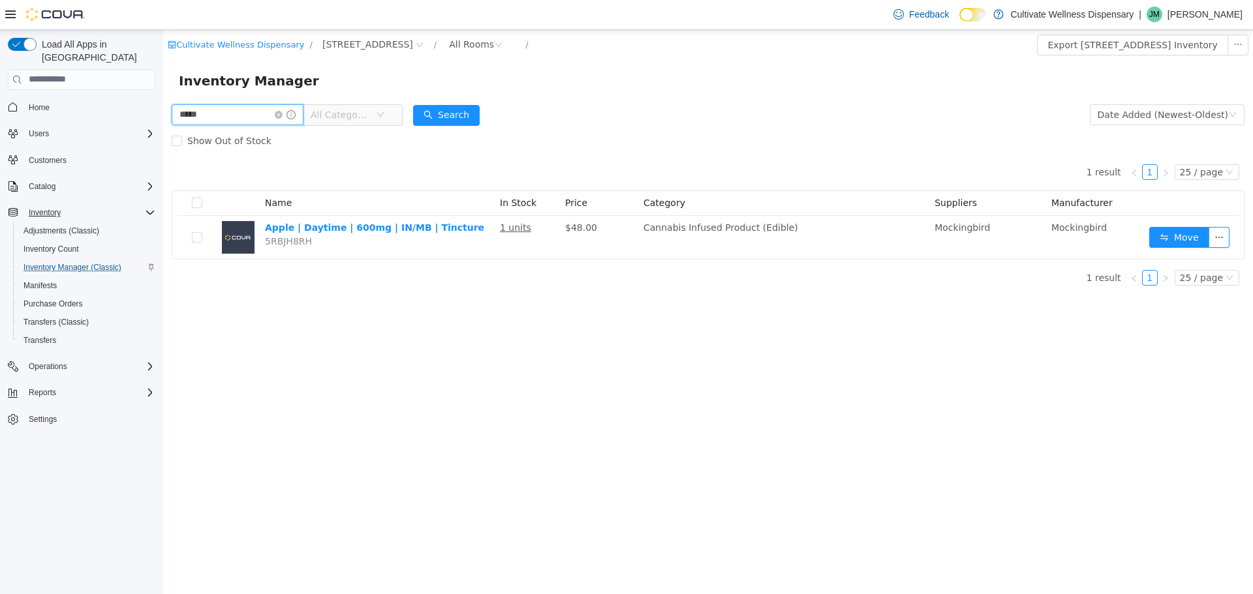
click at [251, 110] on input "*****" at bounding box center [238, 114] width 132 height 21
type input "*"
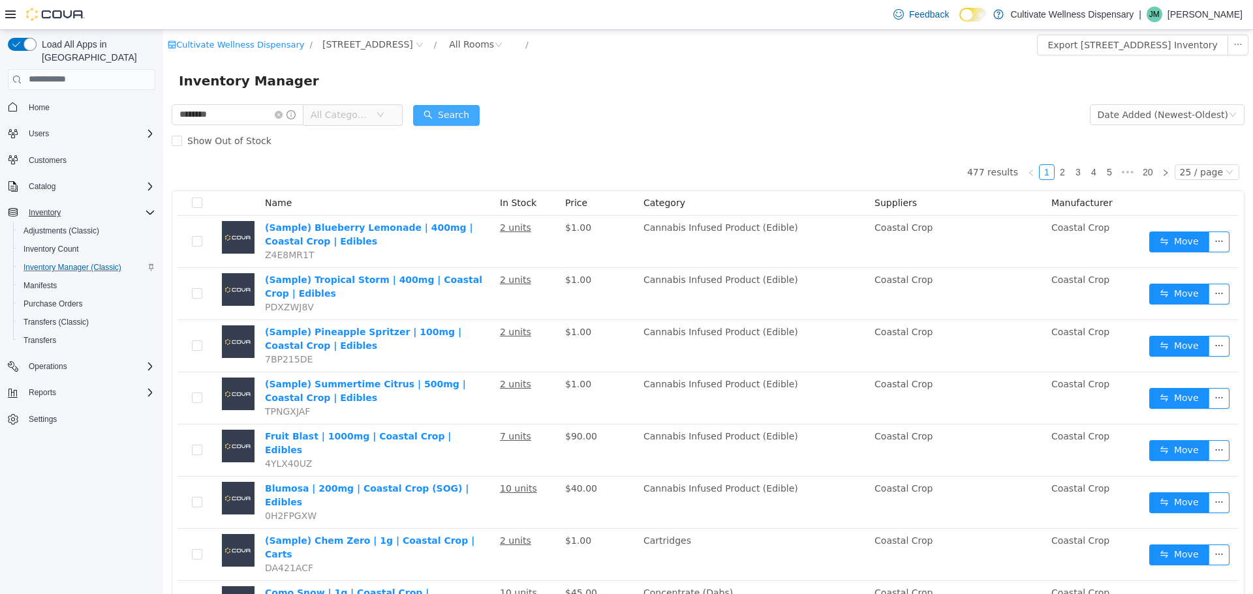
click at [478, 117] on button "Search" at bounding box center [446, 114] width 67 height 21
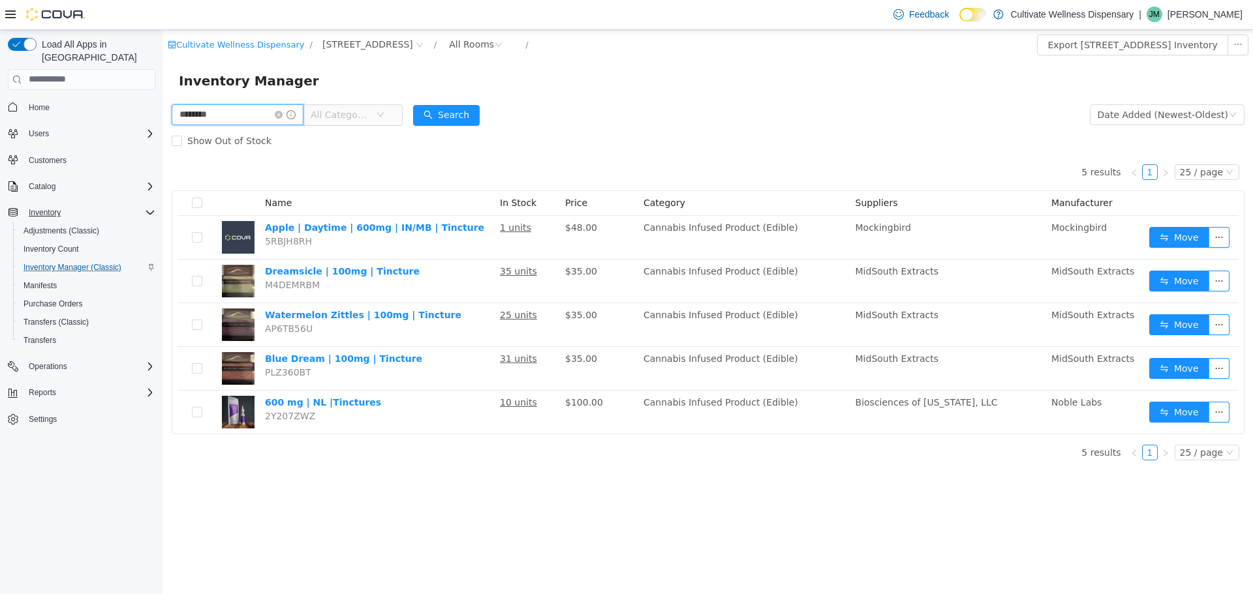
click at [284, 115] on input "********" at bounding box center [238, 114] width 132 height 21
type input "*"
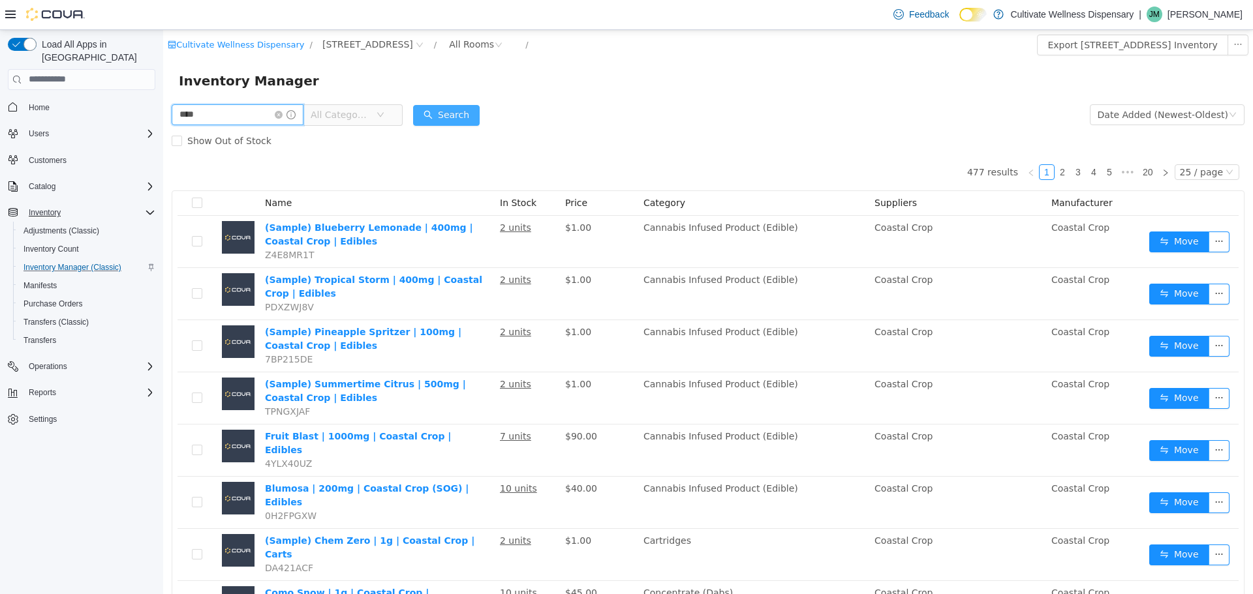
type input "****"
click at [476, 114] on button "Search" at bounding box center [446, 114] width 67 height 21
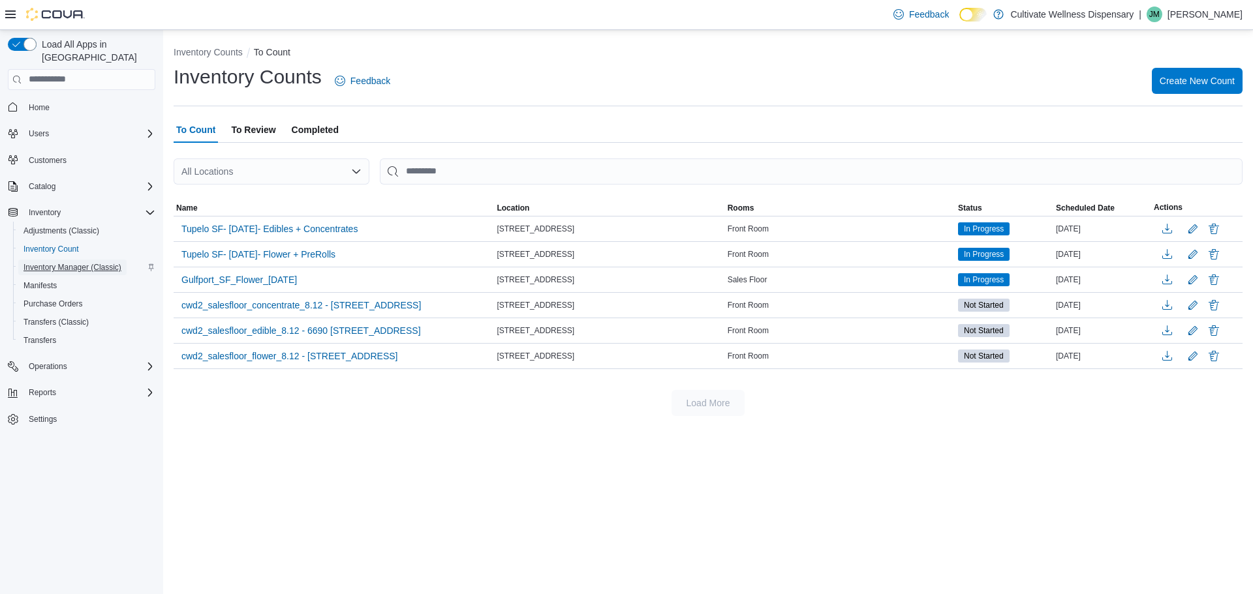
click at [50, 262] on span "Inventory Manager (Classic)" at bounding box center [72, 267] width 98 height 10
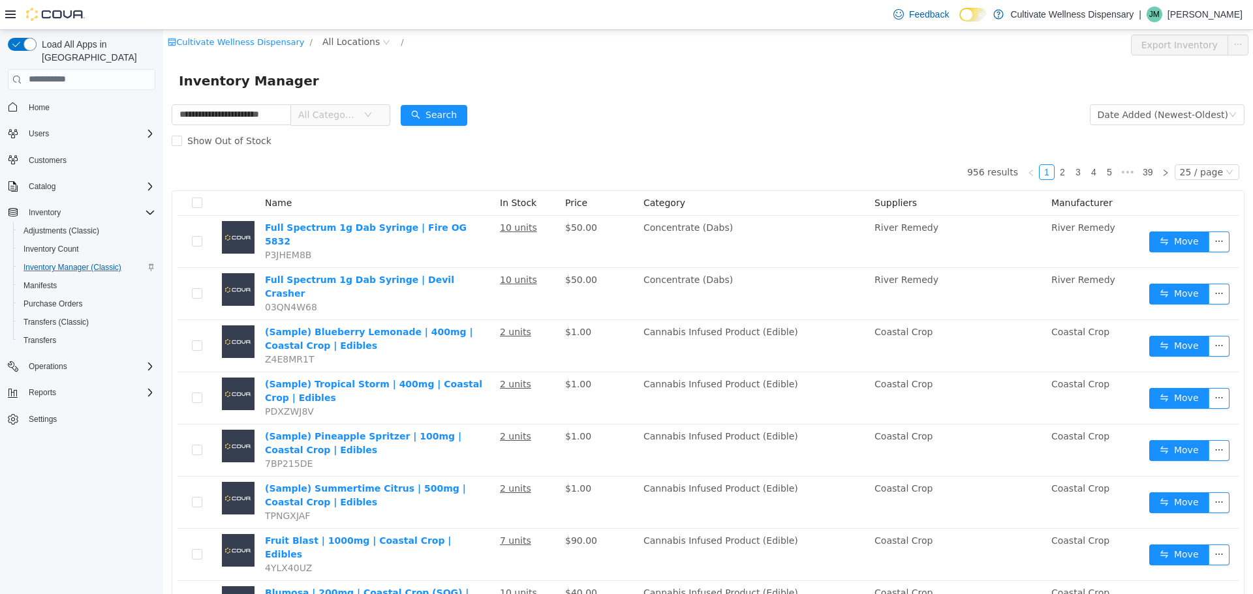
type input "**********"
